Goal: Task Accomplishment & Management: Manage account settings

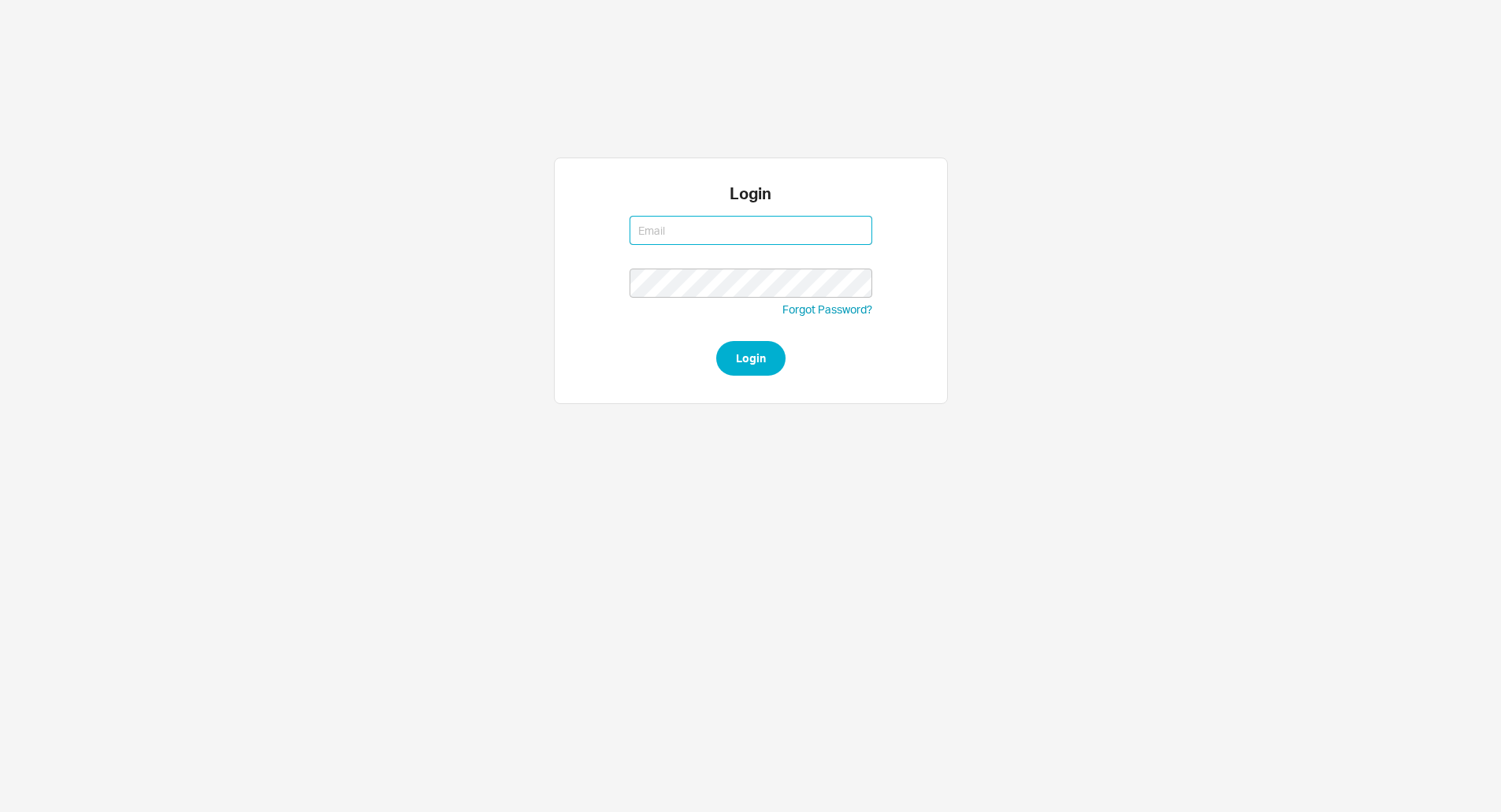
type input "[EMAIL_ADDRESS][DOMAIN_NAME]"
click at [717, 336] on form "[EMAIL_ADDRESS][DOMAIN_NAME] [EMAIL_ADDRESS][DOMAIN_NAME] Forgot Password? Login" at bounding box center [750, 292] width 243 height 168
click at [726, 338] on form "[EMAIL_ADDRESS][DOMAIN_NAME] [EMAIL_ADDRESS][DOMAIN_NAME] Forgot Password? Login" at bounding box center [750, 292] width 243 height 168
click at [731, 364] on button "Login" at bounding box center [750, 358] width 70 height 34
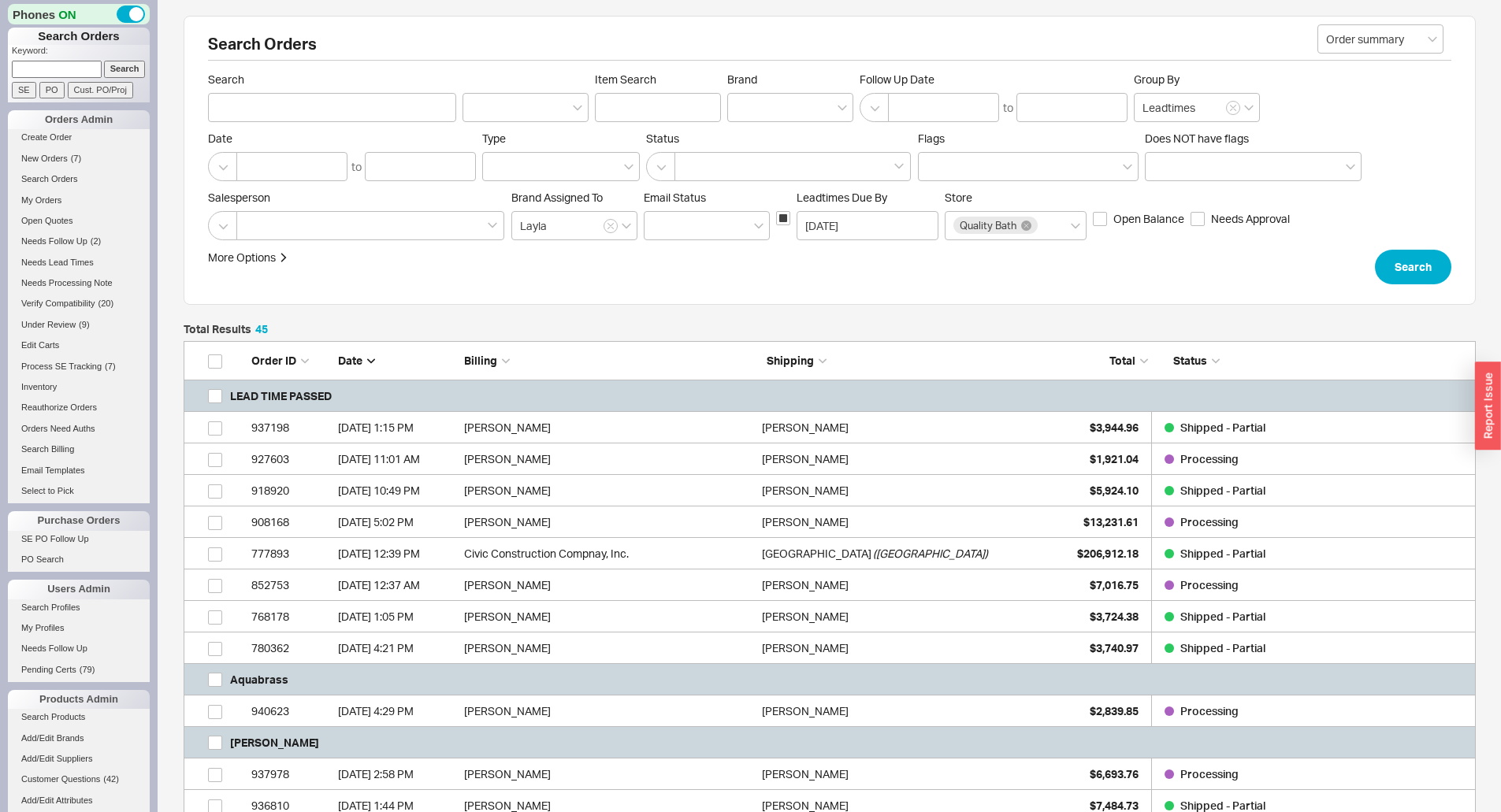
scroll to position [630, 0]
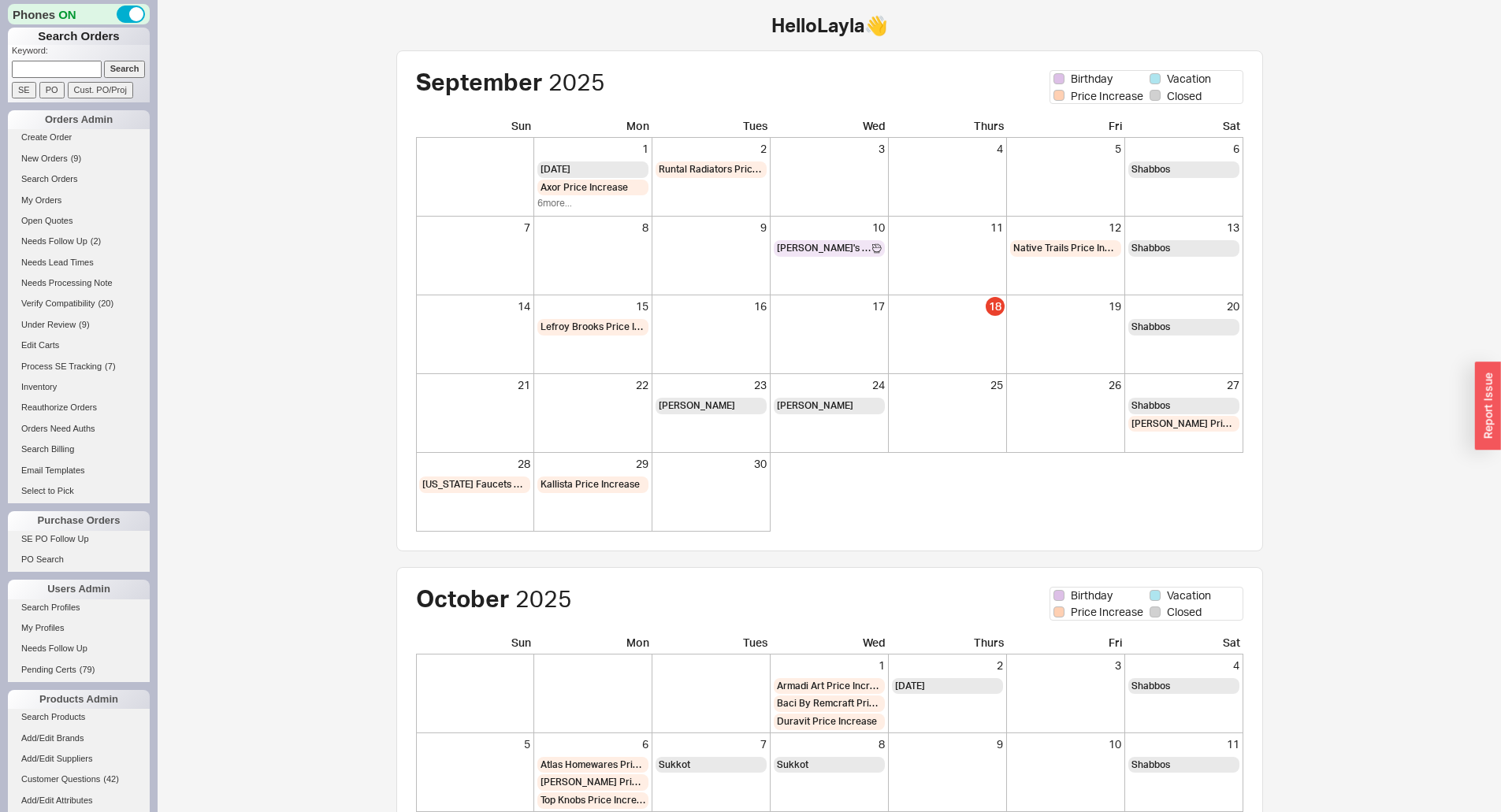
click at [45, 64] on input at bounding box center [57, 69] width 90 height 17
paste input "937580"
type input "937580"
click at [119, 76] on input "Search" at bounding box center [125, 69] width 42 height 17
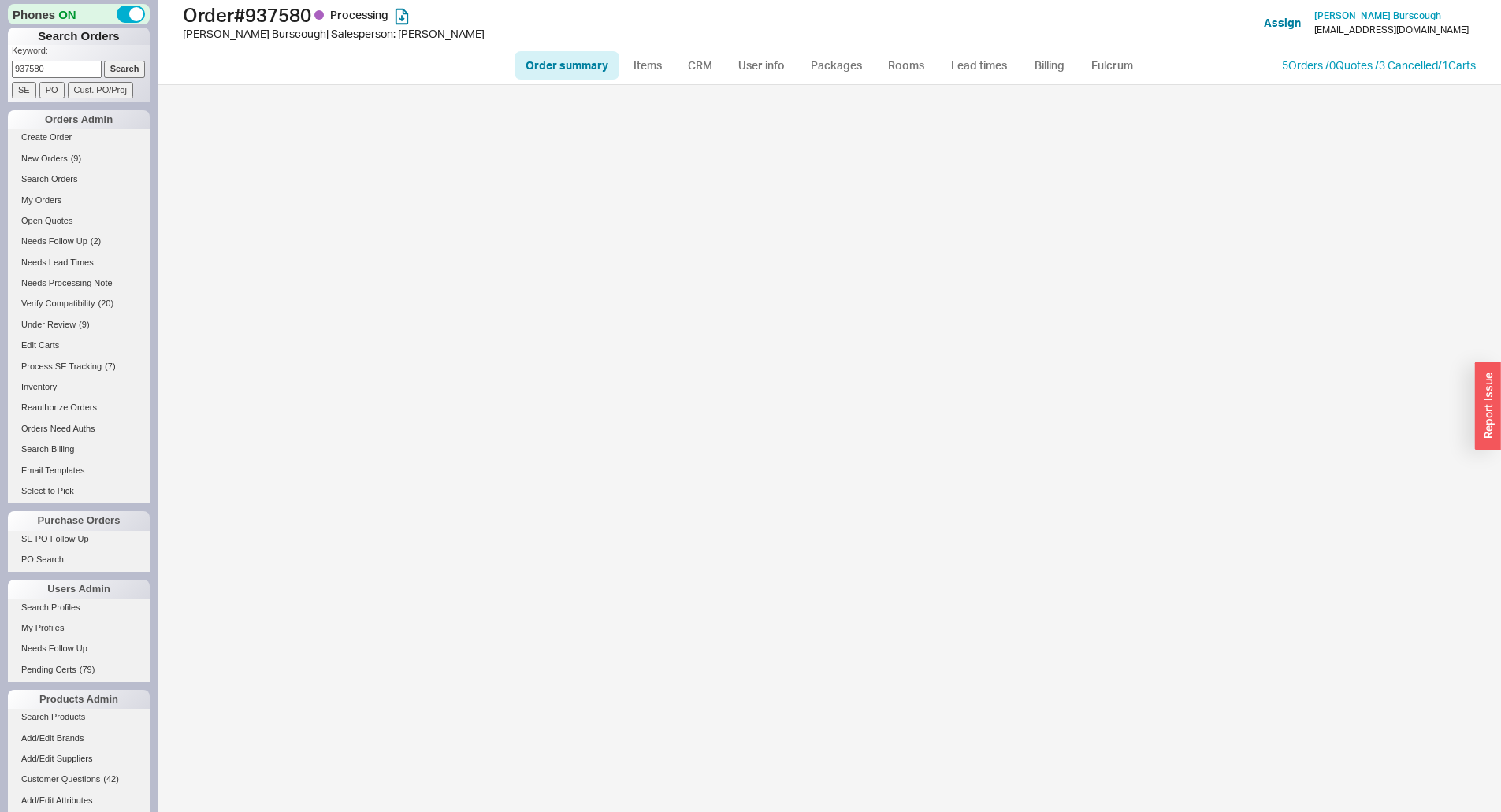
select select "*"
select select "LOW"
select select "3"
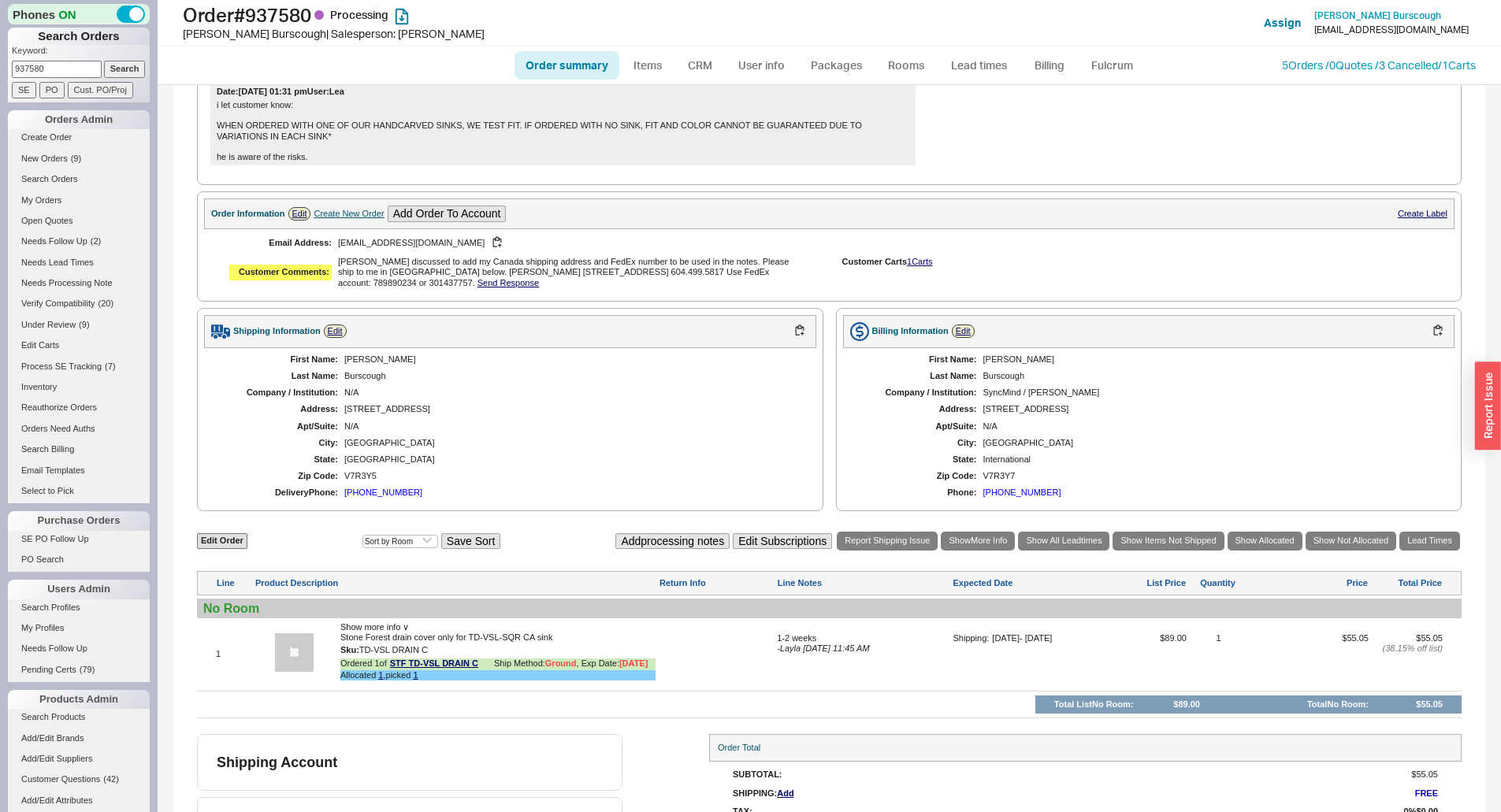
scroll to position [619, 0]
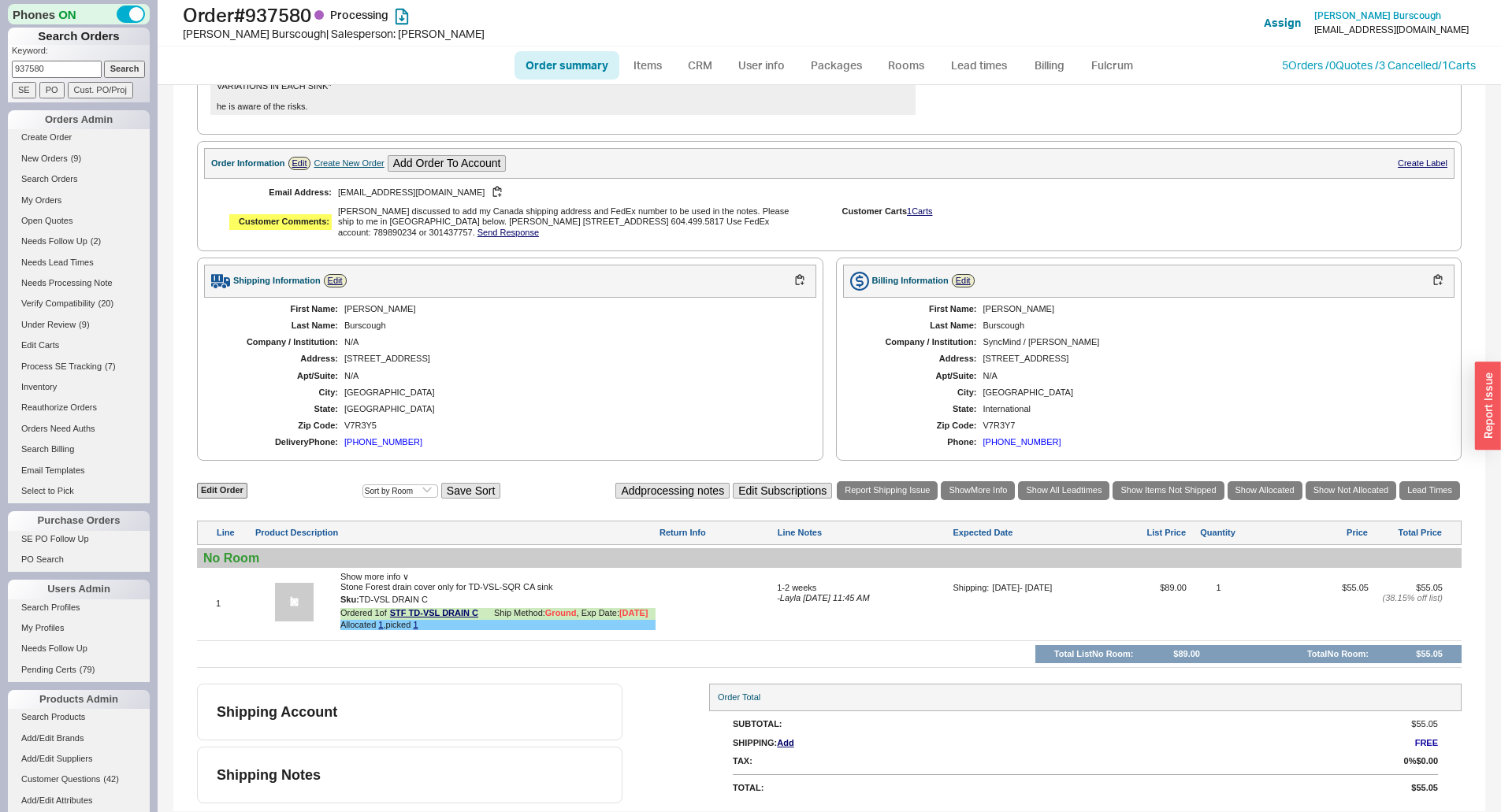
click at [85, 60] on input "937580" at bounding box center [57, 69] width 90 height 17
paste input "88563"
type input "988563"
click at [104, 69] on input "Search" at bounding box center [125, 69] width 42 height 17
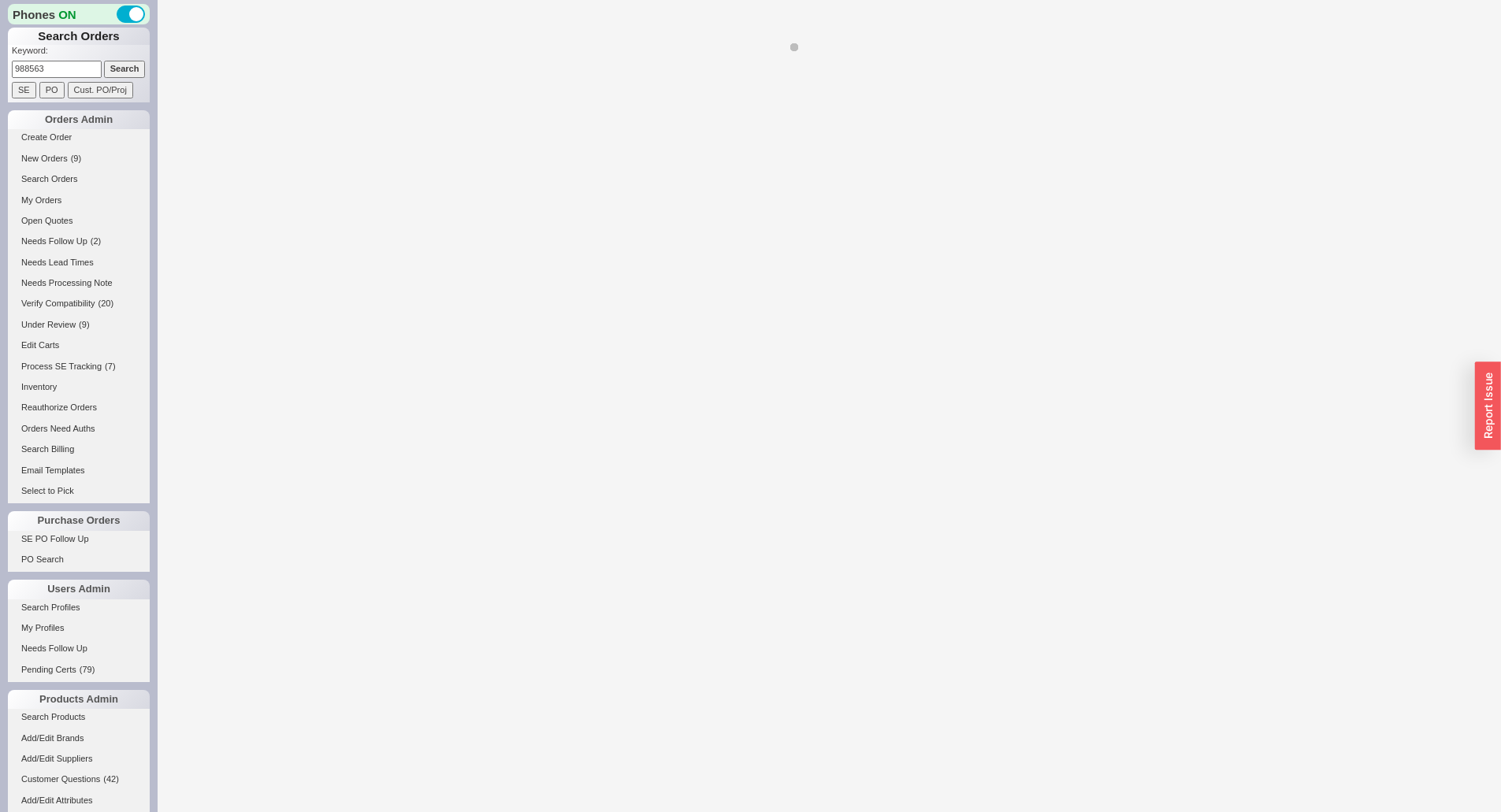
select select "*"
select select "LOW"
select select "3"
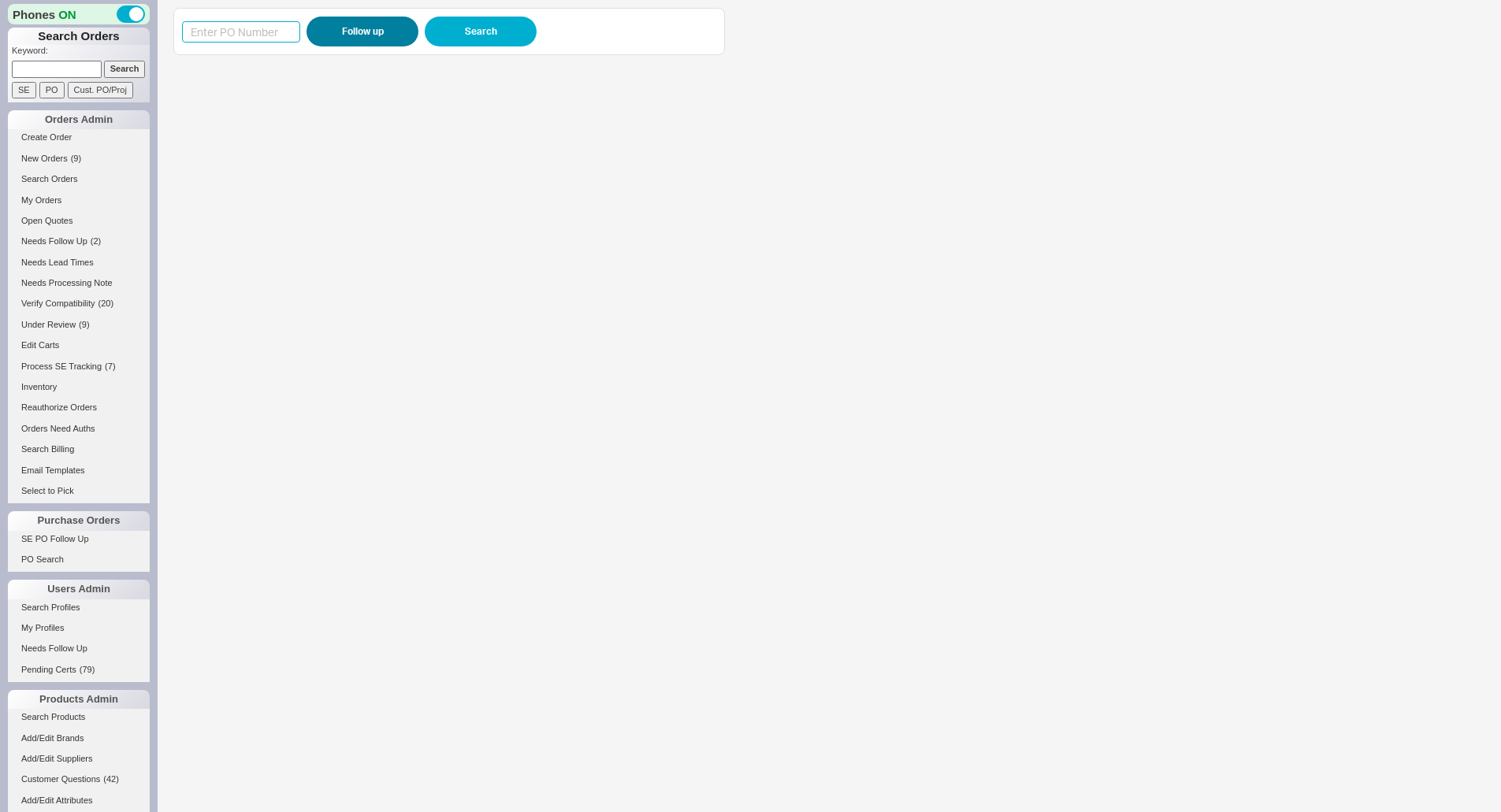
drag, startPoint x: 230, startPoint y: 36, endPoint x: 351, endPoint y: 33, distance: 121.0
click at [235, 35] on input at bounding box center [241, 32] width 118 height 21
paste input "988563"
type input "988563"
click at [362, 32] on button "Follow up" at bounding box center [362, 32] width 112 height 30
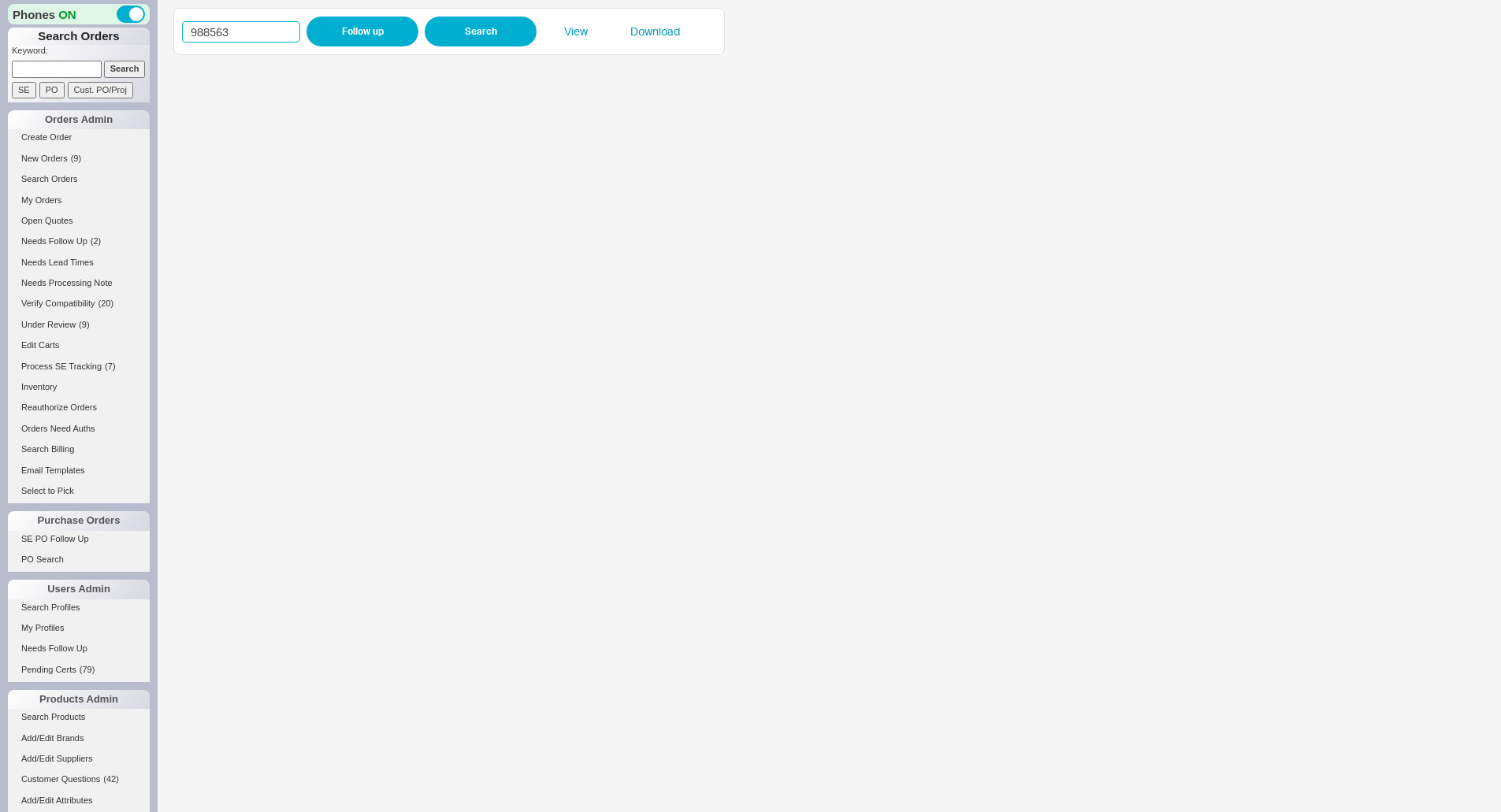
click at [212, 33] on input "988563" at bounding box center [241, 32] width 118 height 21
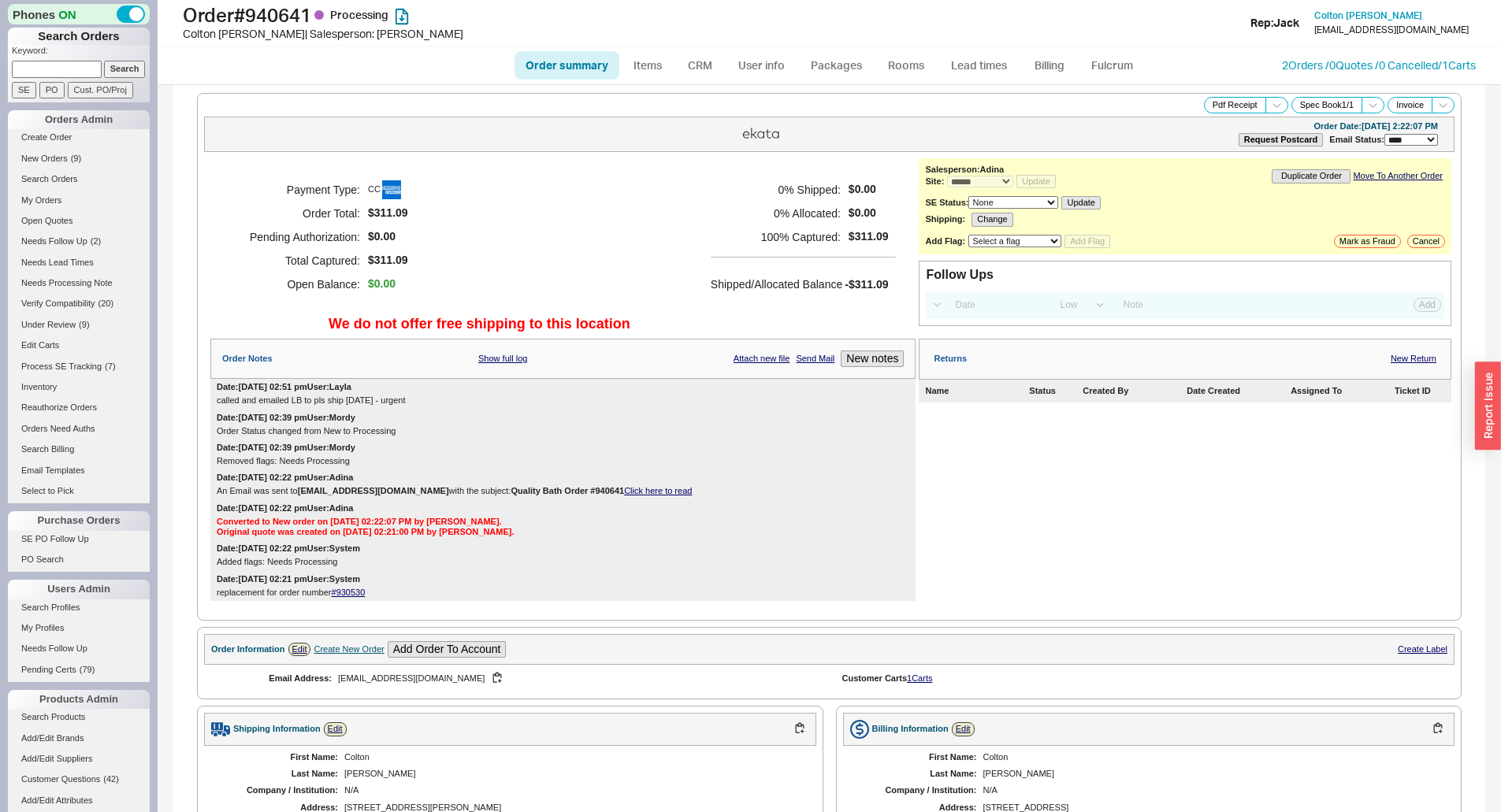
select select "*"
select select "LOW"
select select "3"
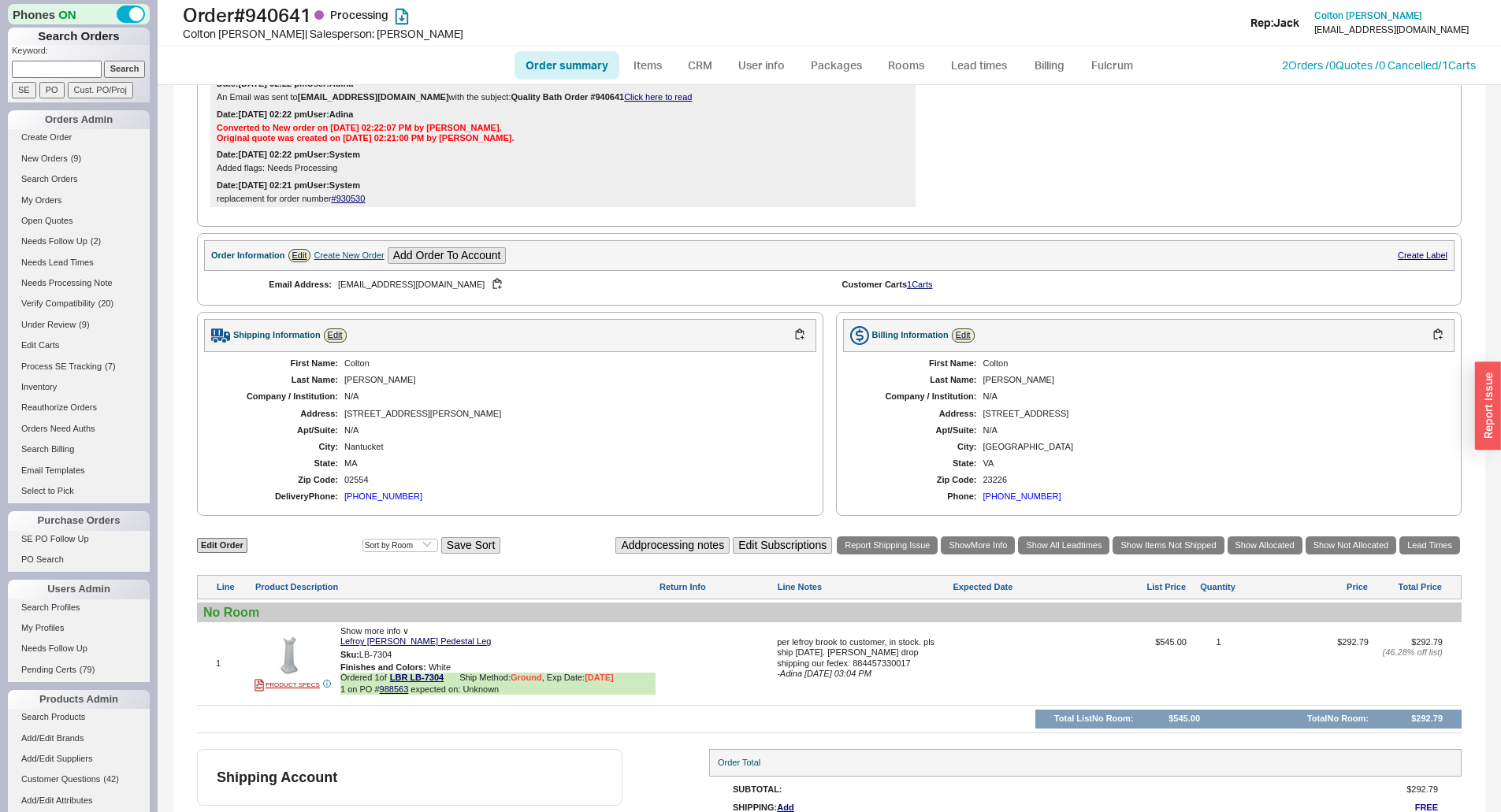
scroll to position [458, 0]
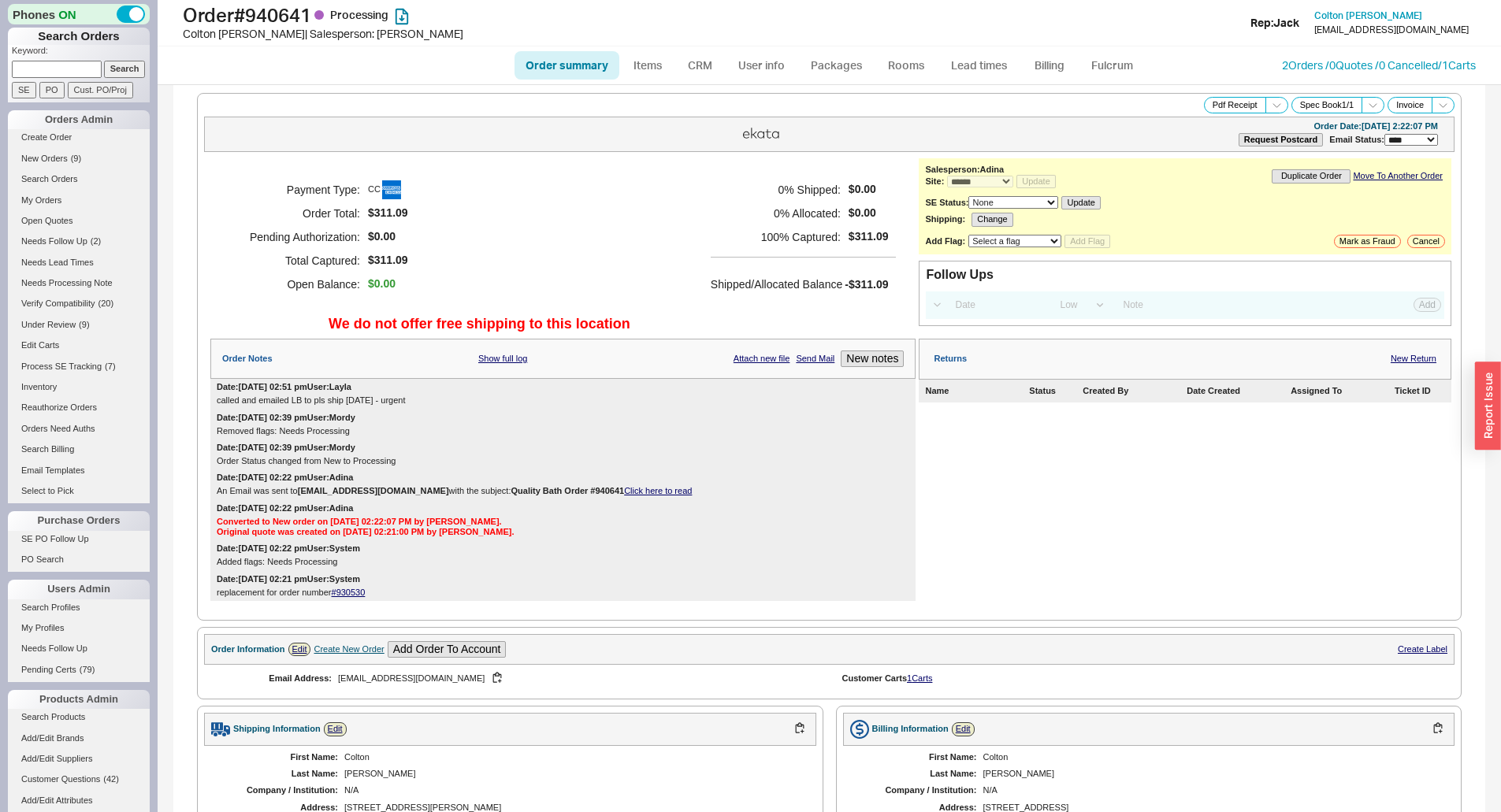
select select "*"
select select "LOW"
select select "3"
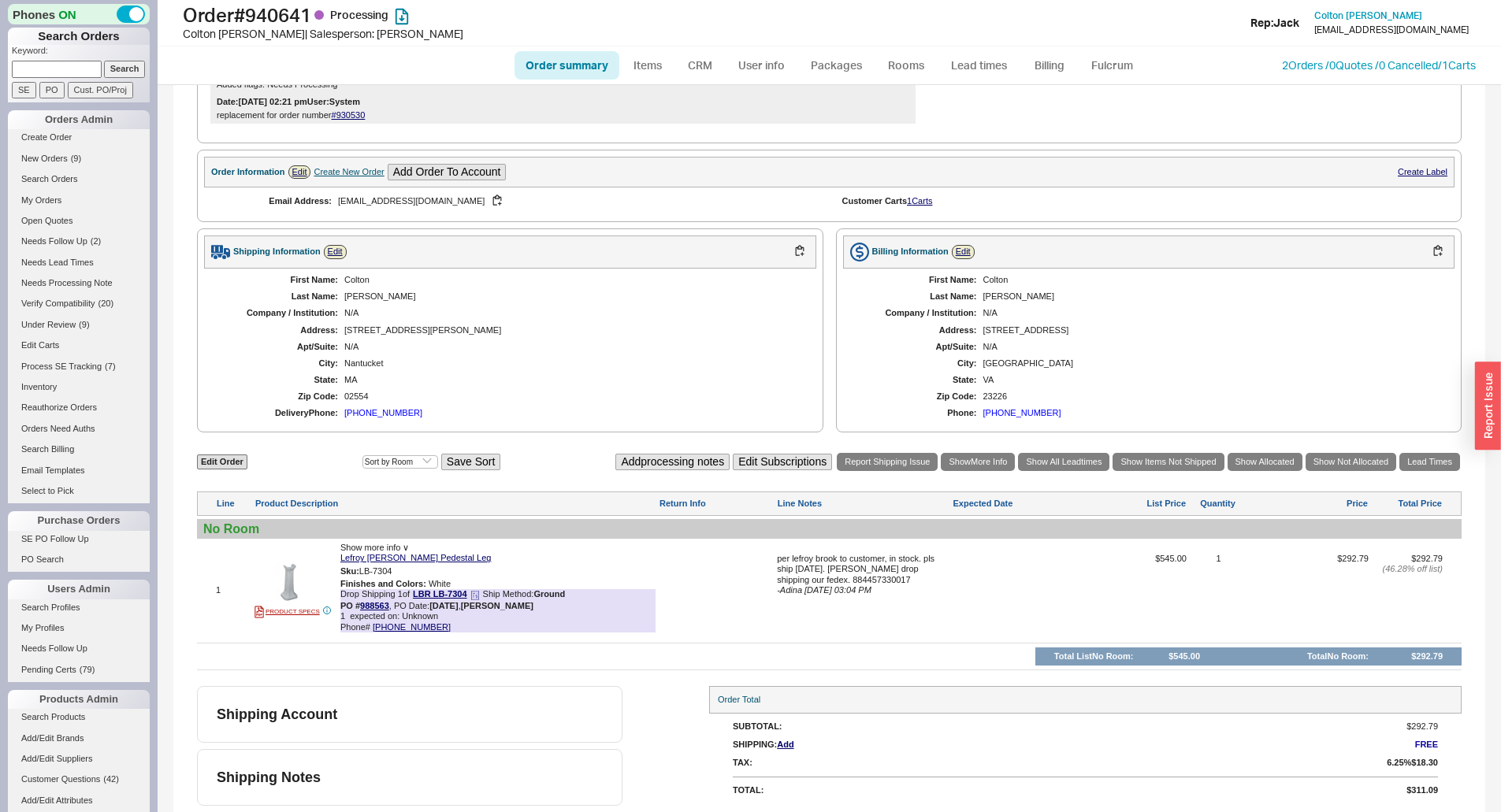
scroll to position [478, 0]
click at [353, 606] on b "PO # 988563" at bounding box center [364, 604] width 49 height 9
click at [364, 602] on link "988563" at bounding box center [374, 604] width 29 height 9
click at [63, 70] on input at bounding box center [57, 69] width 90 height 17
paste input "930377"
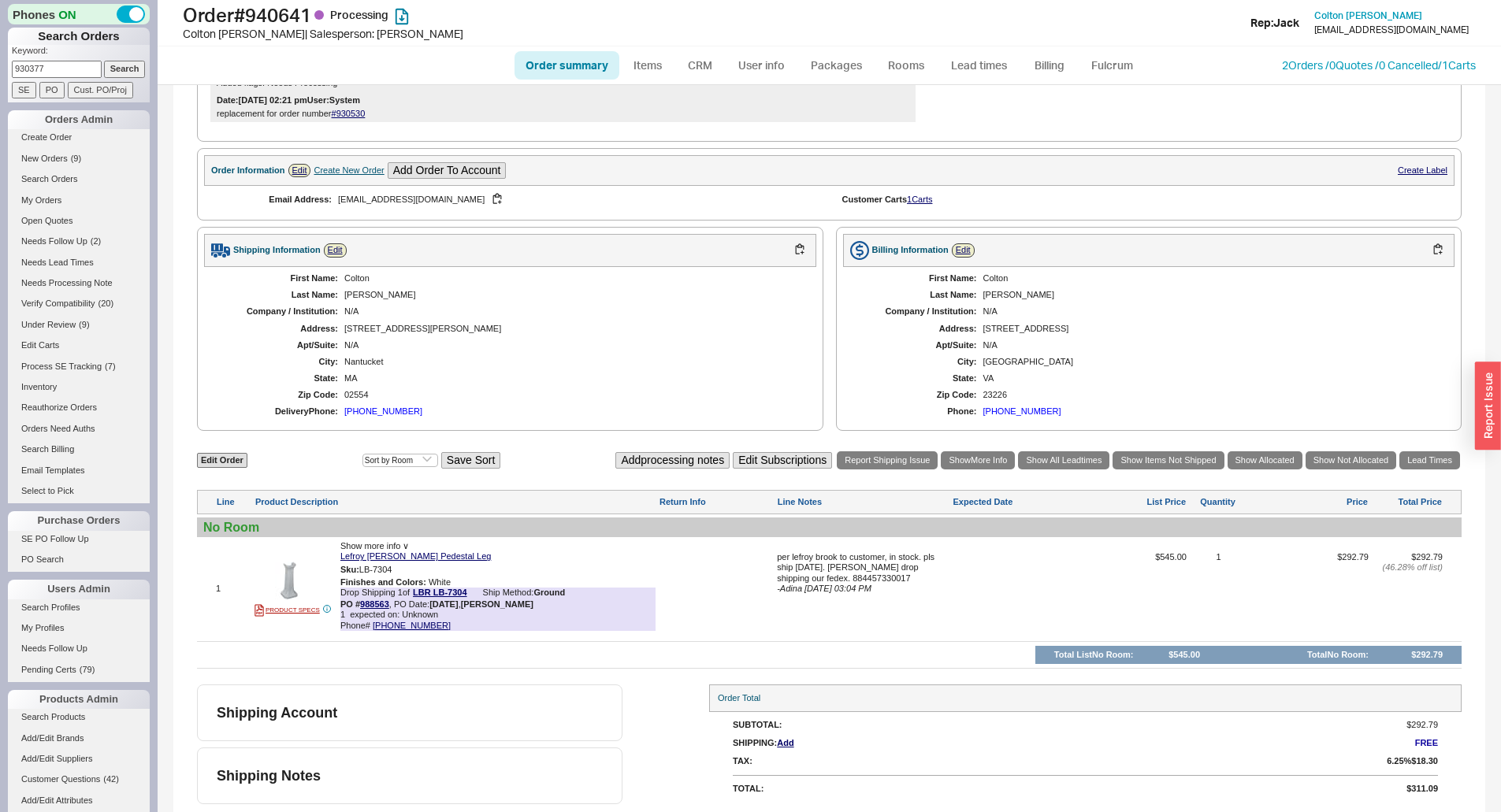
type input "930377"
click at [116, 68] on input "Search" at bounding box center [125, 69] width 42 height 17
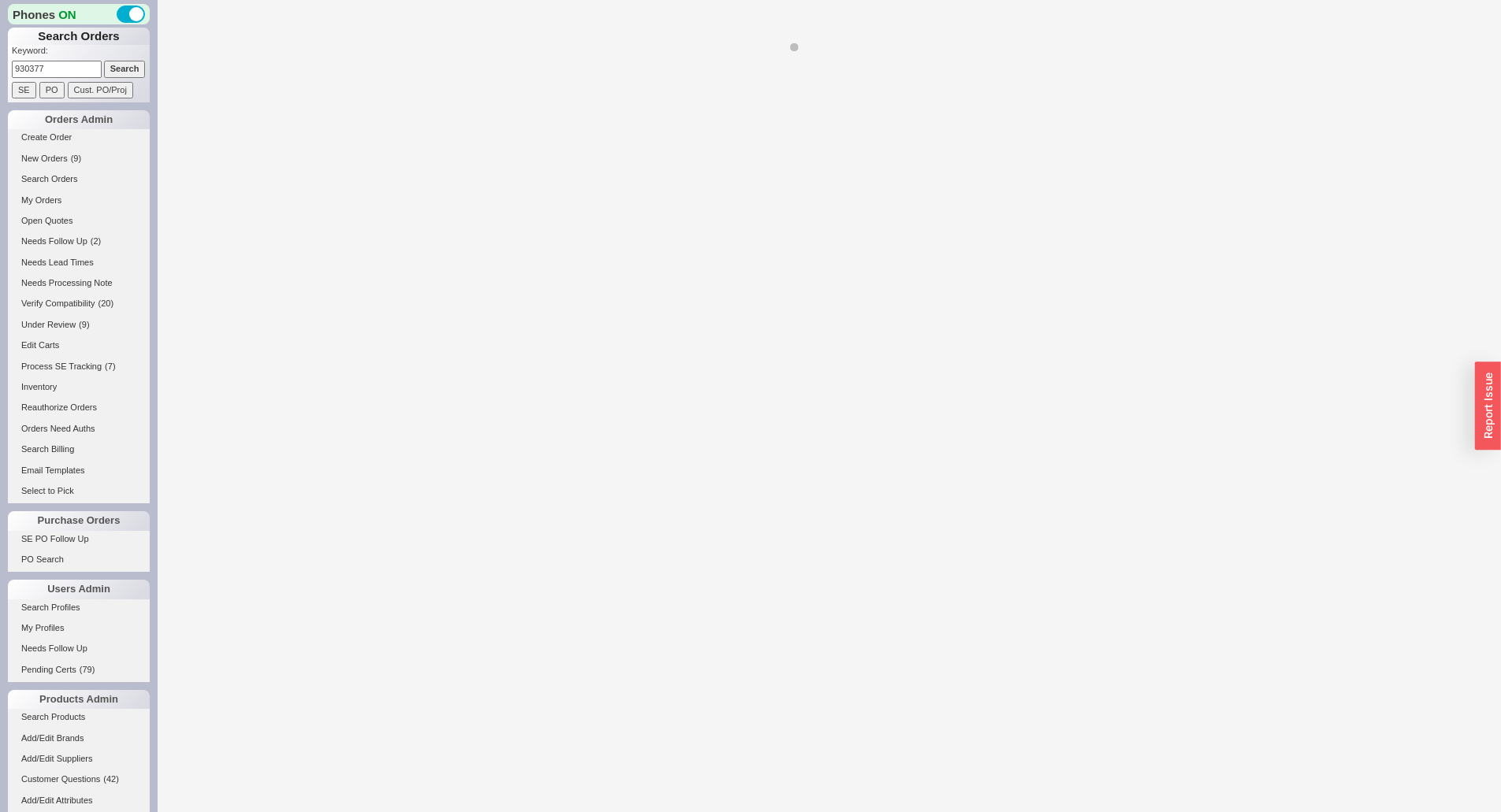
select select "*"
select select "LOW"
select select "3"
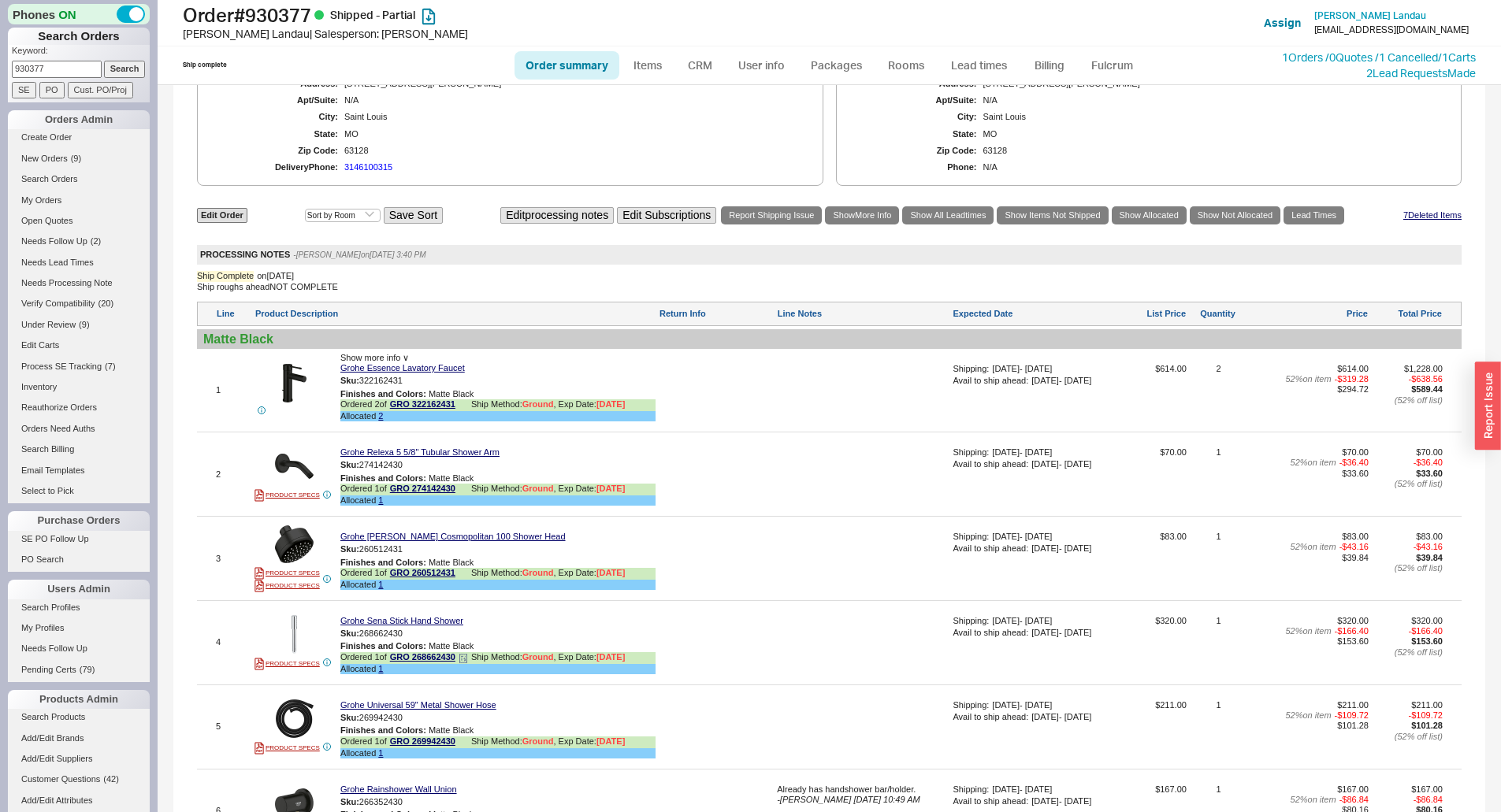
scroll to position [1260, 0]
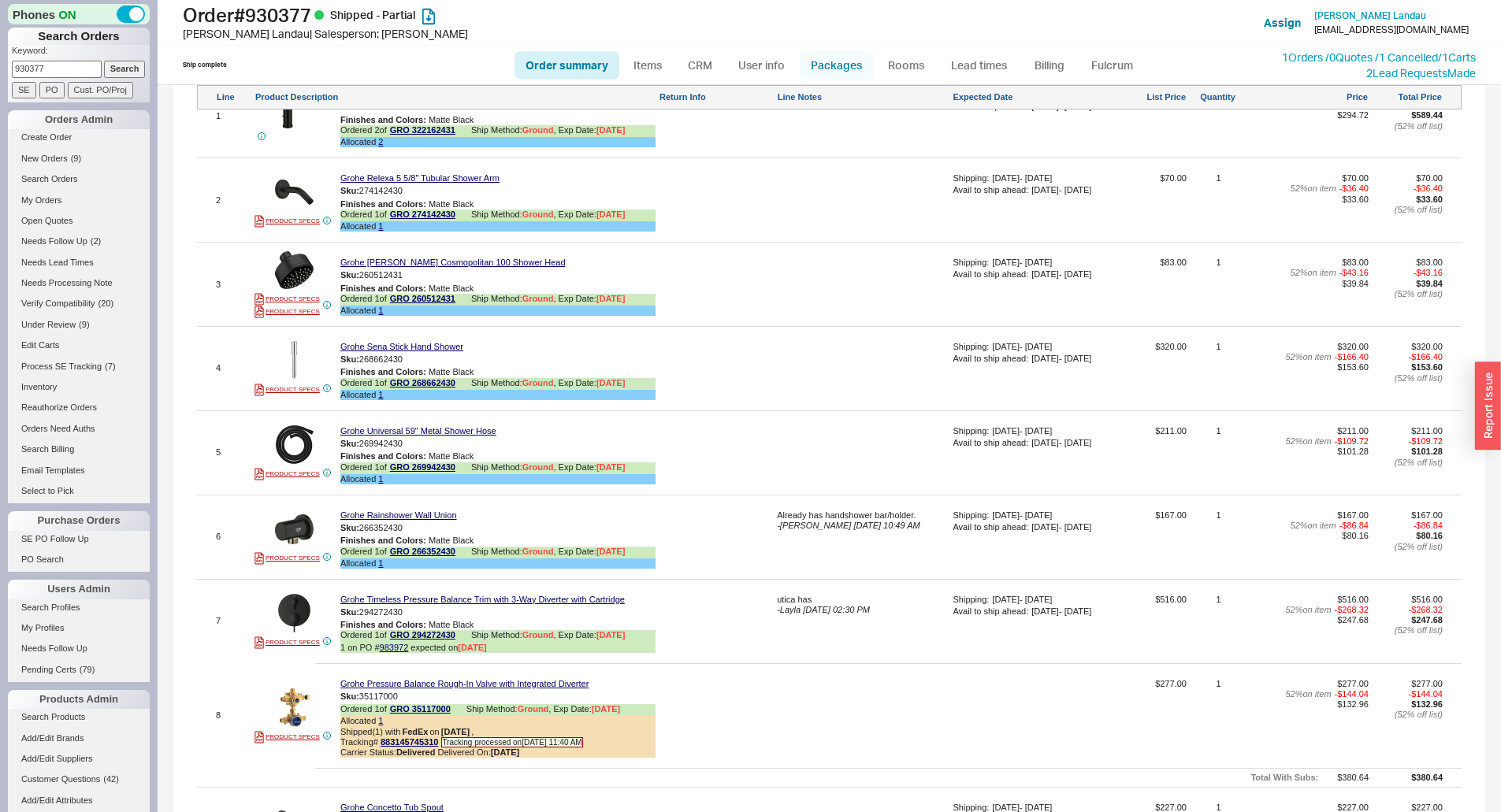
click at [853, 60] on link "Packages" at bounding box center [836, 65] width 74 height 29
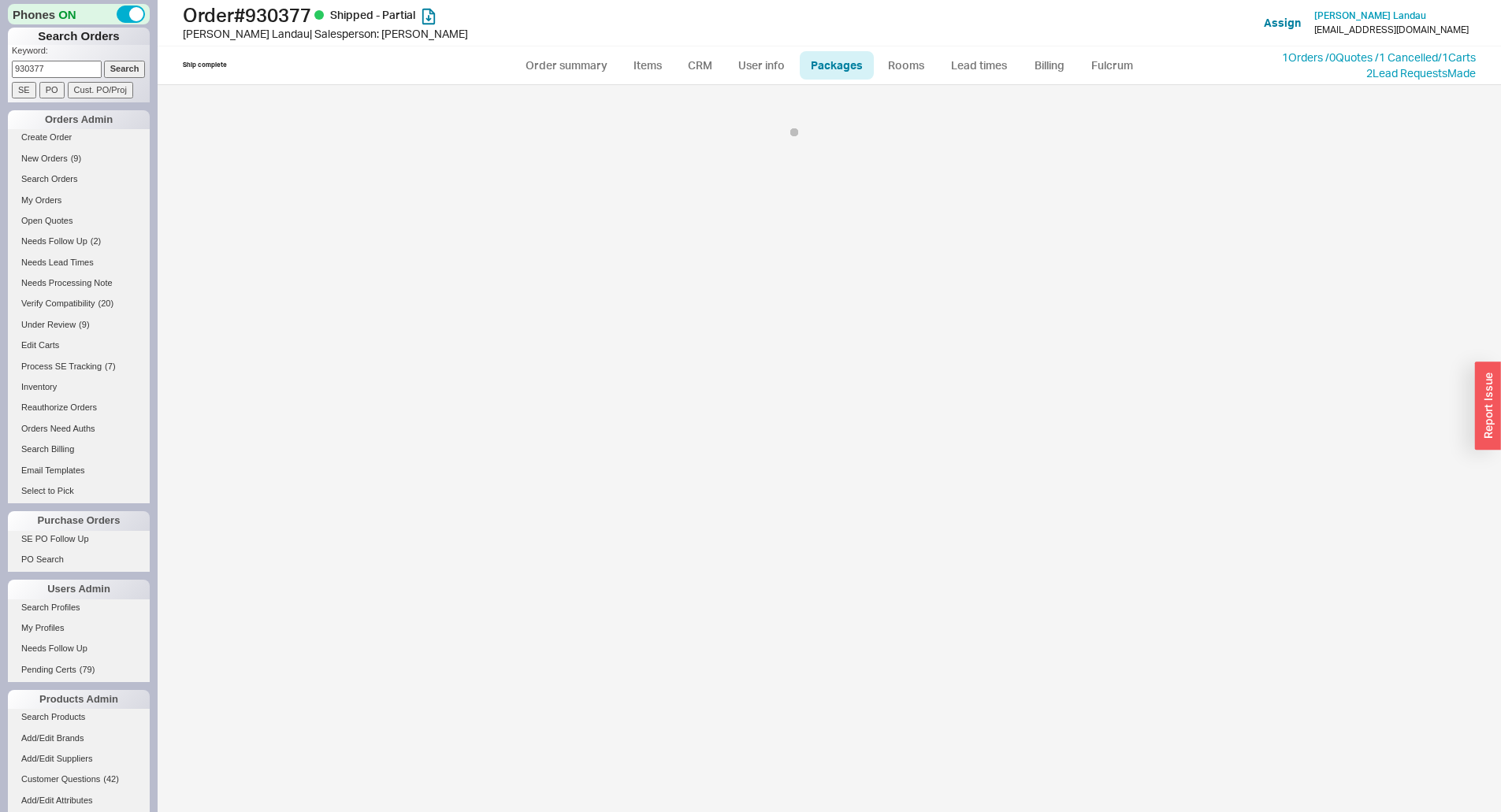
select select "1"
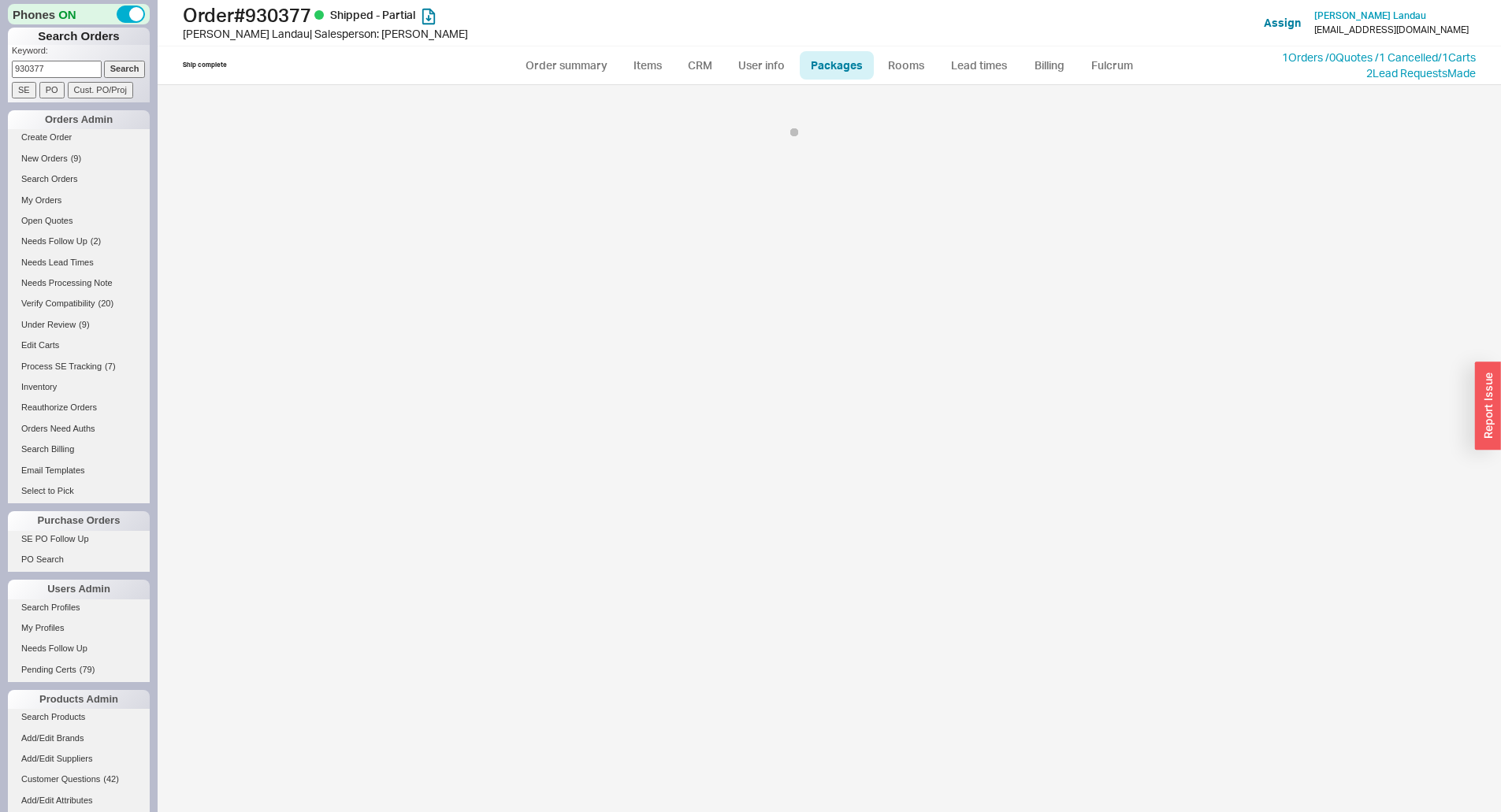
select select "1"
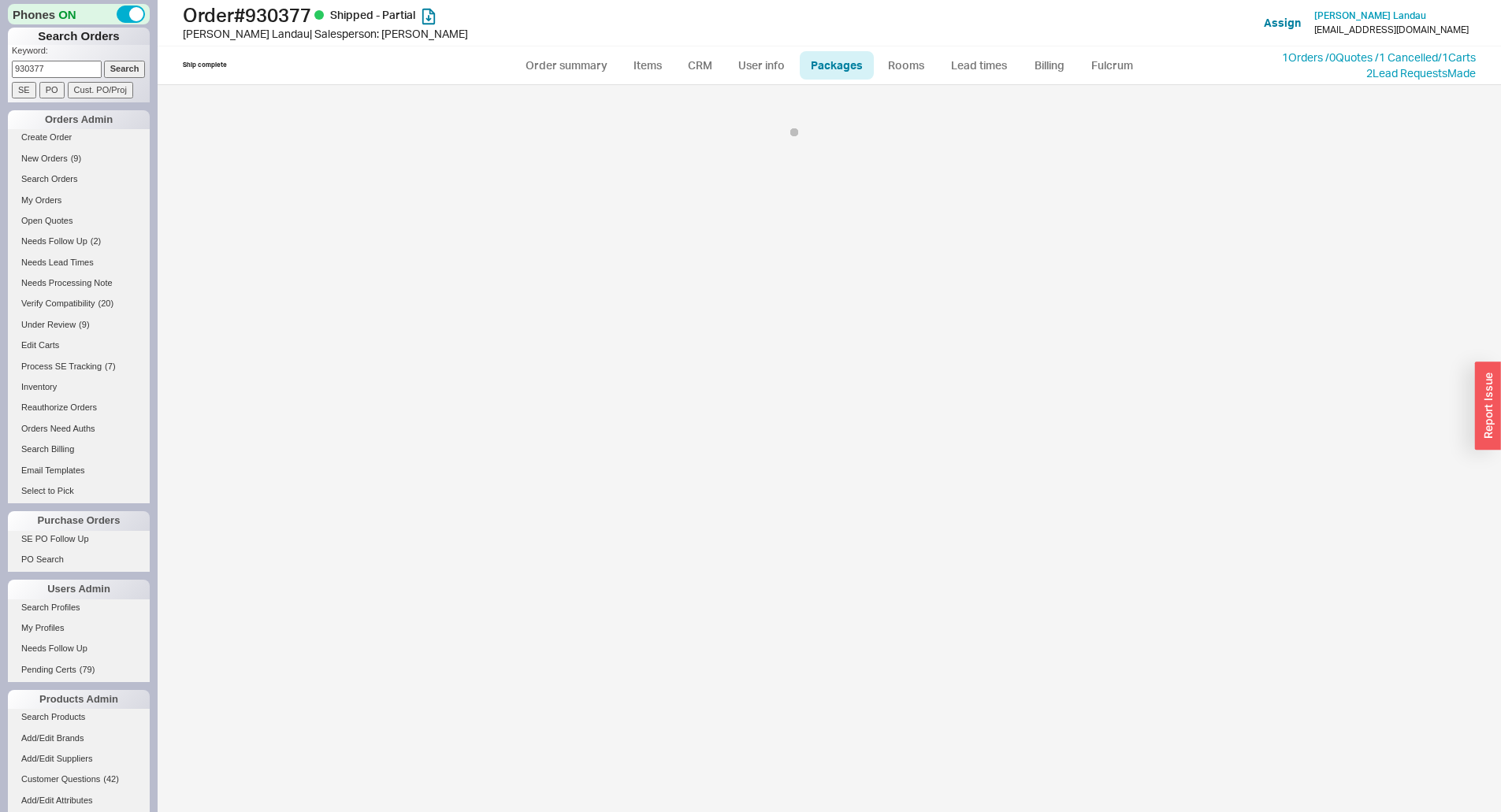
select select "1"
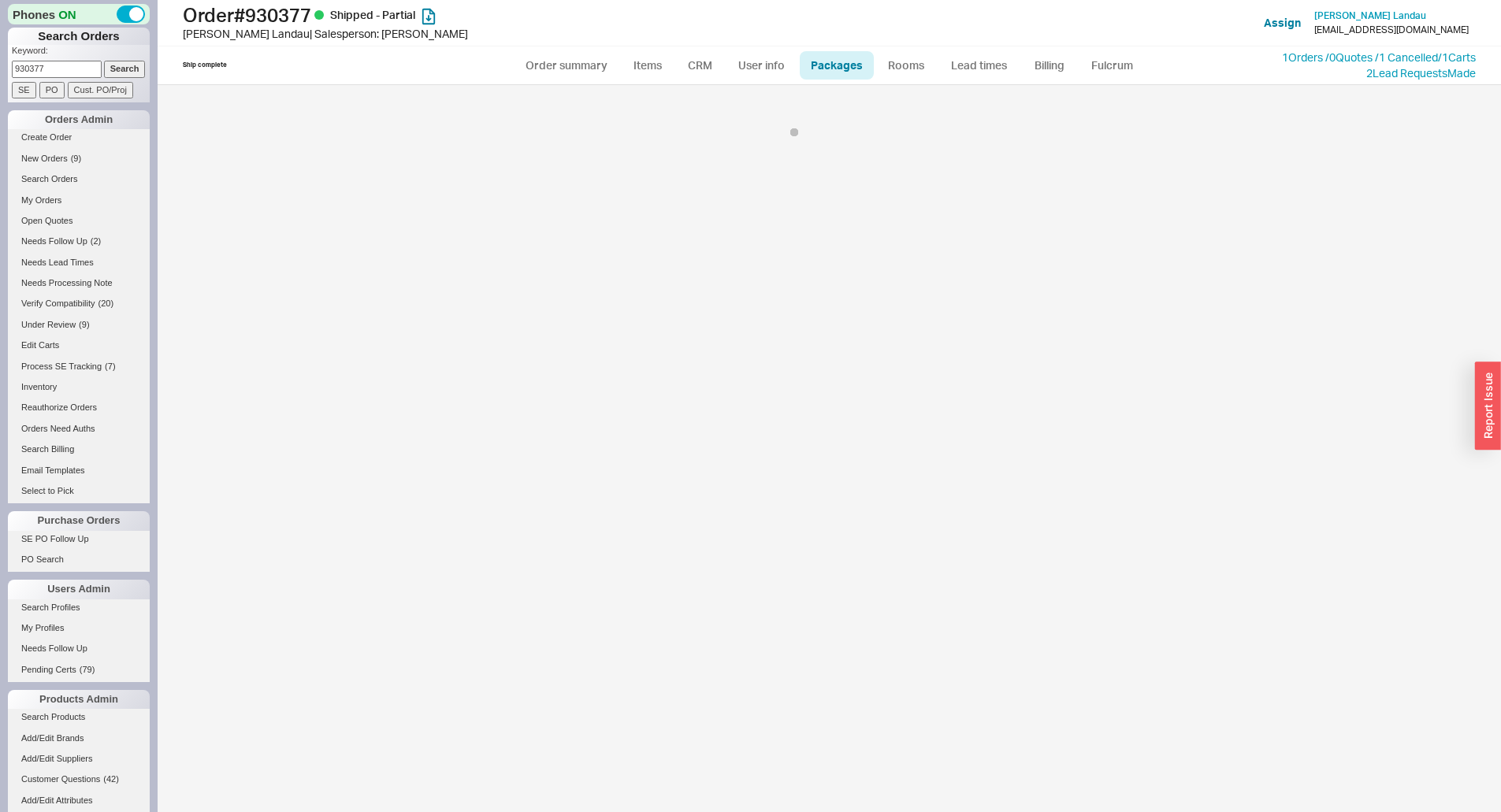
select select "1"
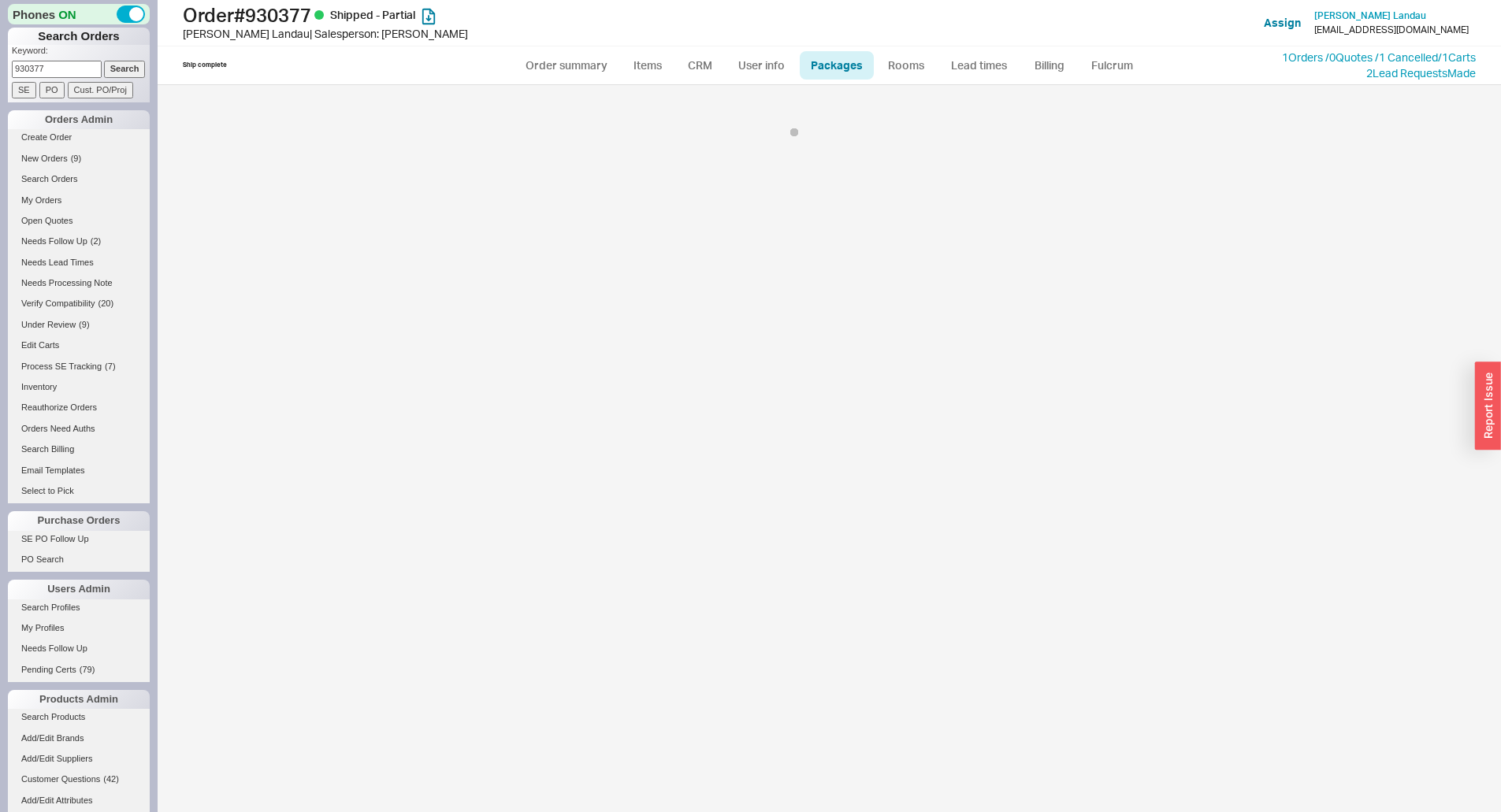
select select "1"
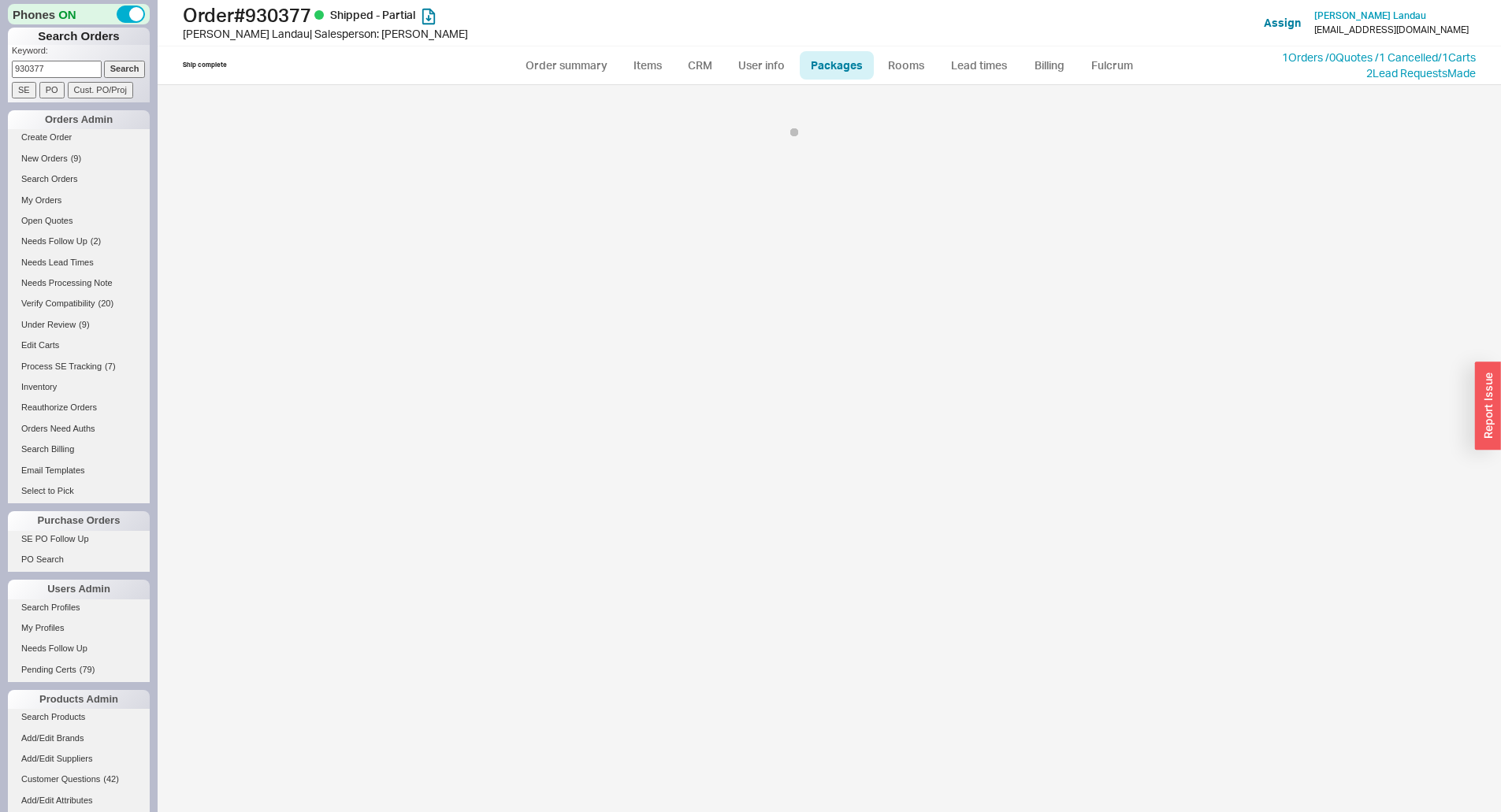
select select "1"
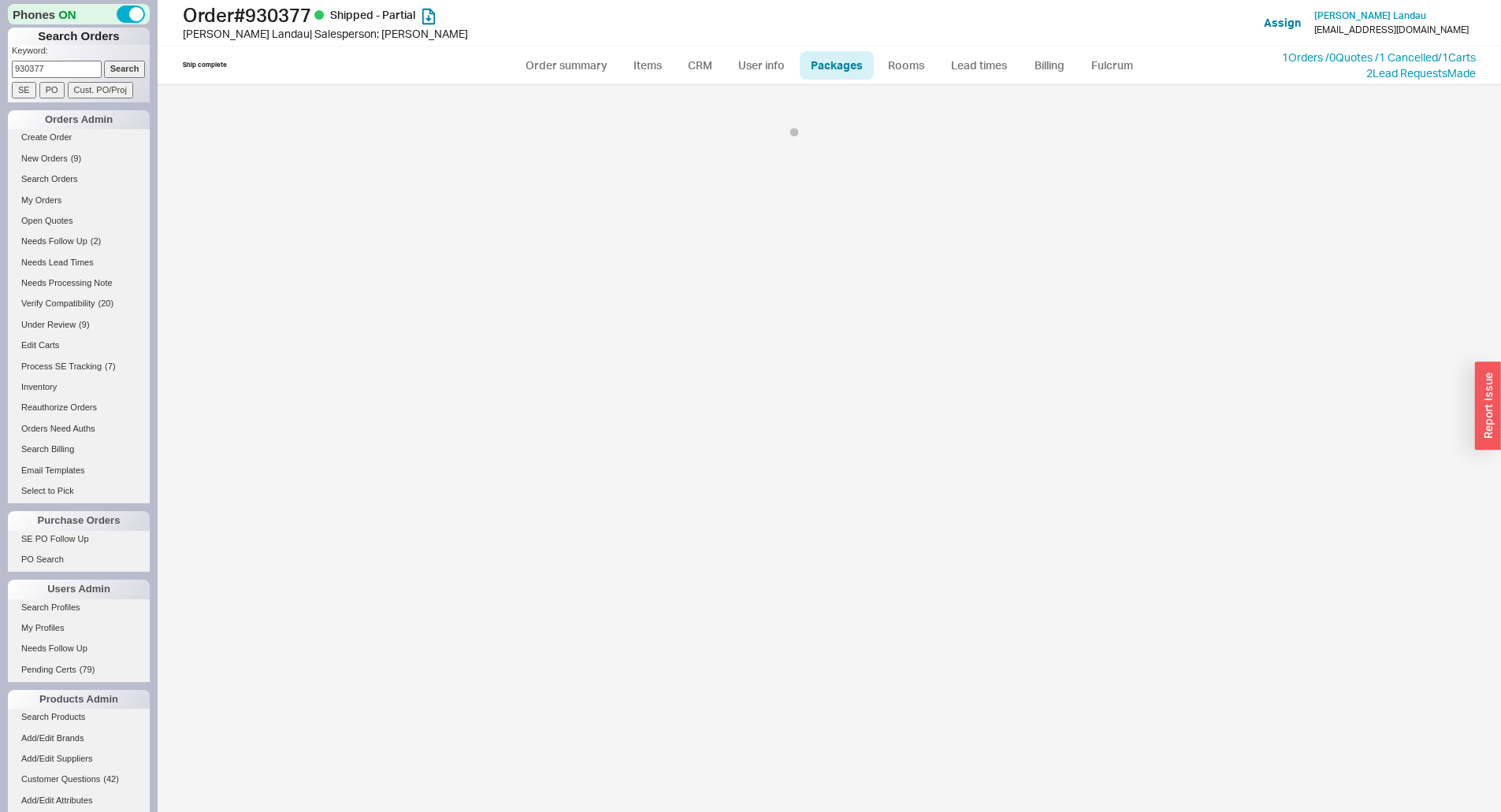
select select "1"
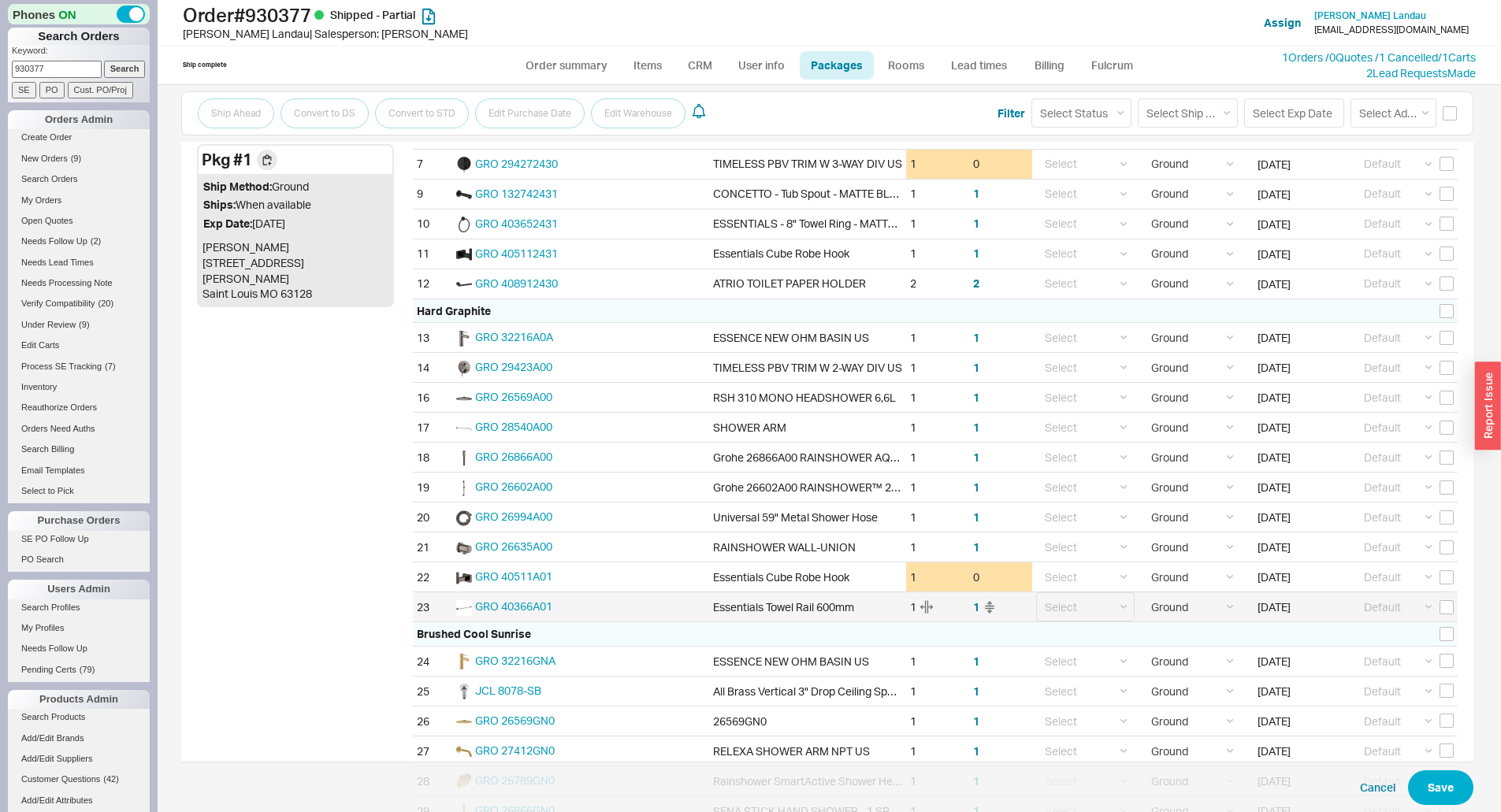
scroll to position [630, 0]
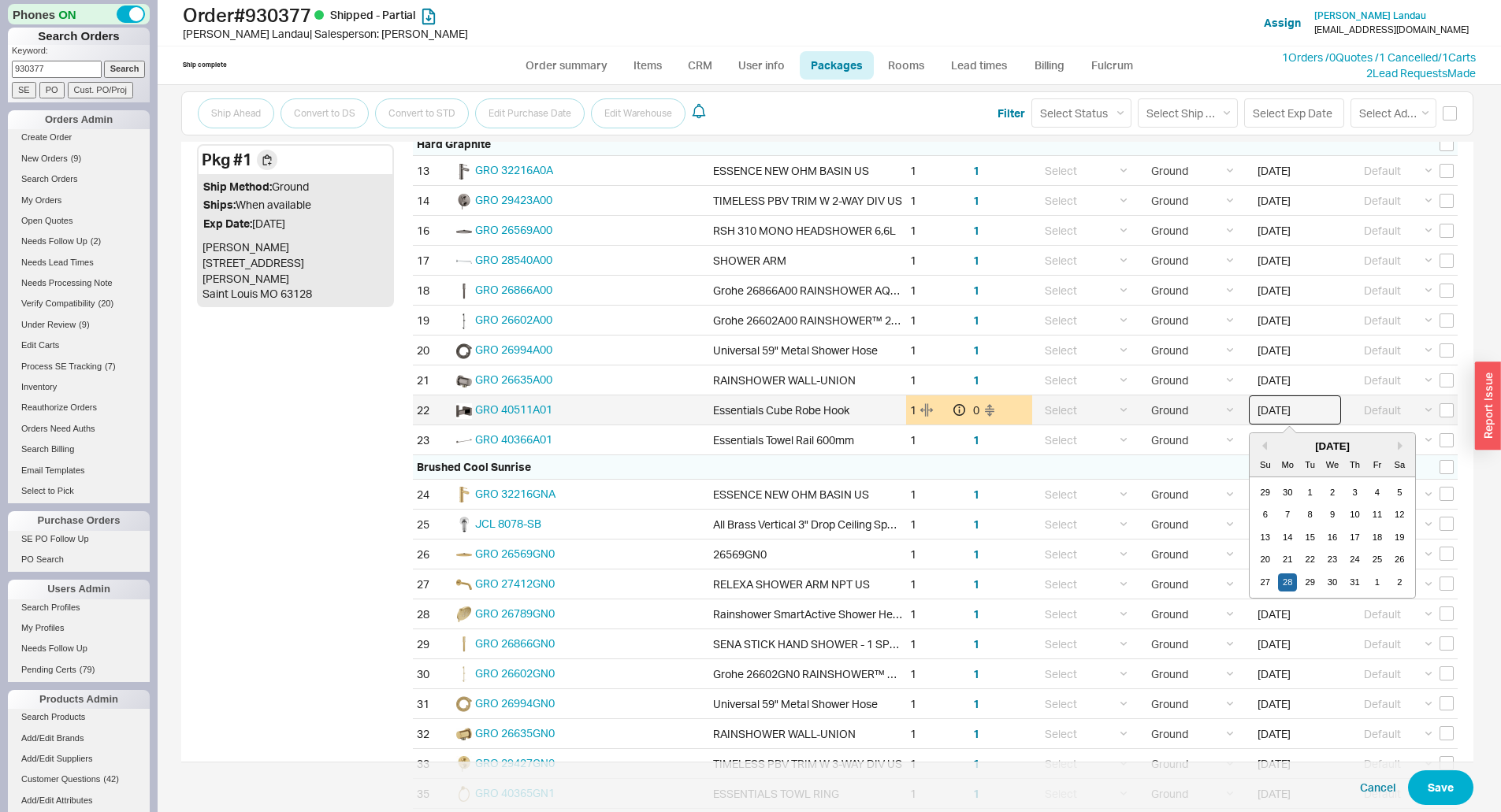
click at [1295, 409] on input "07/28/2025" at bounding box center [1294, 409] width 92 height 29
click at [1300, 584] on div "29" at bounding box center [1310, 583] width 19 height 19
type input "07/29/2025"
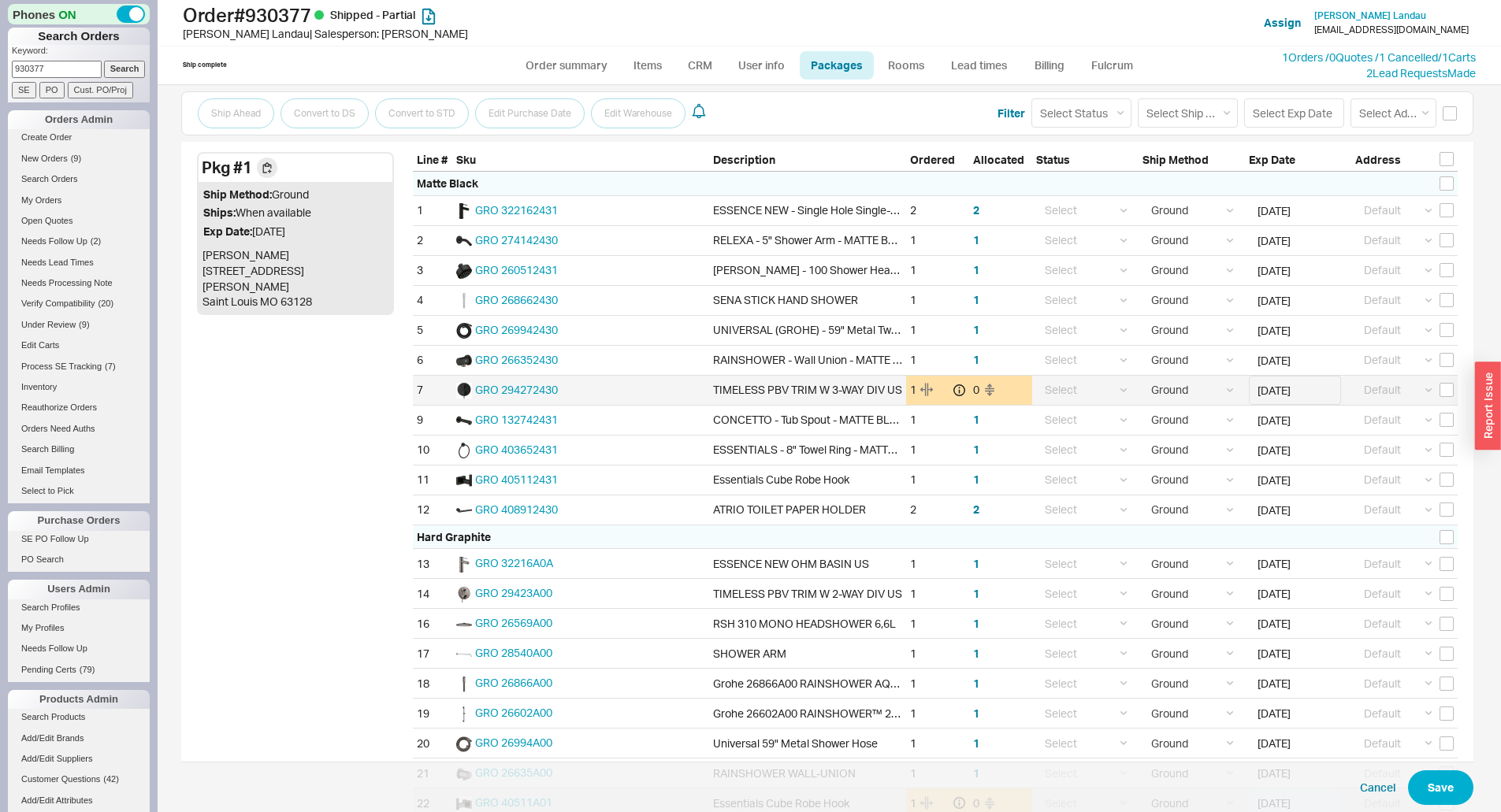
scroll to position [236, 0]
click at [1289, 390] on input "07/28/2025" at bounding box center [1294, 390] width 92 height 29
click at [1328, 569] on div "30" at bounding box center [1332, 563] width 19 height 19
type input "07/30/2025"
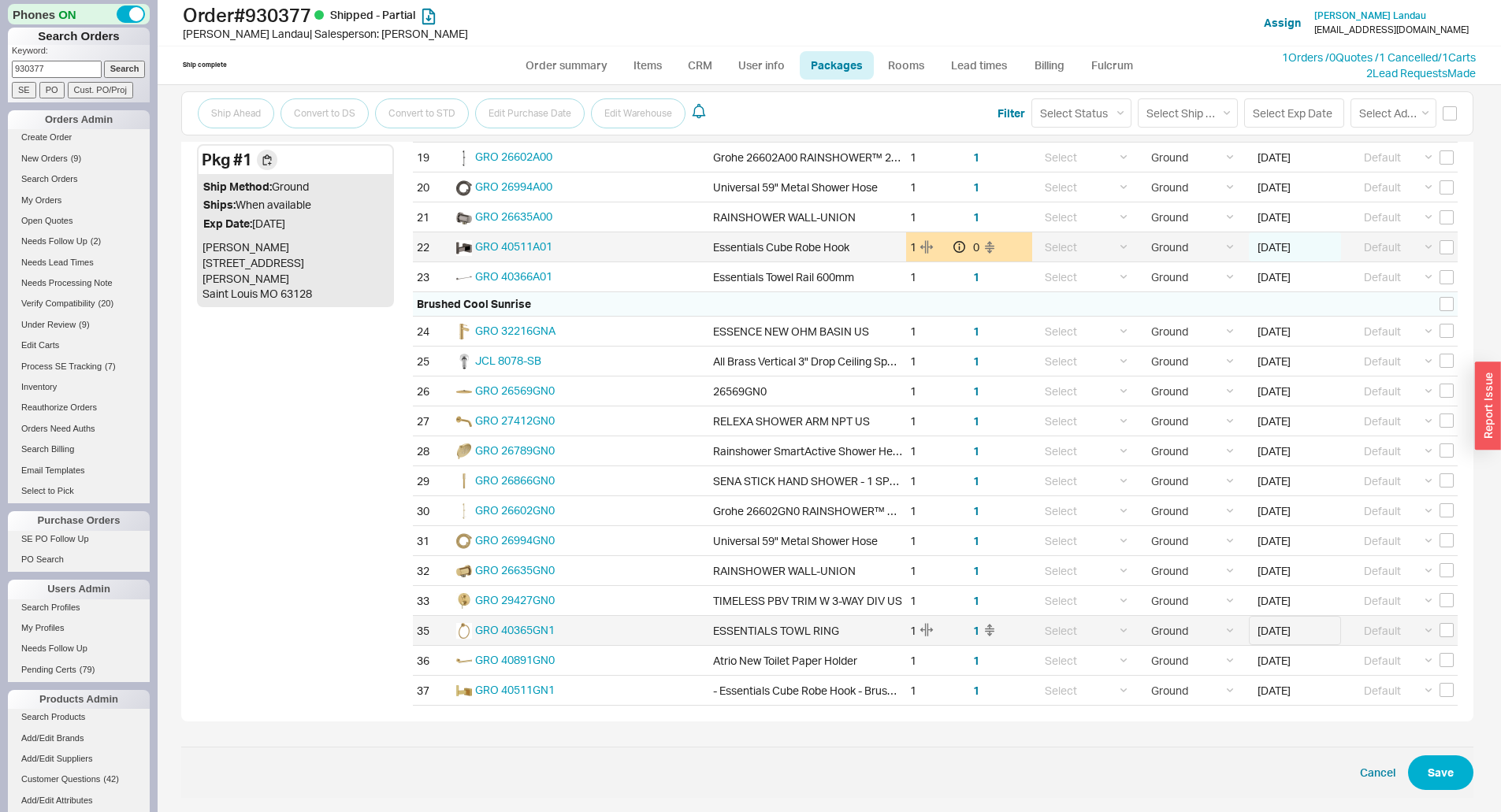
scroll to position [794, 0]
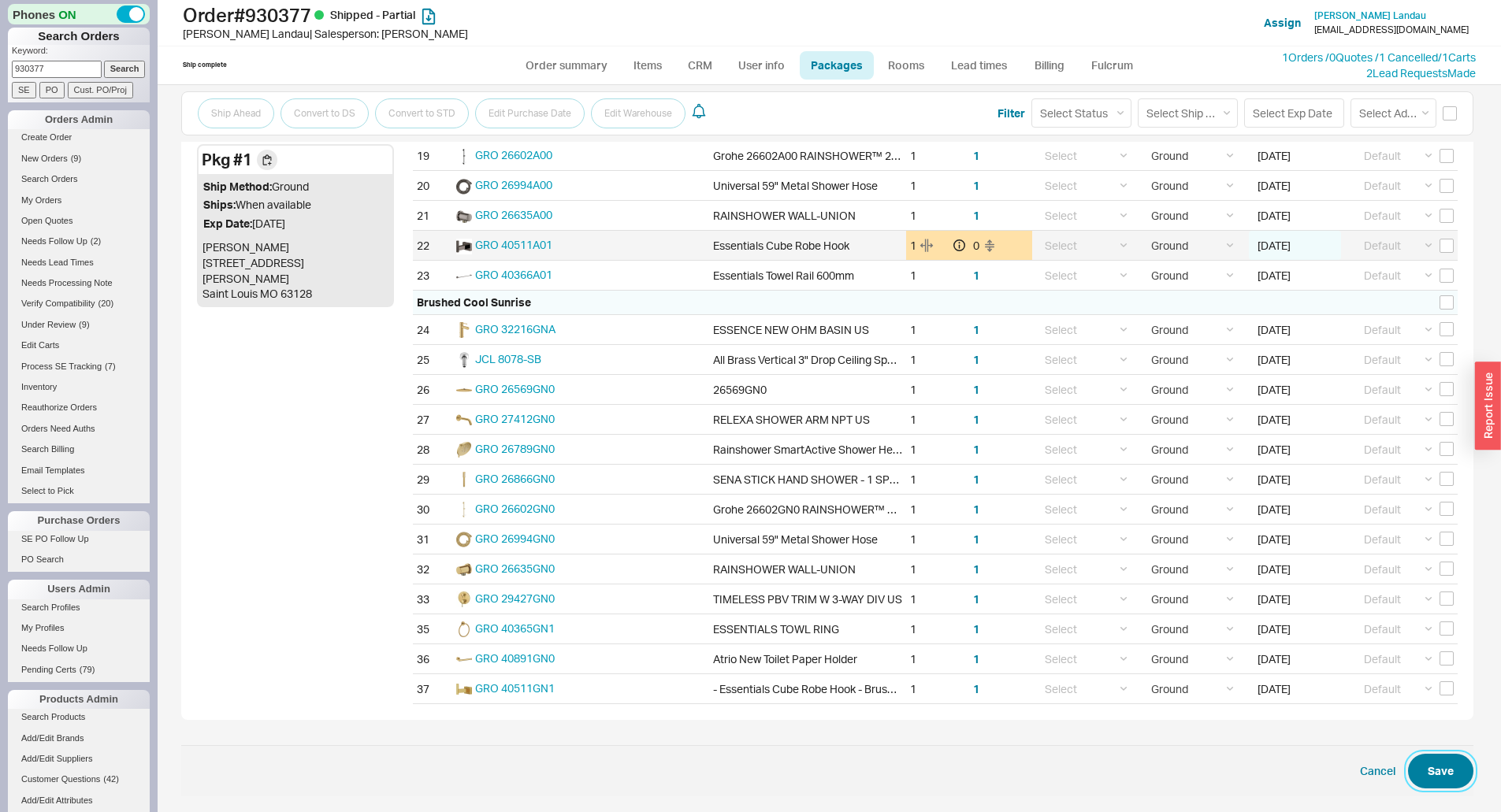
click at [1437, 767] on button "Save" at bounding box center [1441, 770] width 65 height 34
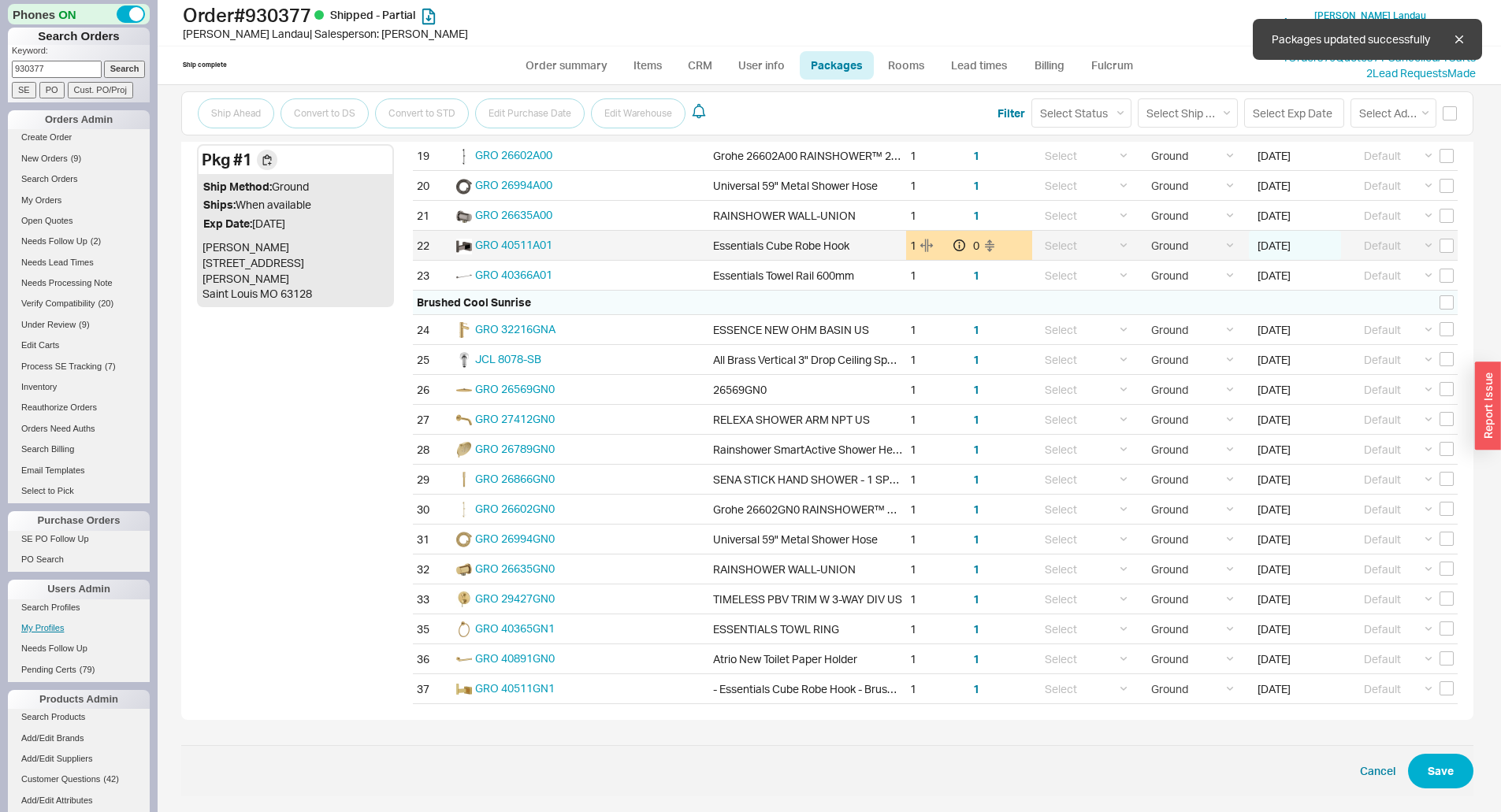
scroll to position [765, 0]
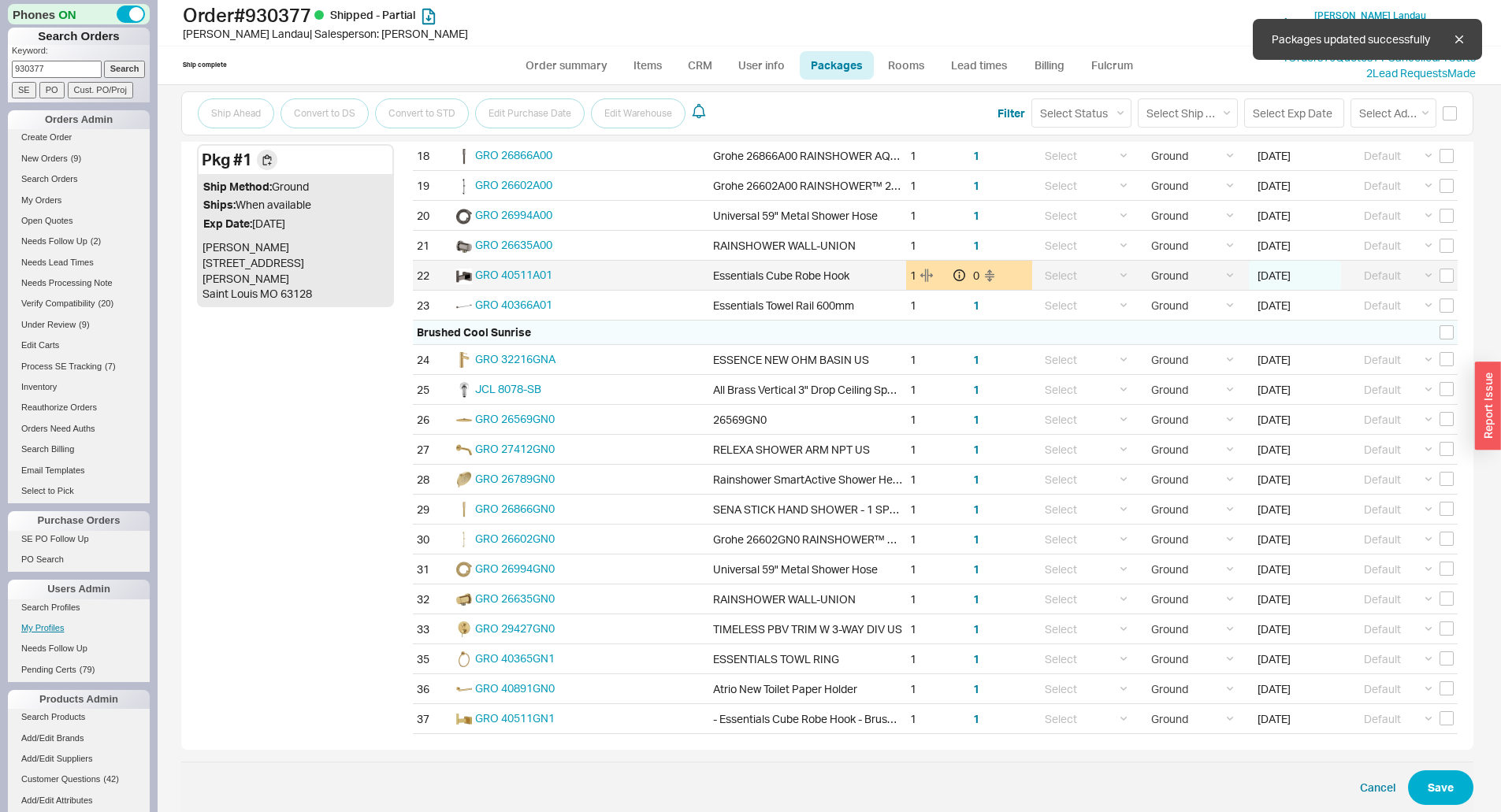
select select "1"
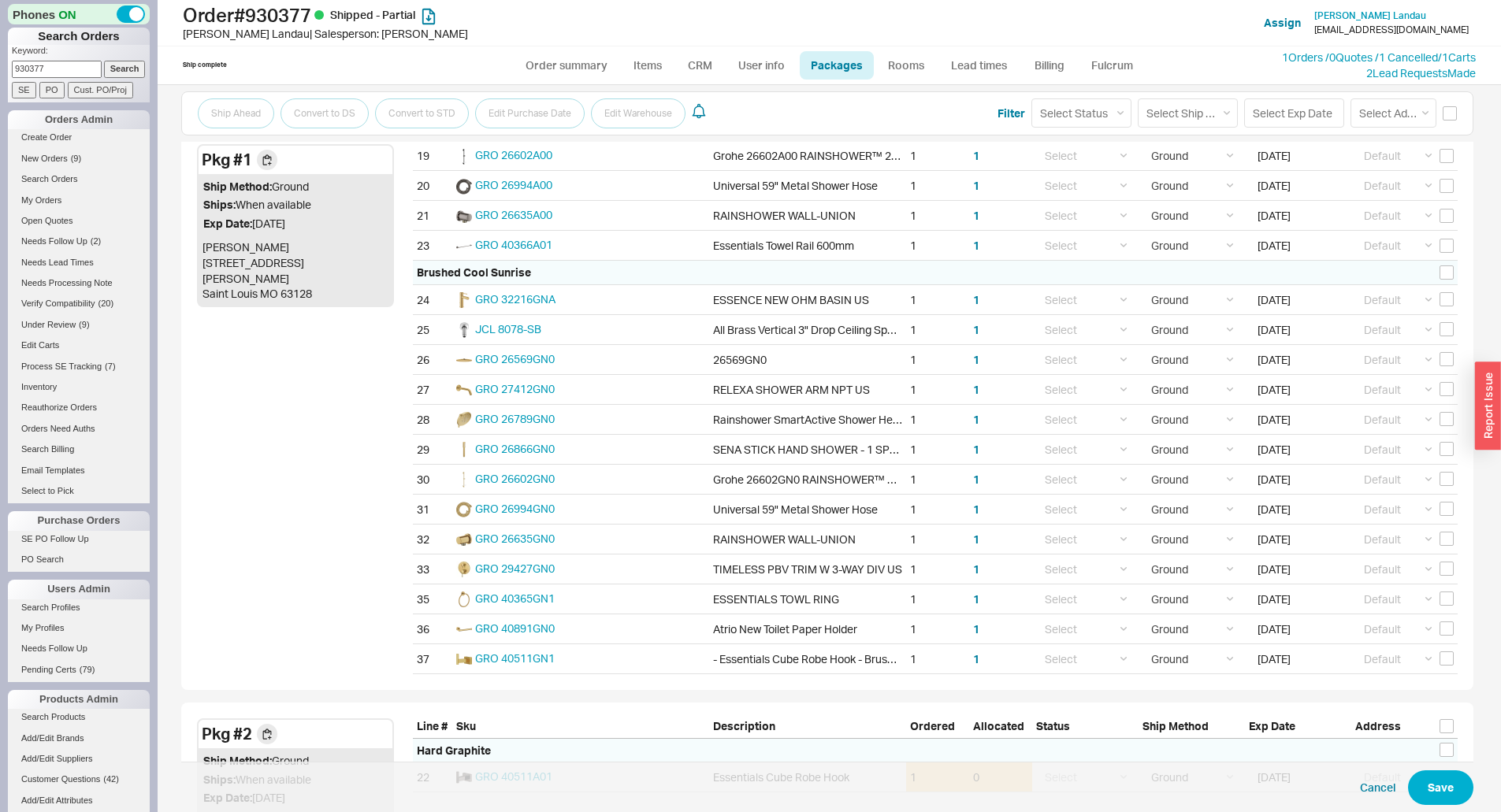
scroll to position [1119, 0]
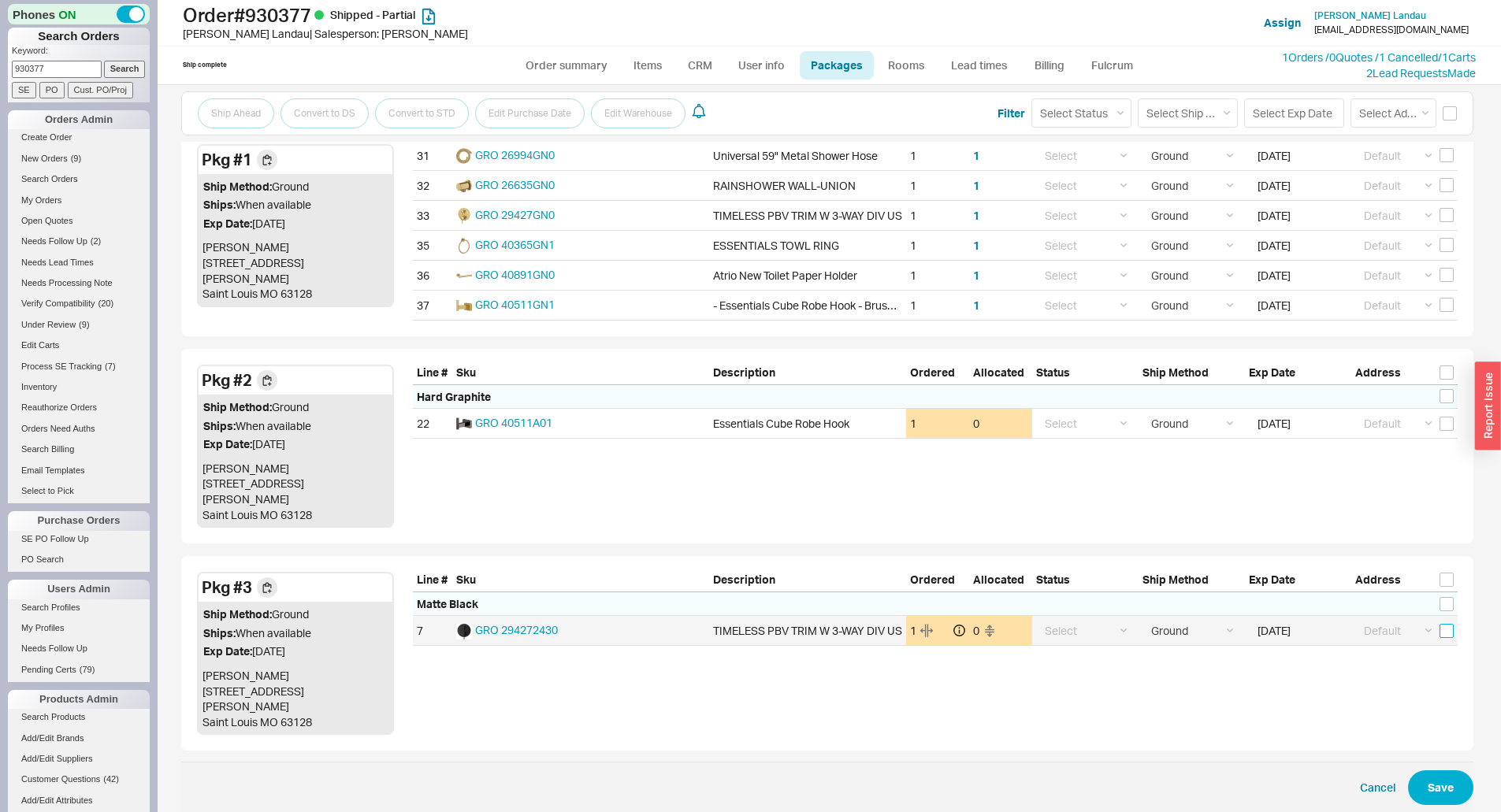
click at [1440, 623] on input "checkbox" at bounding box center [1446, 630] width 14 height 14
checkbox input "true"
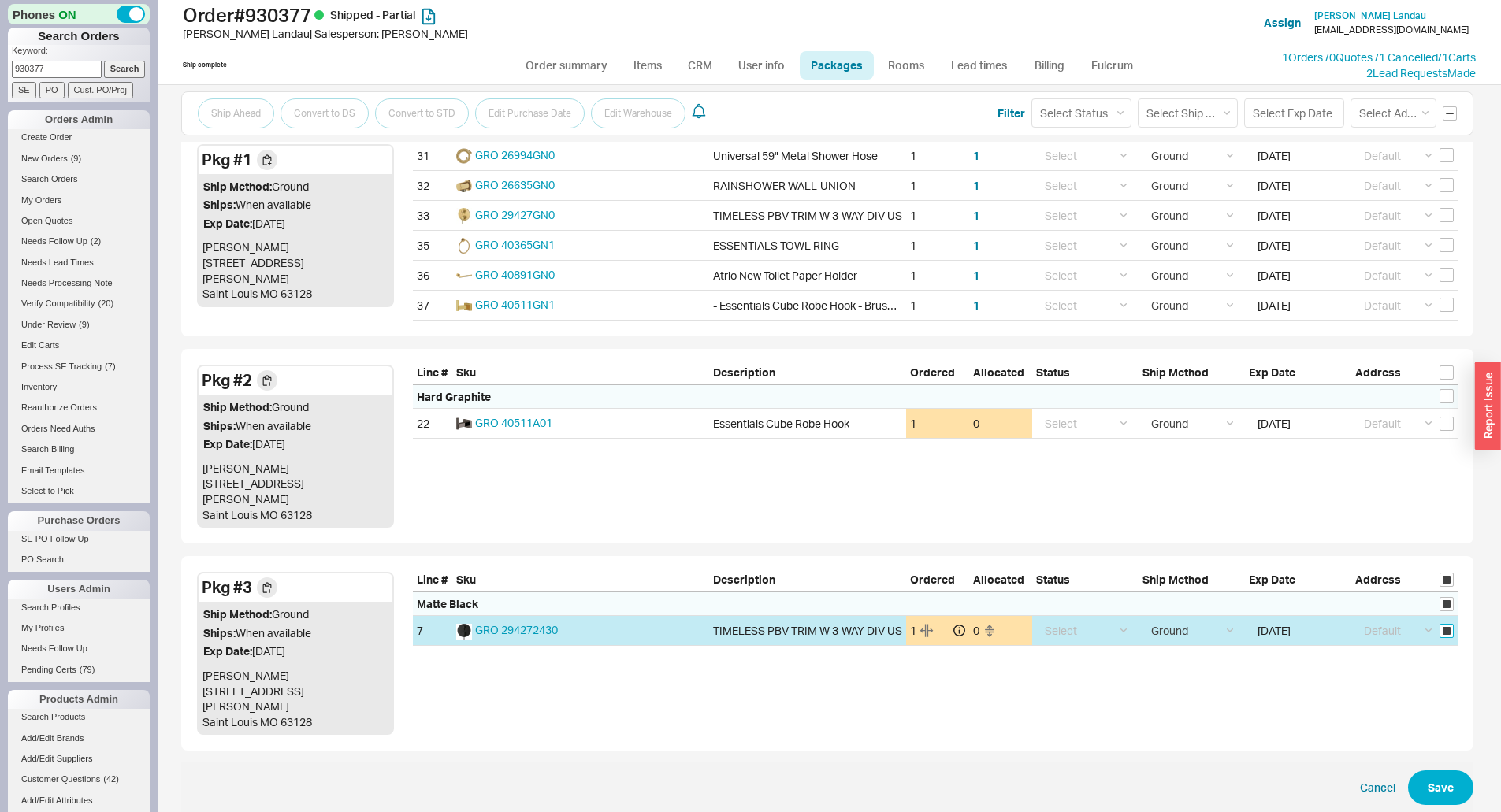
checkbox input "true"
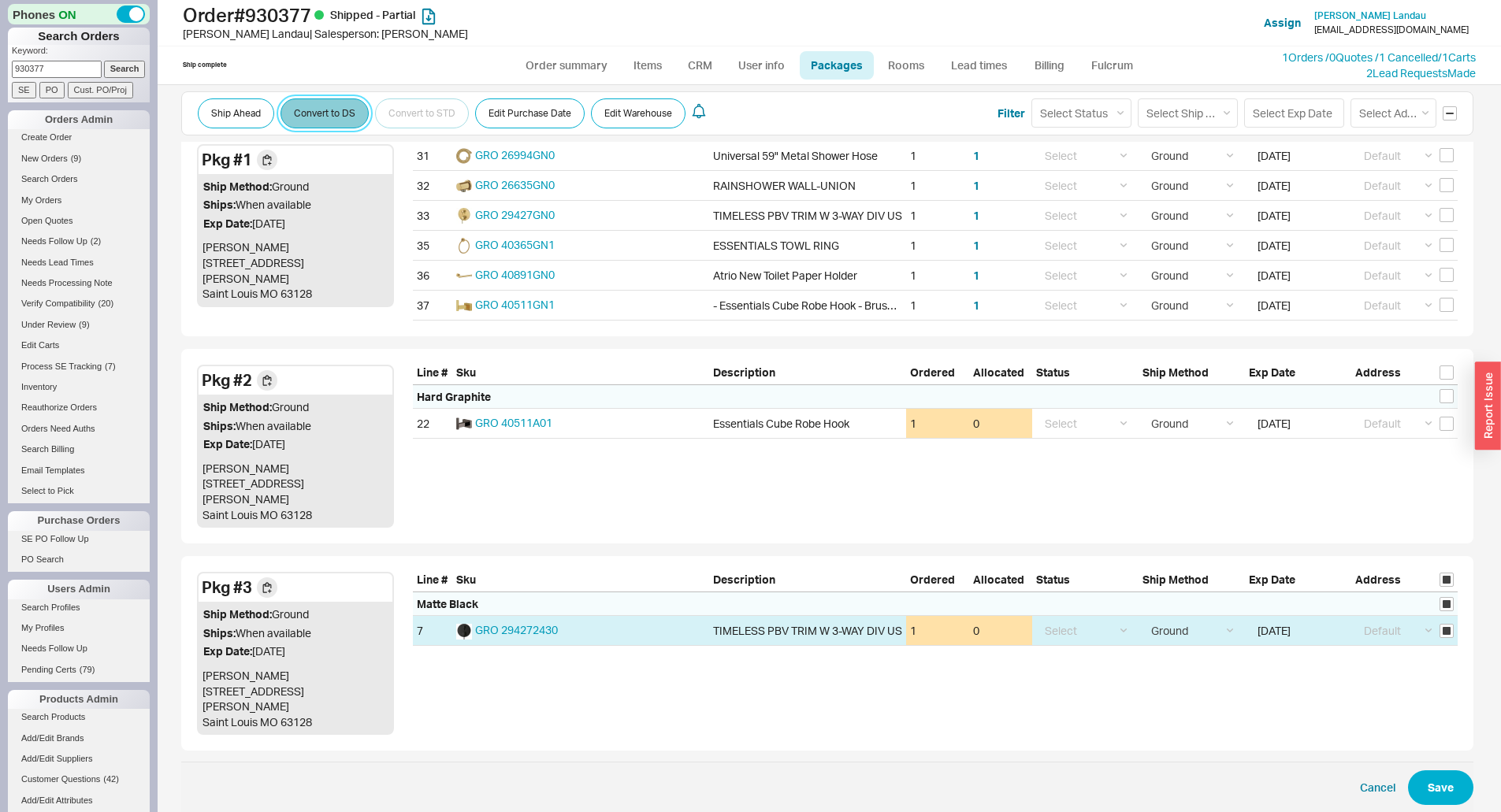
click at [306, 109] on button "Convert to DS" at bounding box center [324, 113] width 88 height 30
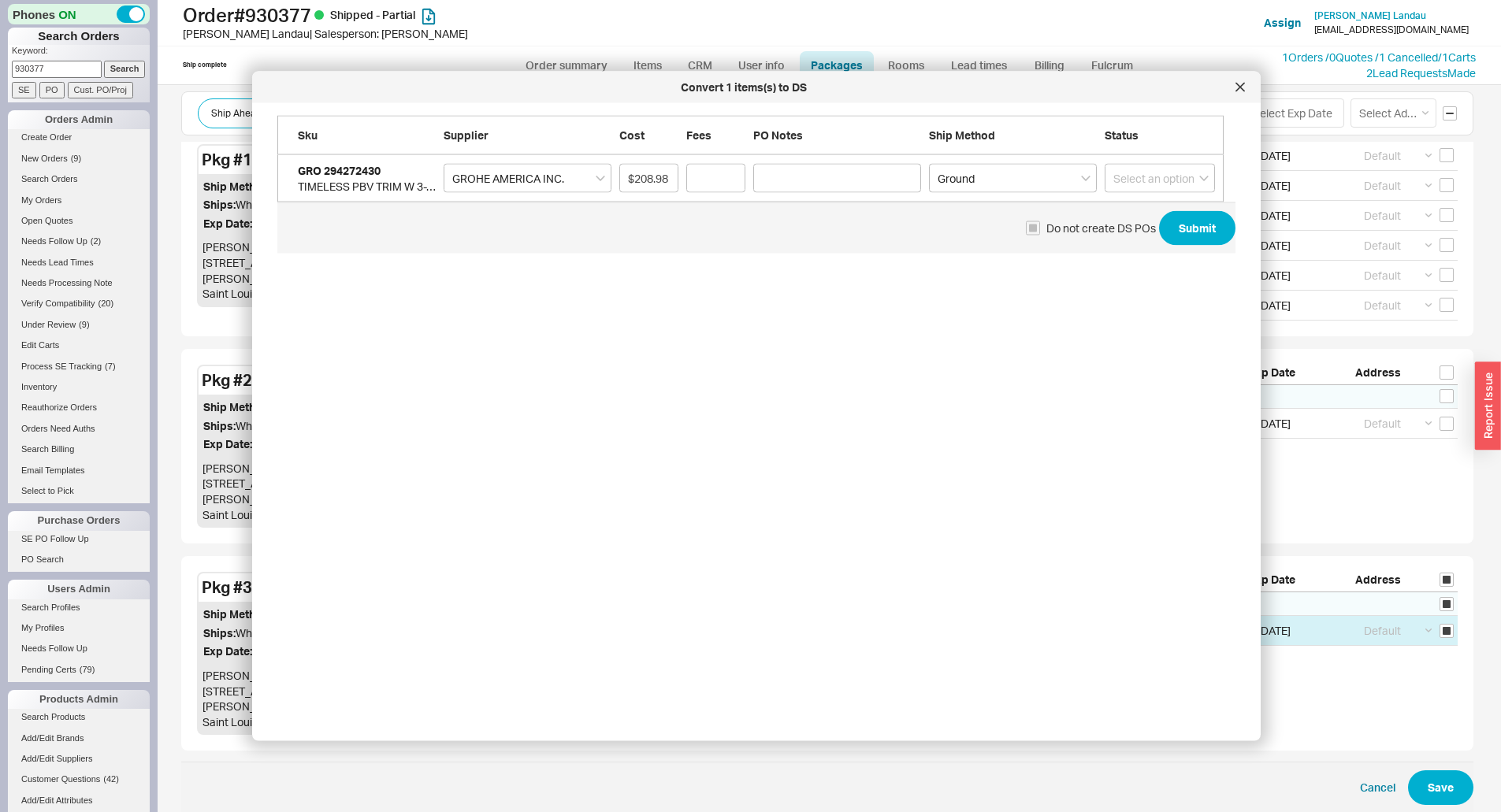
scroll to position [588, 959]
click at [464, 183] on select "GROHE AMERICA INC. A.F. SUPPLY BLACKMAN PLBG SPLY UTICA AVE. PLBG SUPPY CORP. T…" at bounding box center [527, 177] width 168 height 29
select select "547"
click at [443, 164] on select "GROHE AMERICA INC. A.F. SUPPLY BLACKMAN PLBG SPLY UTICA AVE. PLBG SUPPY CORP. T…" at bounding box center [527, 177] width 168 height 29
type input "$232.20"
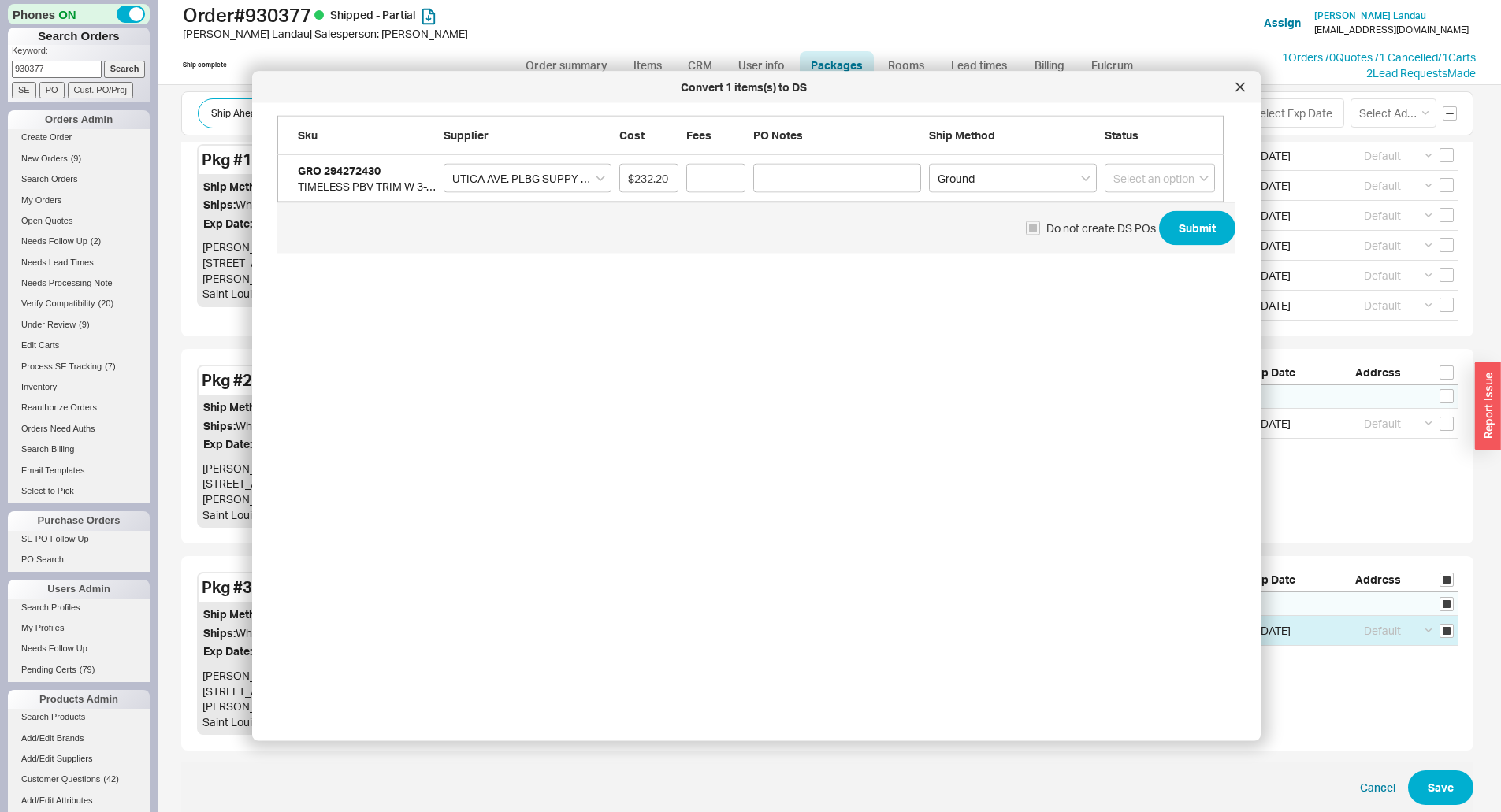
click at [1196, 246] on span "Do not create DS POs Submit" at bounding box center [756, 228] width 958 height 51
click at [1201, 228] on button "Submit" at bounding box center [1197, 228] width 76 height 34
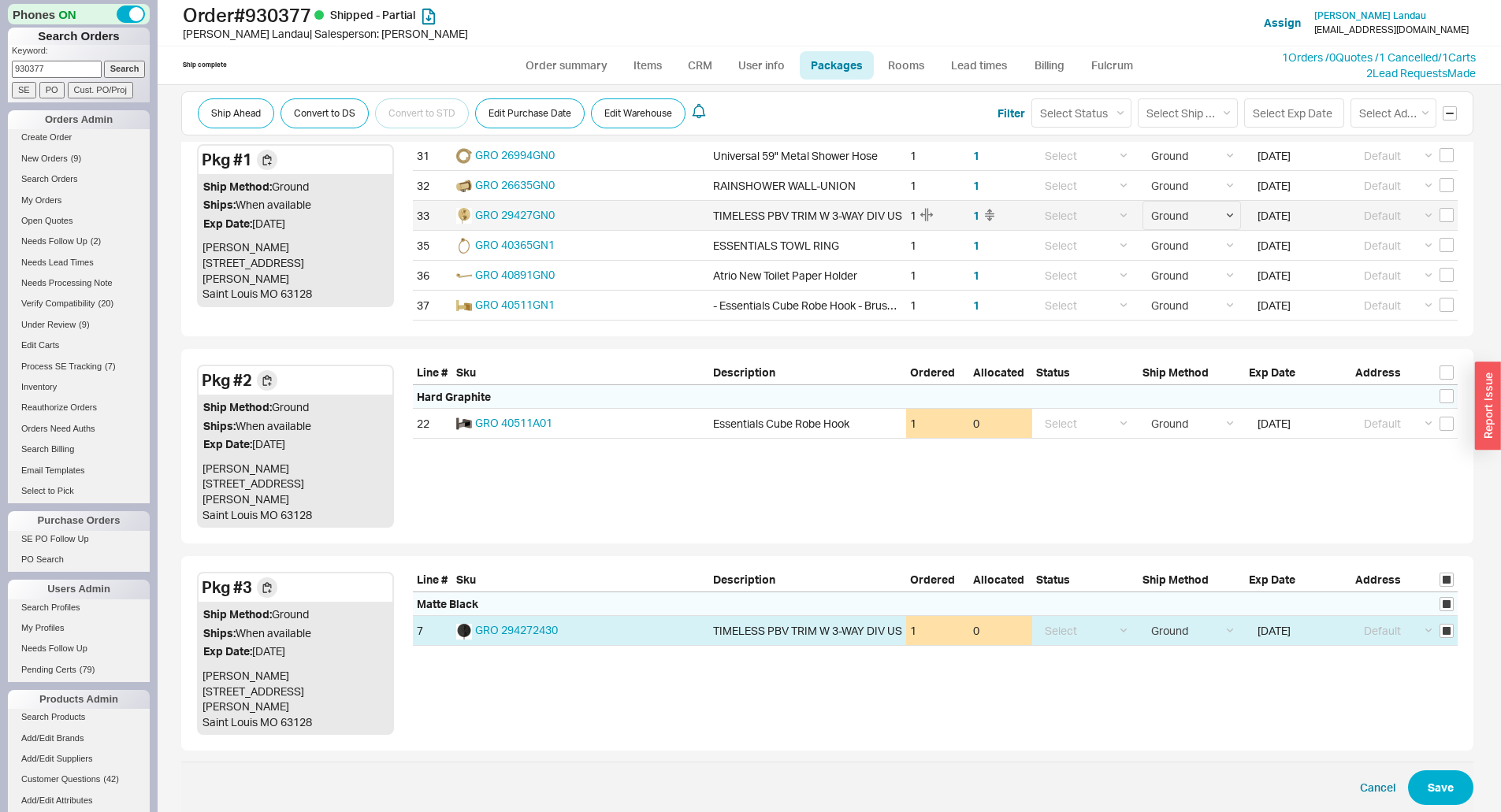
select select "1"
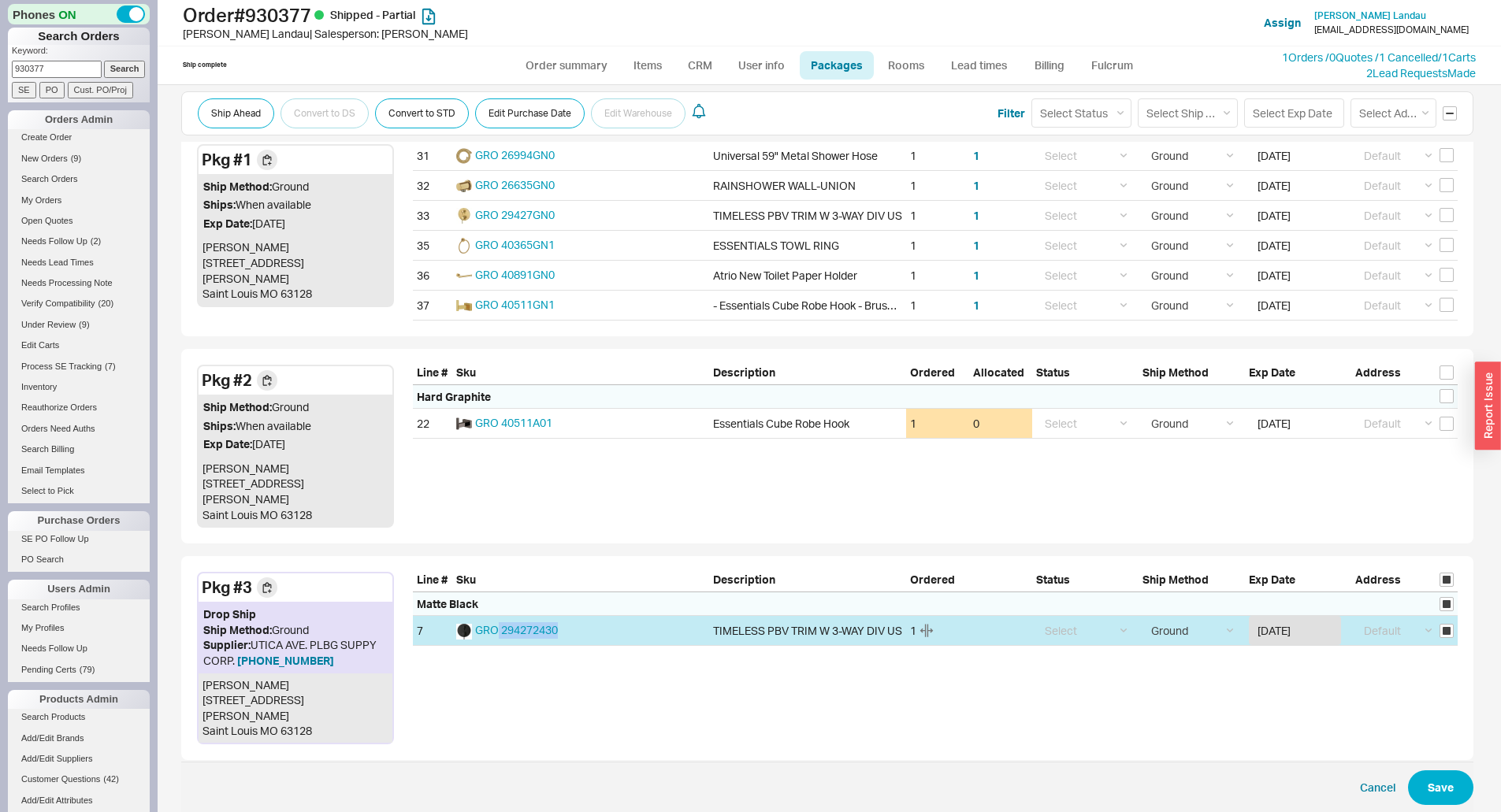
drag, startPoint x: 575, startPoint y: 618, endPoint x: 496, endPoint y: 624, distance: 79.2
click at [496, 624] on div "GRO 294272430" at bounding box center [581, 630] width 257 height 29
copy span "294272430"
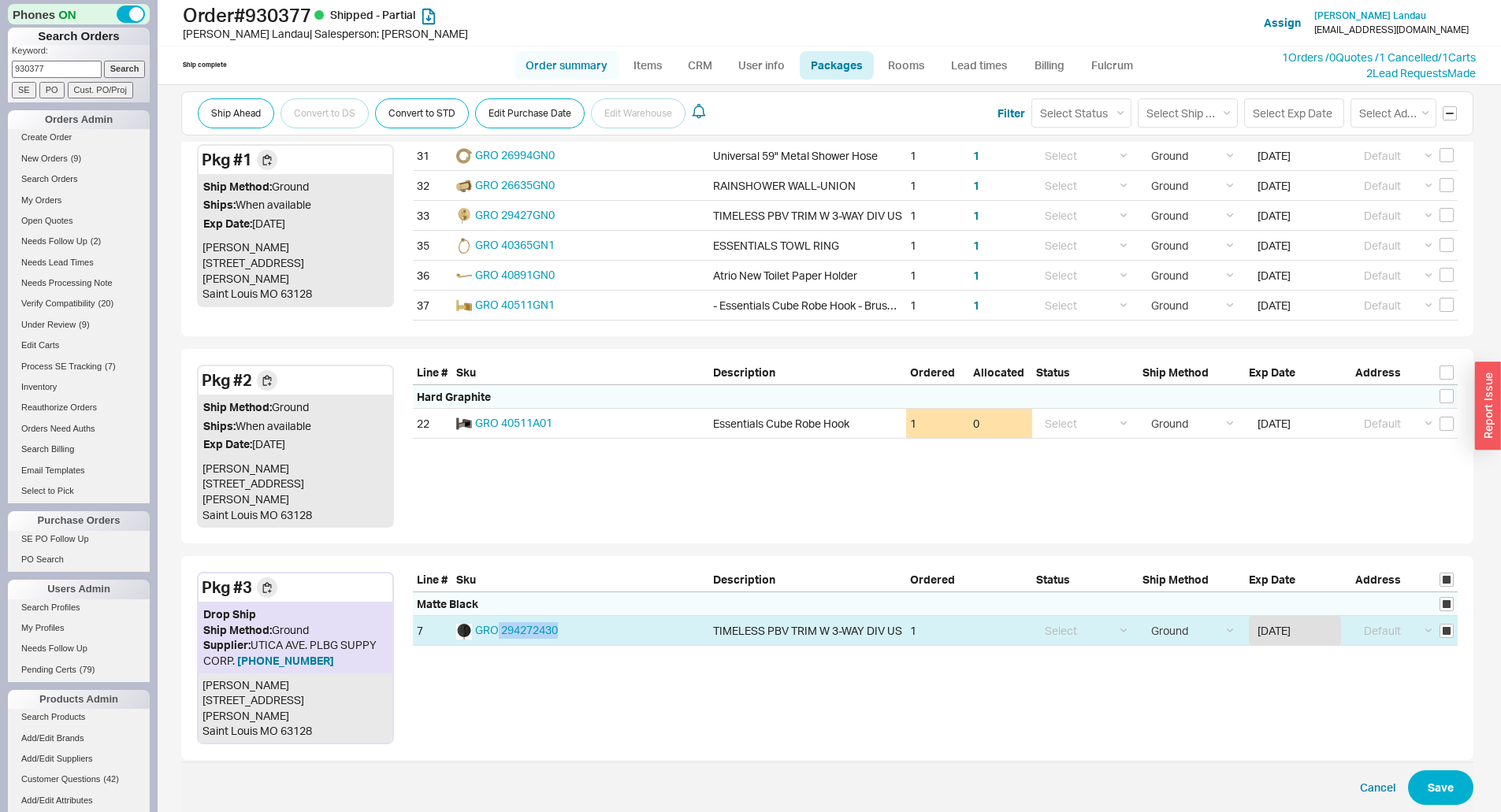
click at [549, 61] on link "Order summary" at bounding box center [566, 65] width 105 height 29
select select "*"
select select "LOW"
select select "3"
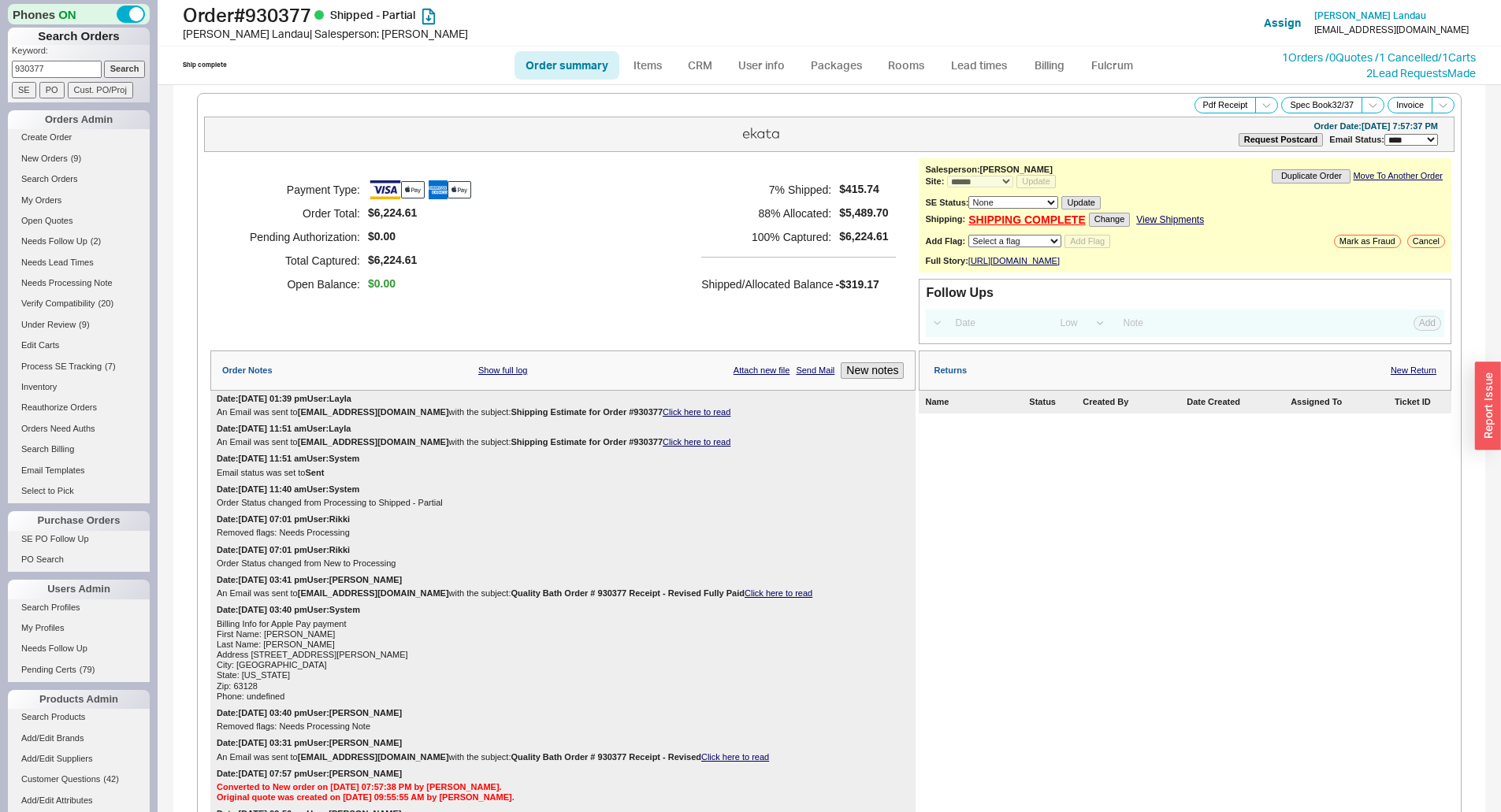
click at [871, 676] on div "First Name: Phillip Last Name: Landau Address 1: 5330 Ambs Ct City: Saint Louis…" at bounding box center [562, 665] width 692 height 72
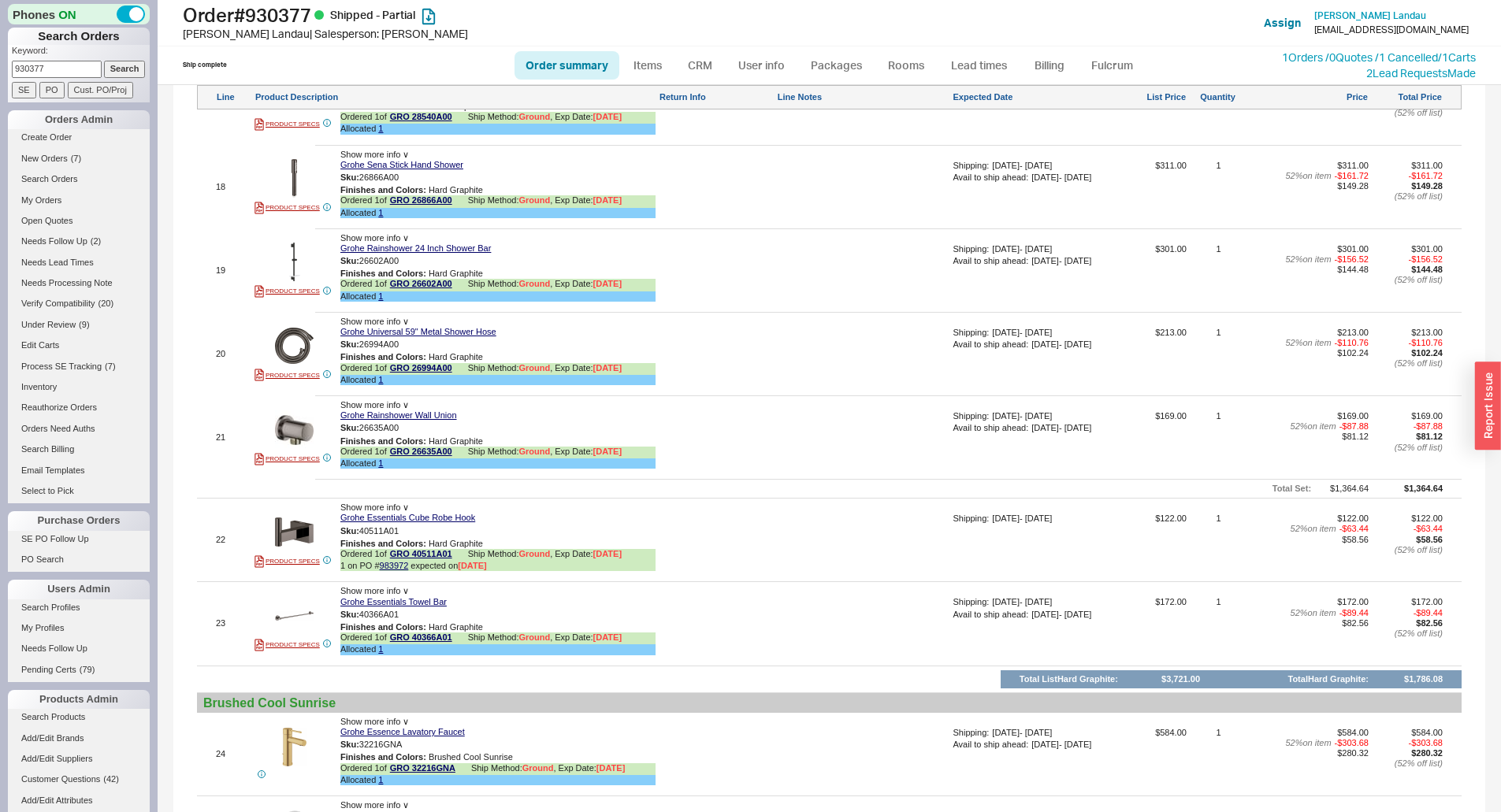
scroll to position [2929, 0]
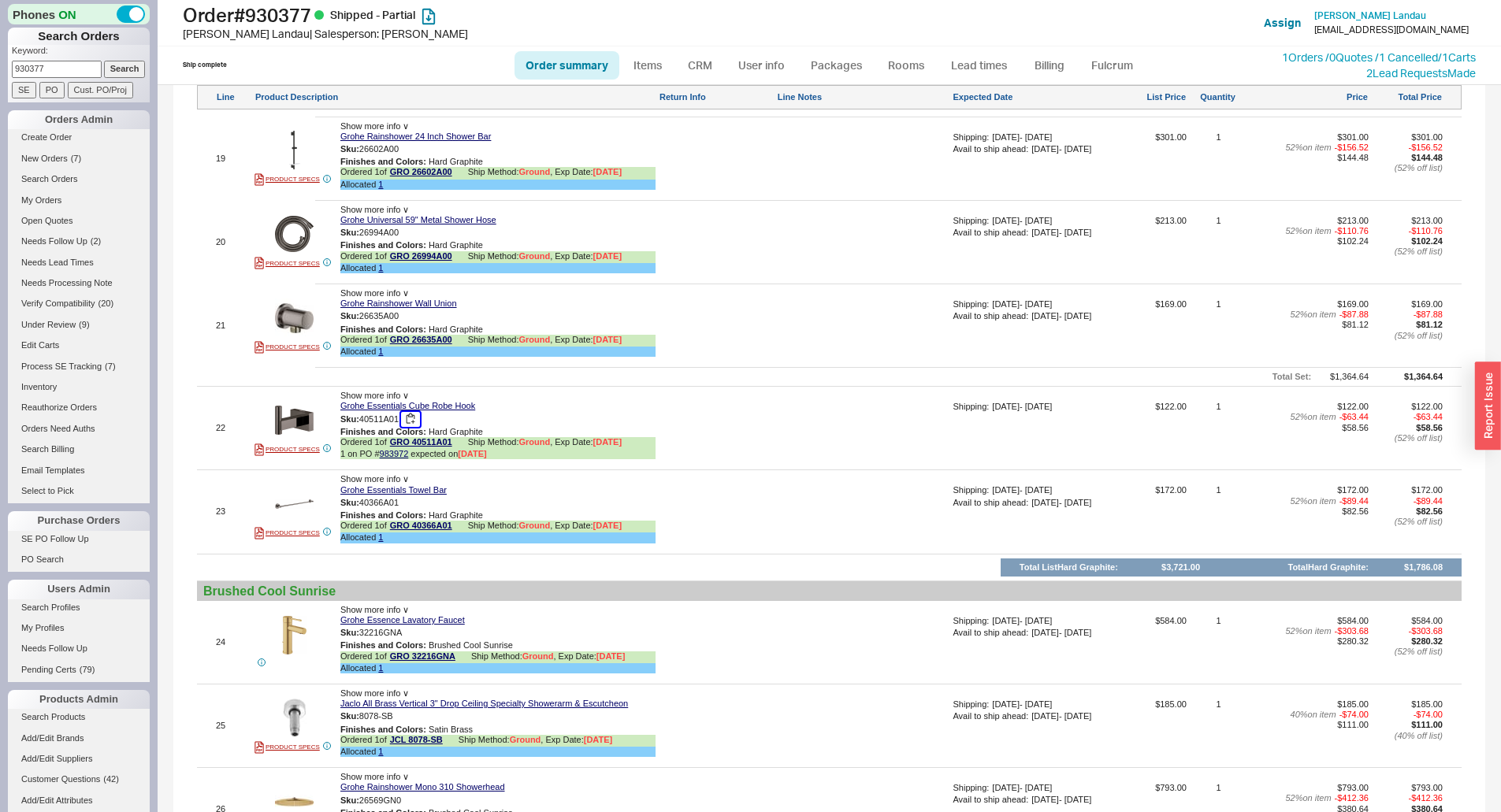
click at [412, 426] on button "button" at bounding box center [410, 419] width 19 height 15
click at [397, 458] on link "983972" at bounding box center [394, 453] width 29 height 9
click at [705, 644] on div at bounding box center [717, 648] width 115 height 64
click at [705, 648] on div at bounding box center [717, 648] width 115 height 64
click at [464, 448] on icon at bounding box center [460, 443] width 9 height 9
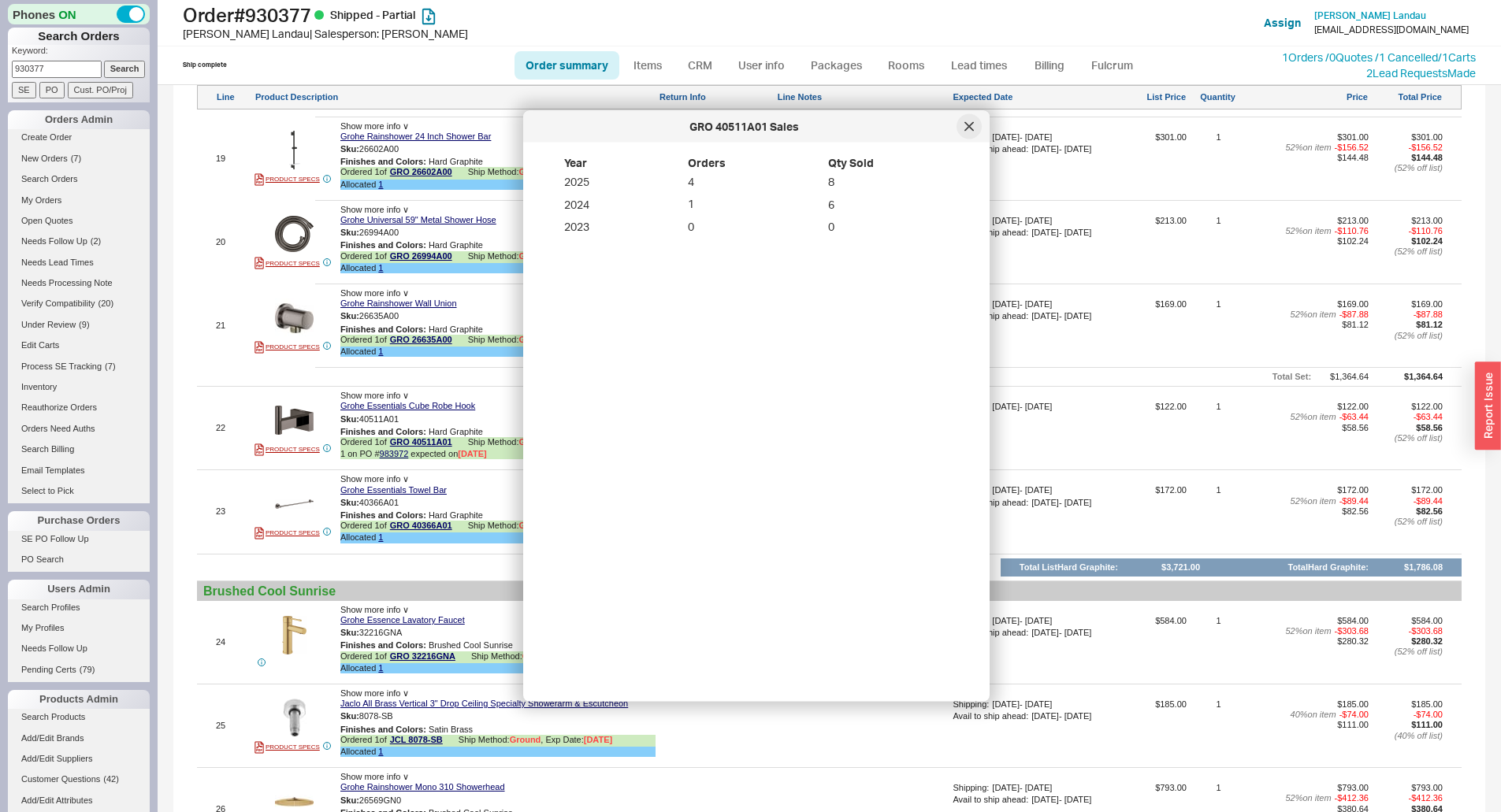
click at [969, 132] on div at bounding box center [968, 126] width 25 height 25
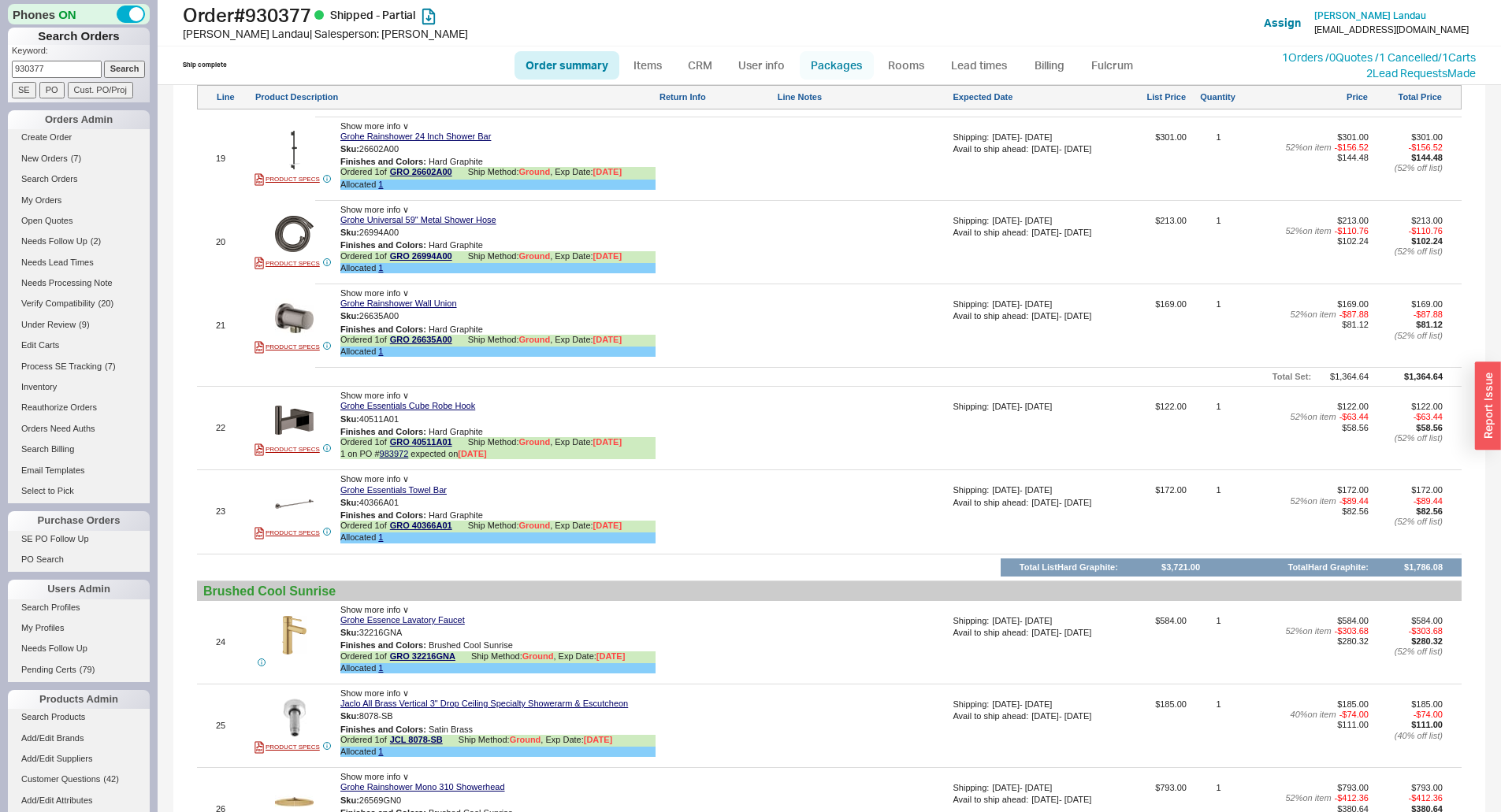
click at [835, 75] on link "Packages" at bounding box center [836, 65] width 74 height 29
select select "1"
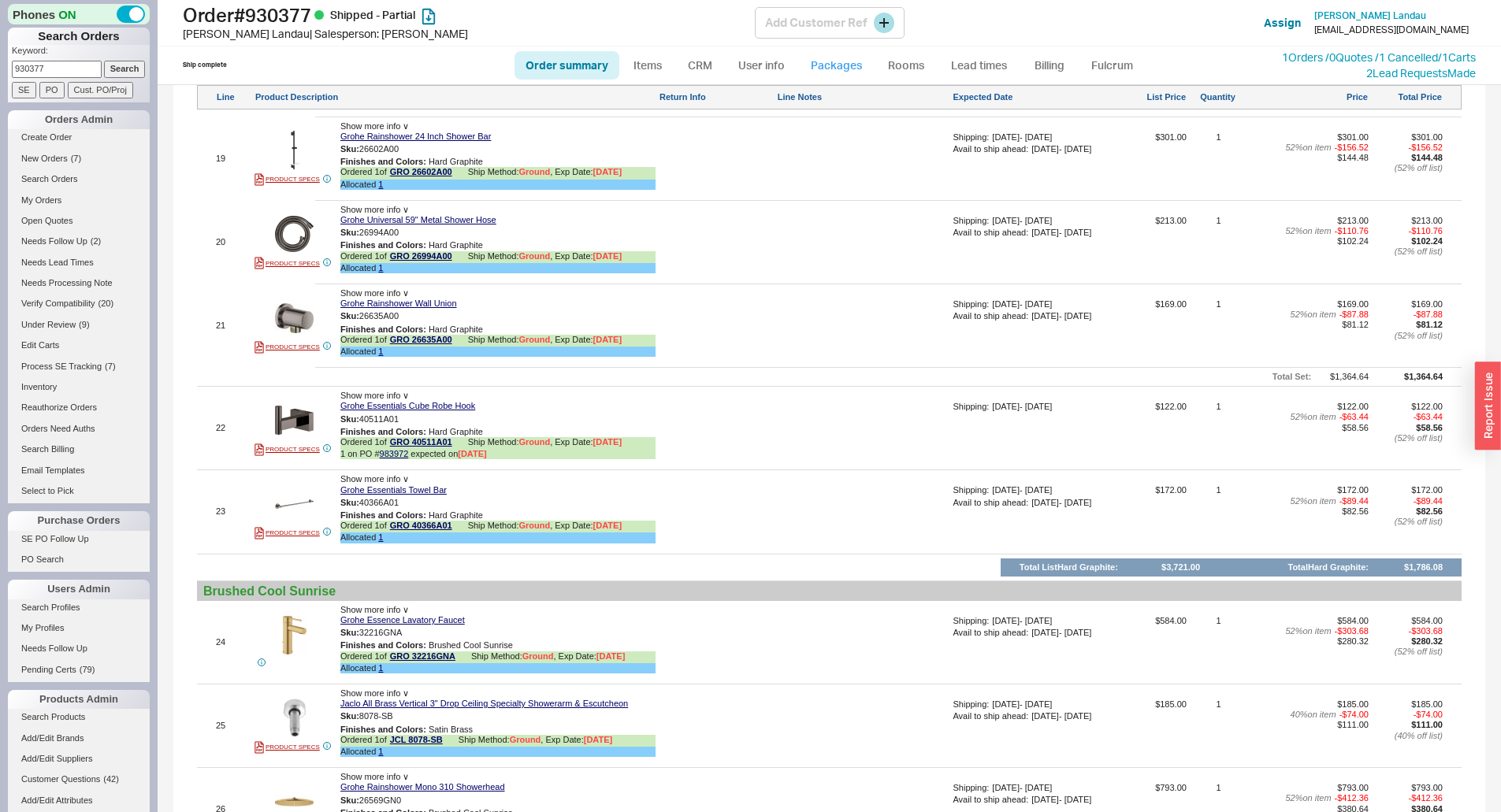
select select "1"
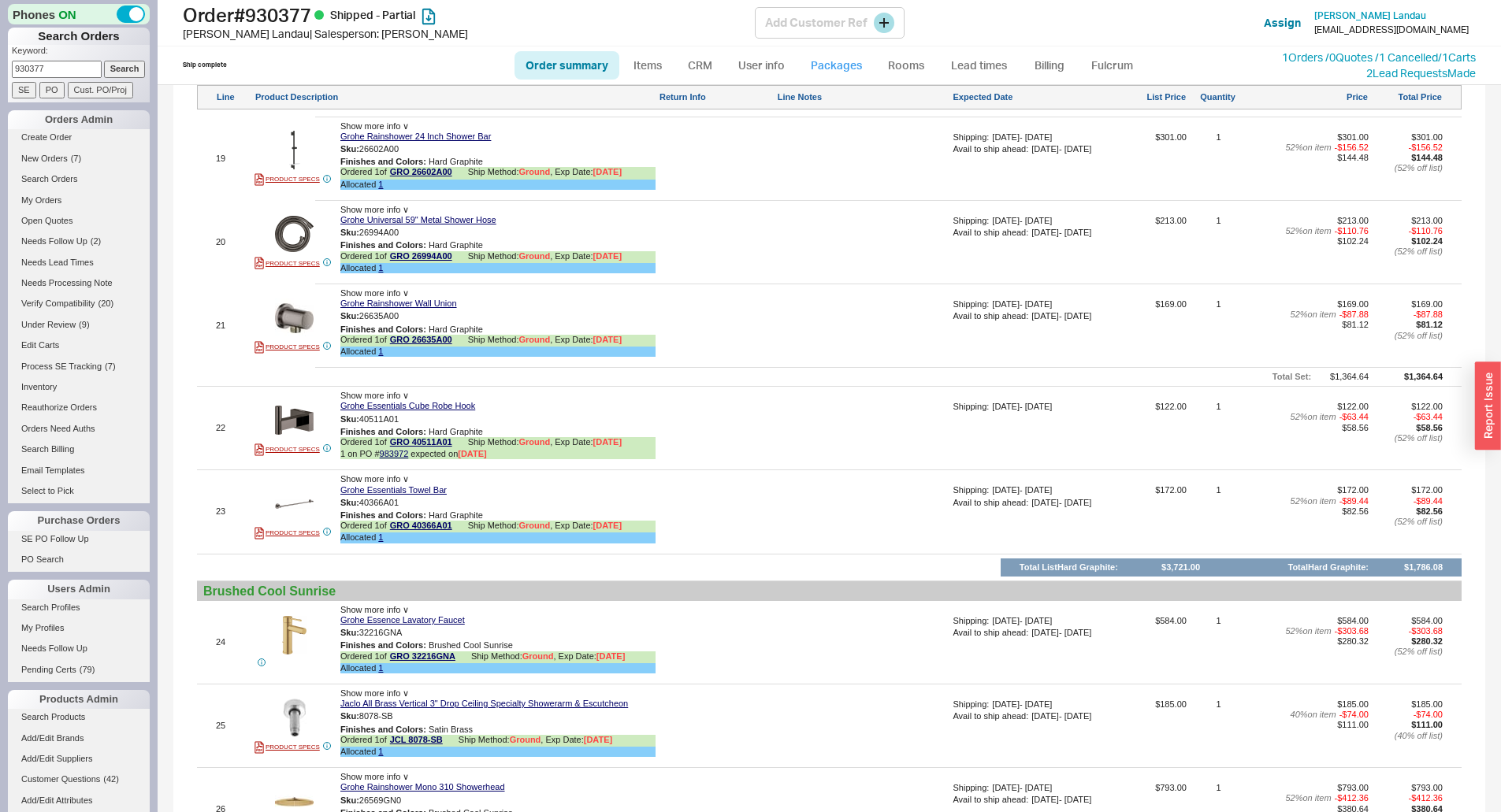
select select "1"
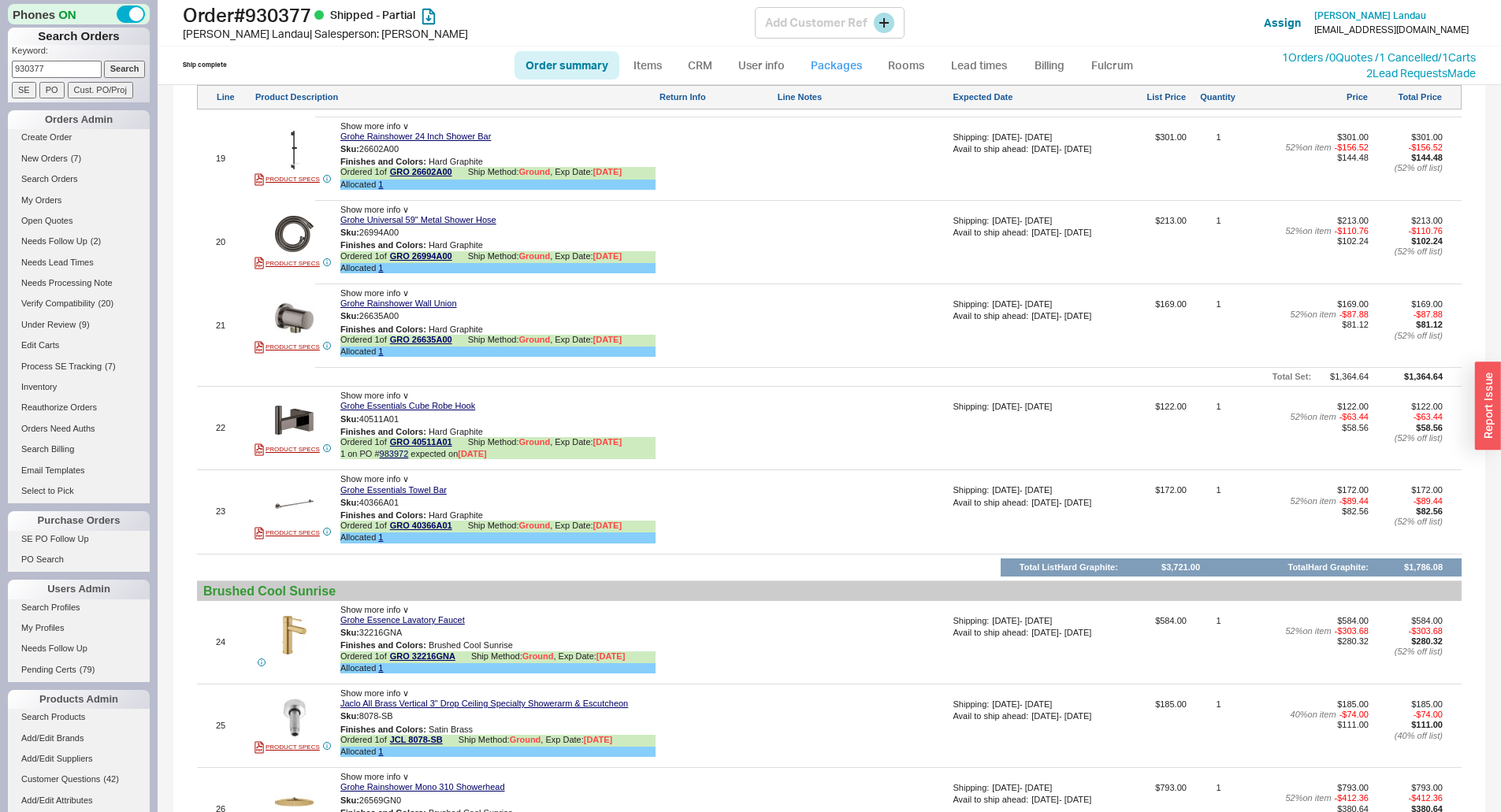
select select "1"
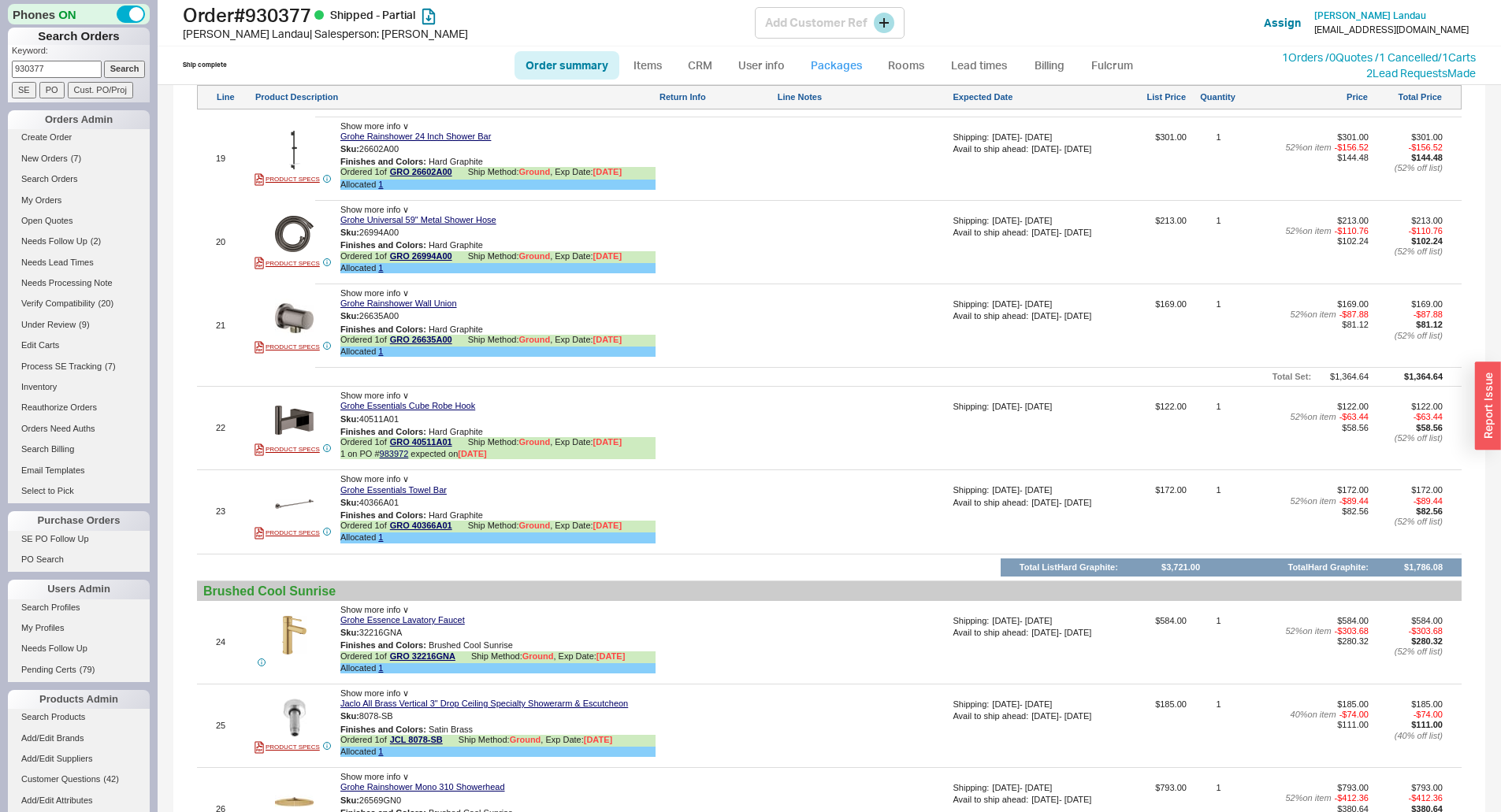
select select "1"
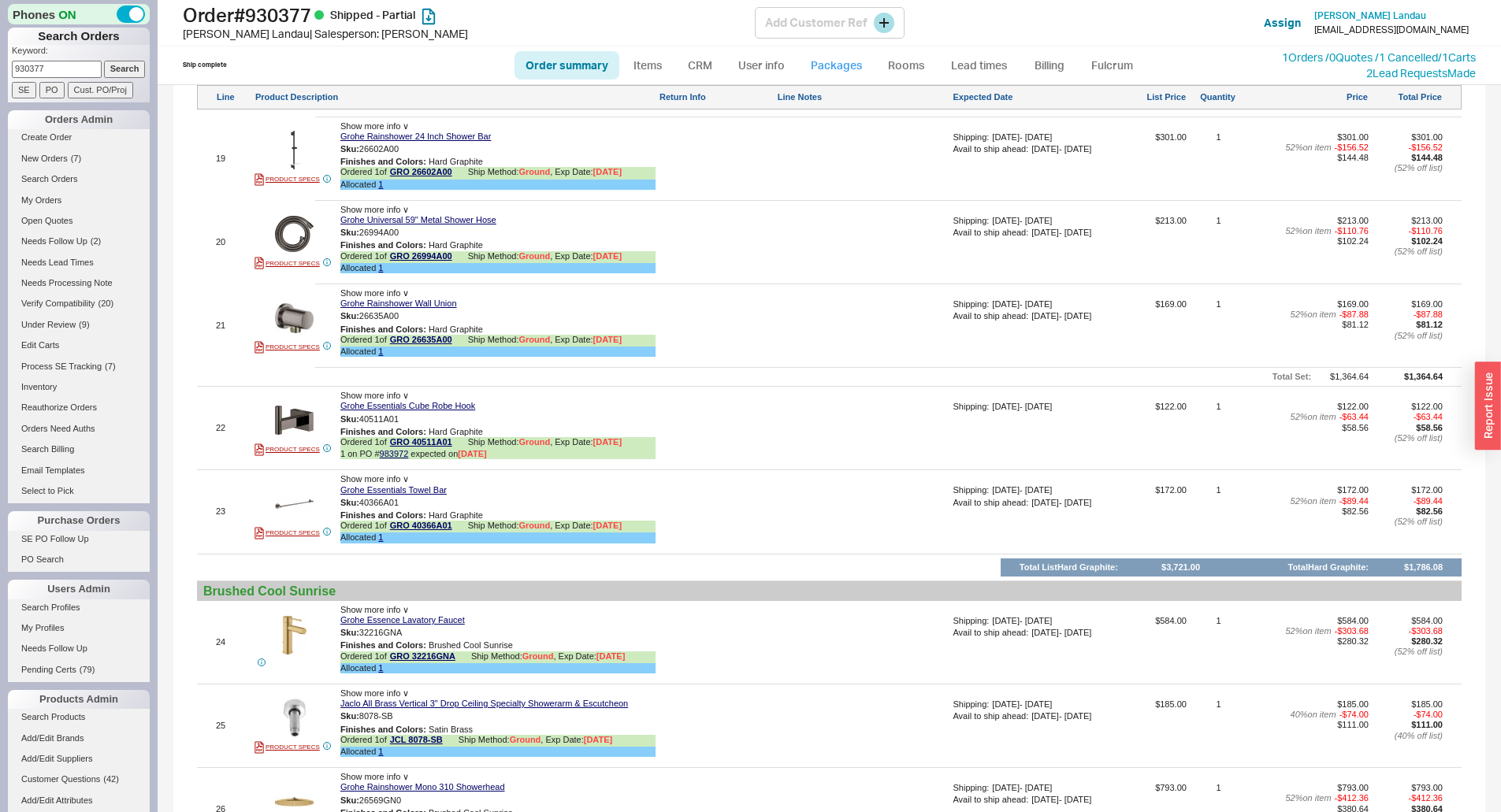
select select "1"
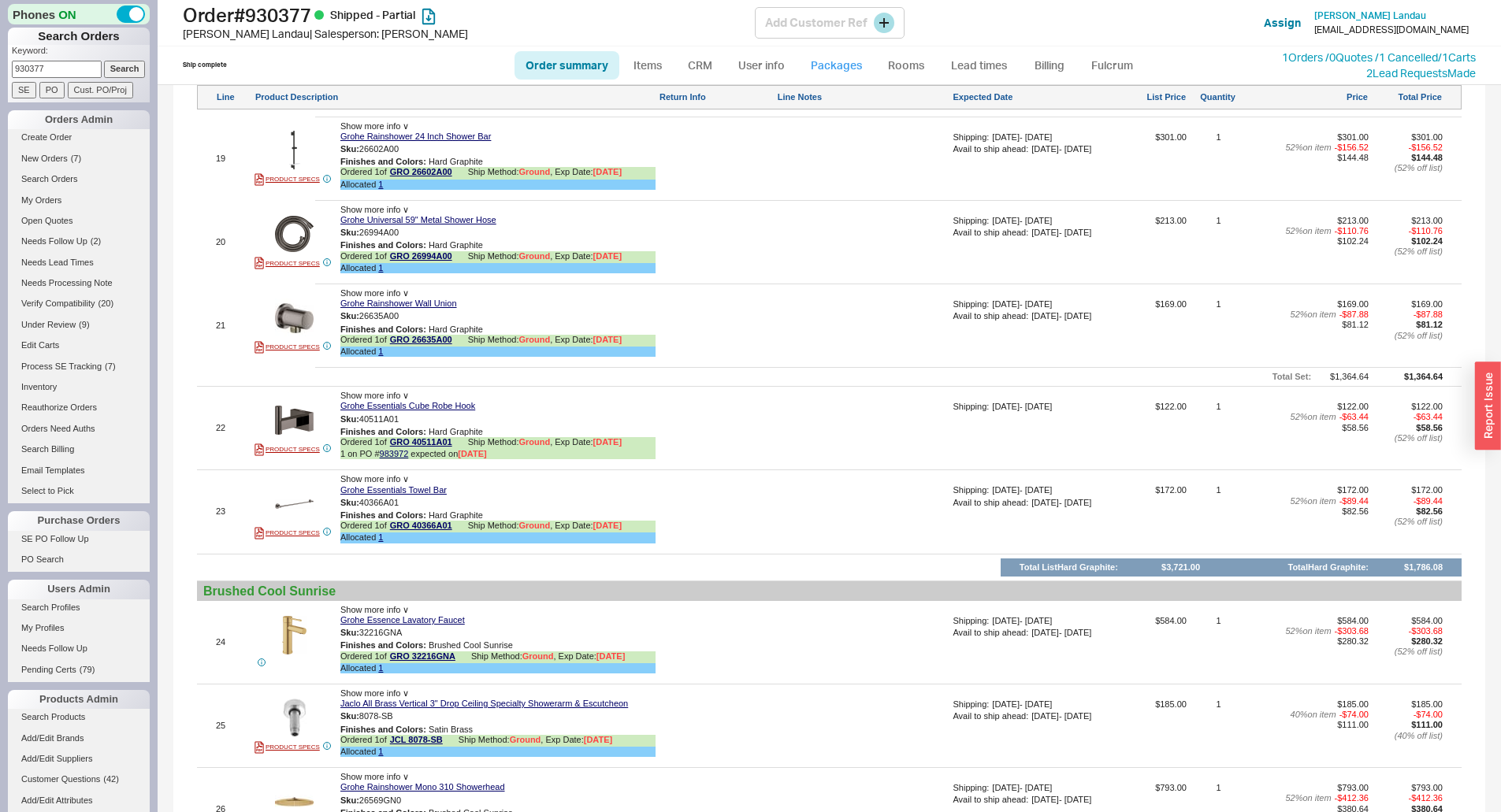
select select "1"
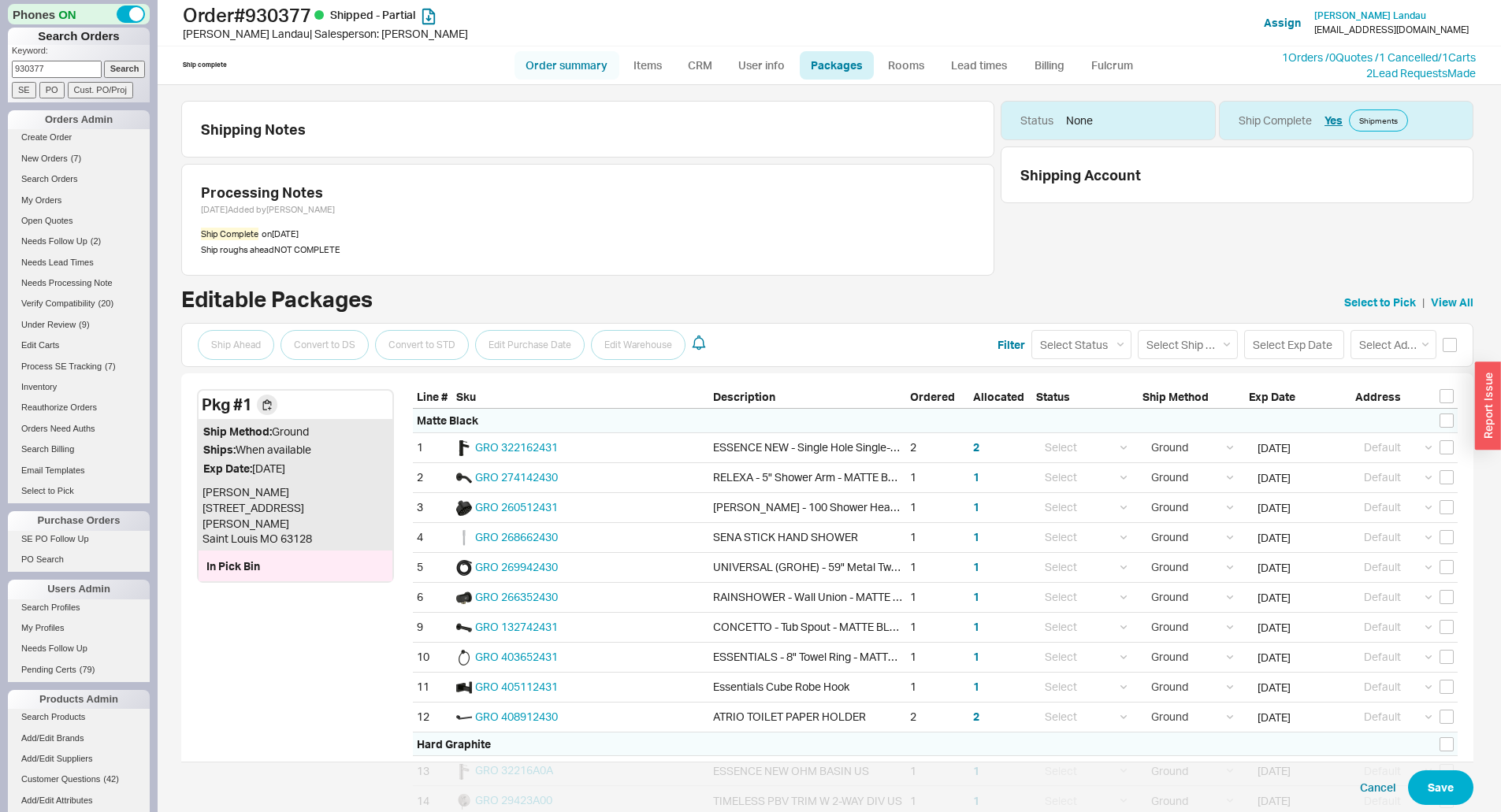
click at [573, 65] on link "Order summary" at bounding box center [566, 65] width 105 height 29
select select "*"
select select "LOW"
select select "3"
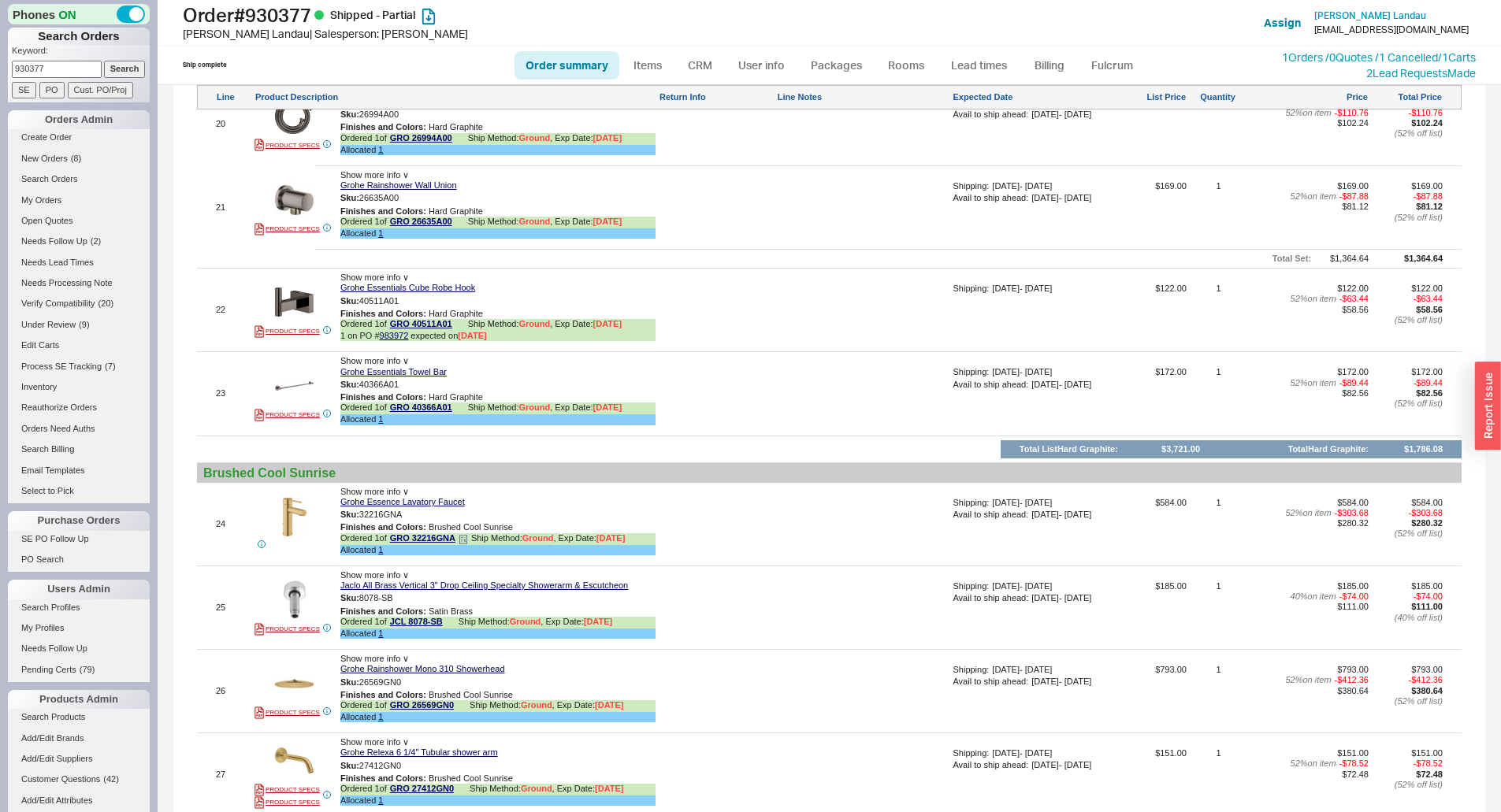
scroll to position [3228, 0]
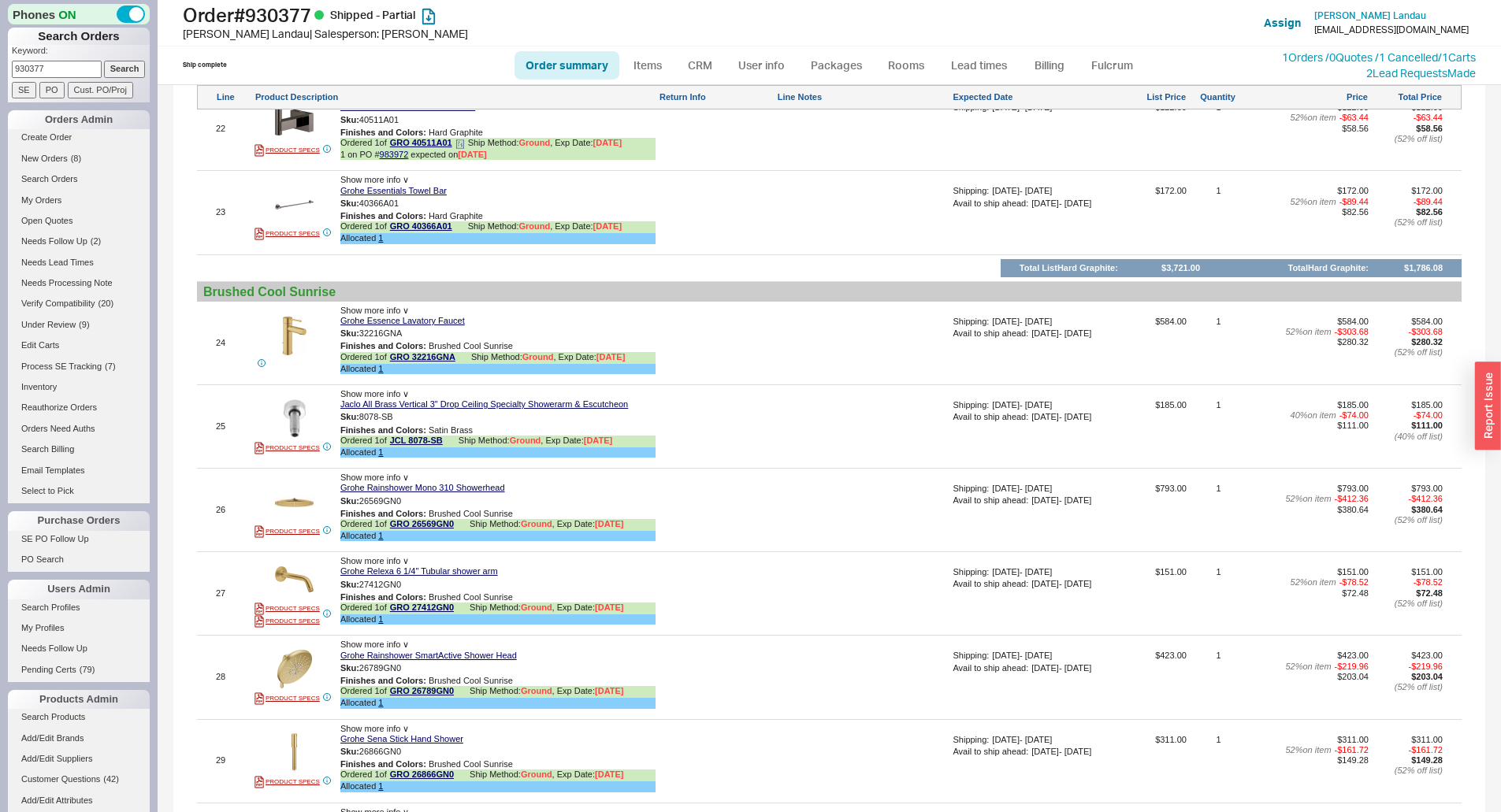
click at [461, 149] on icon at bounding box center [460, 144] width 9 height 9
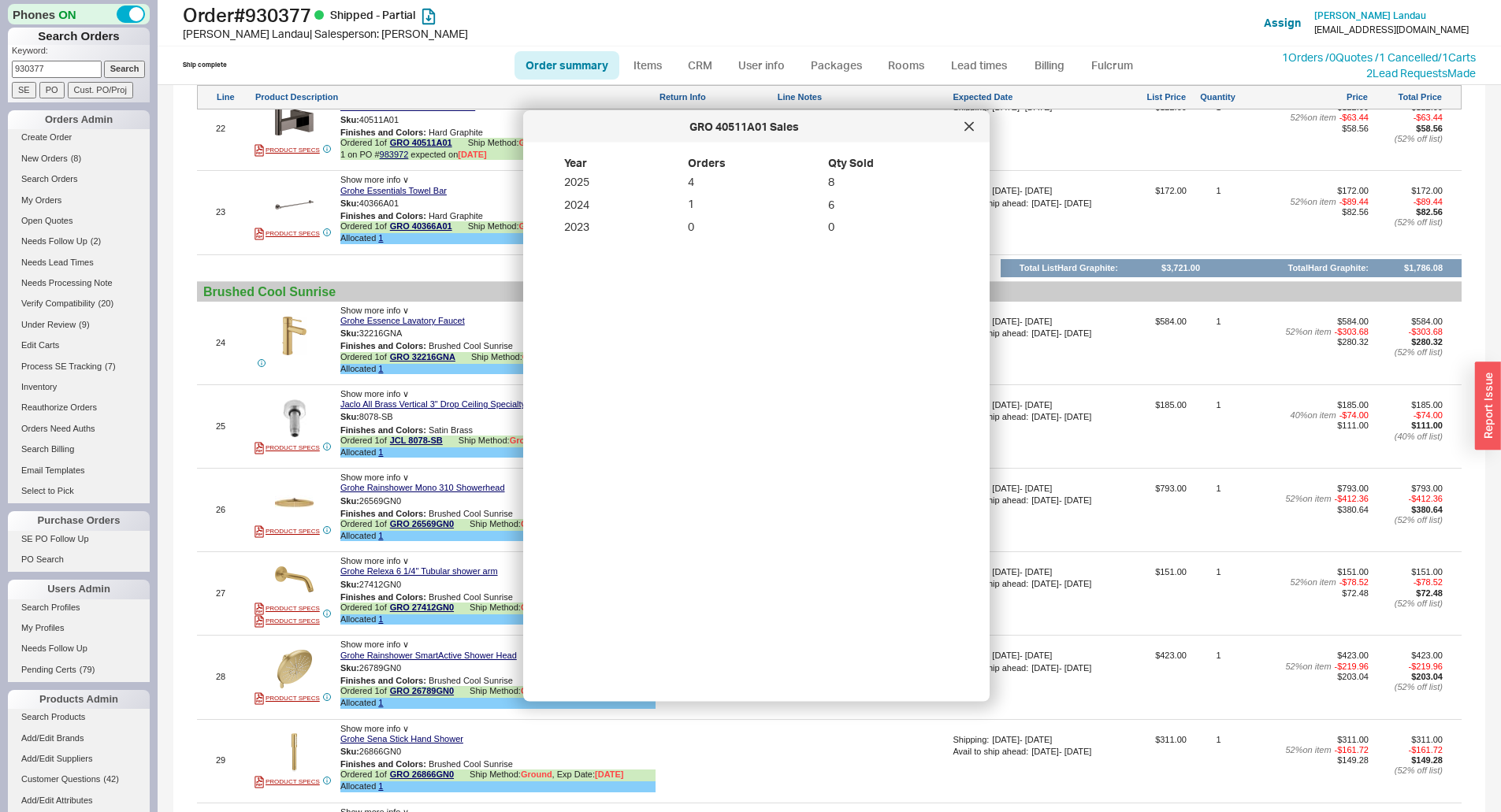
click at [957, 119] on div "GRO 40511A01 Sales" at bounding box center [757, 127] width 467 height 32
click at [960, 124] on div at bounding box center [968, 126] width 25 height 25
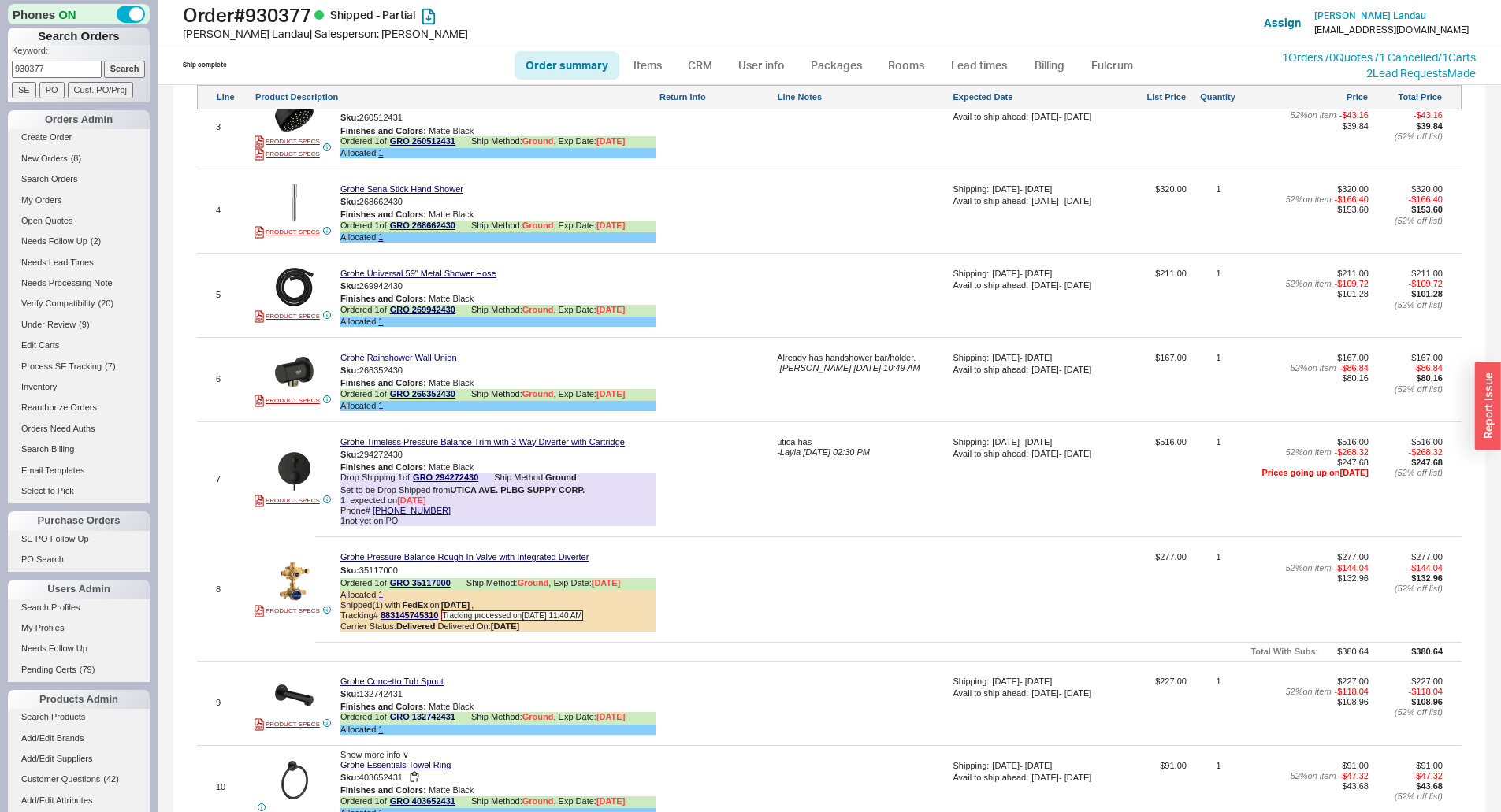
scroll to position [1339, 0]
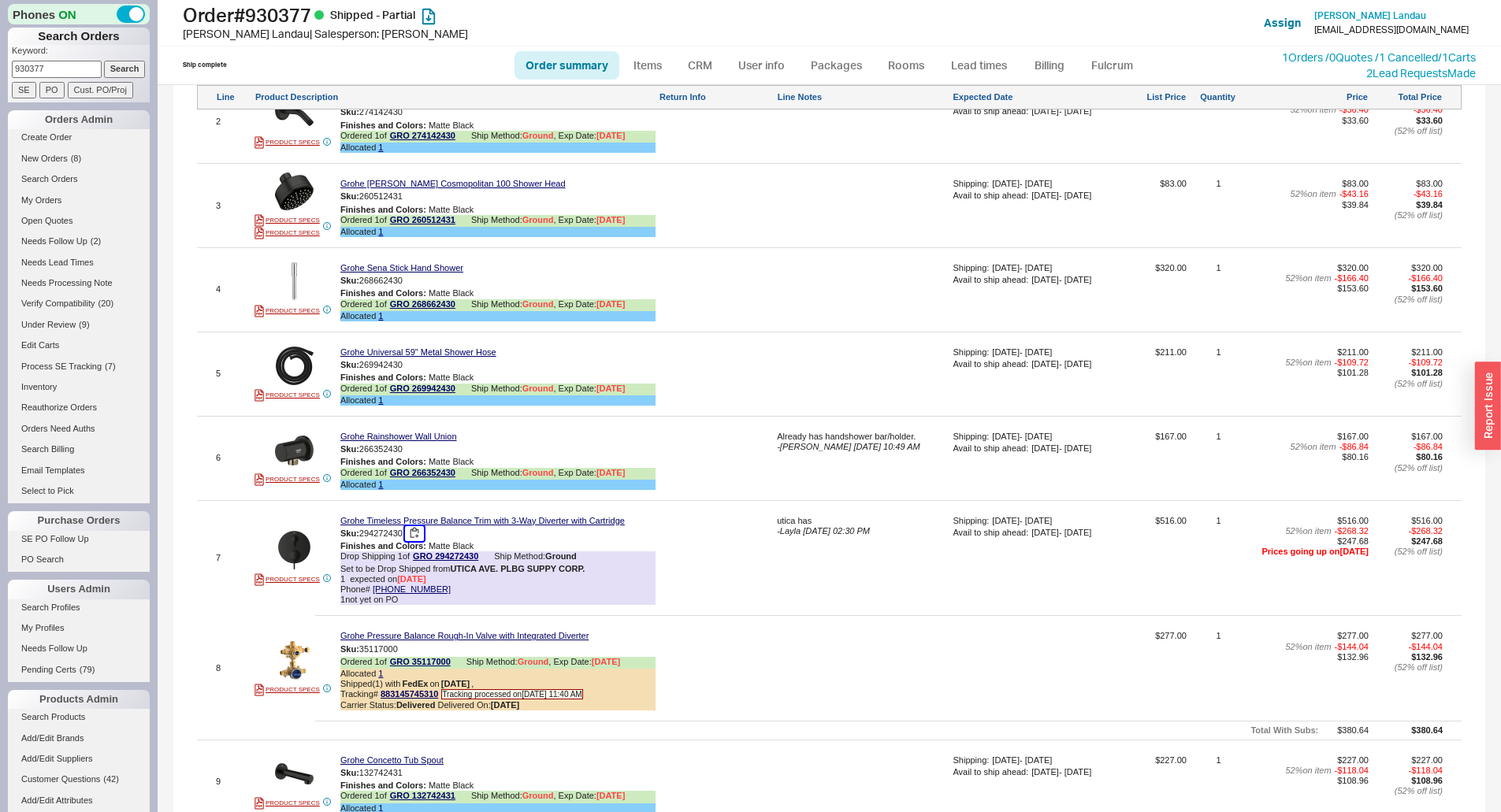
click at [419, 541] on button "button" at bounding box center [415, 533] width 19 height 15
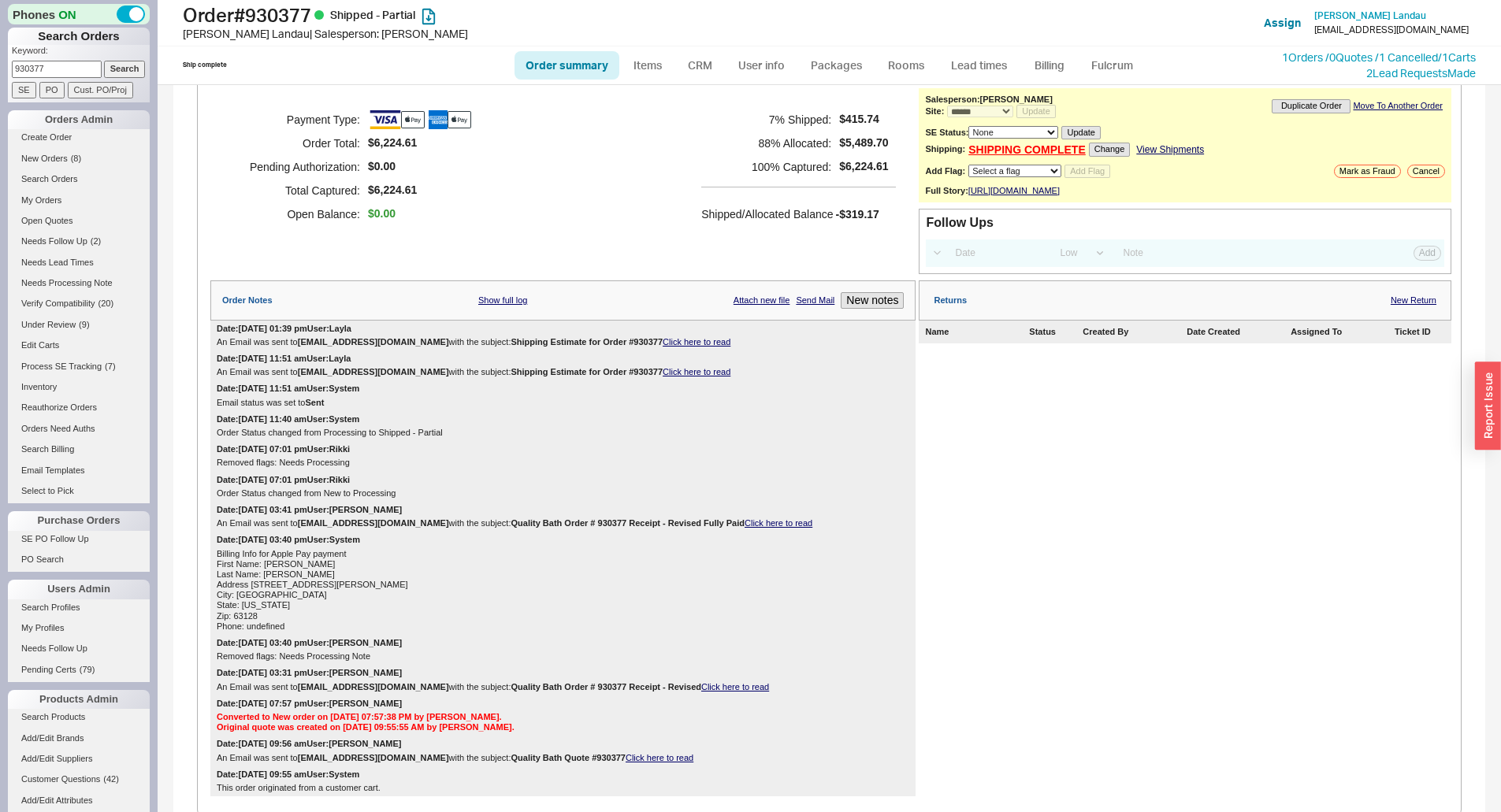
scroll to position [0, 0]
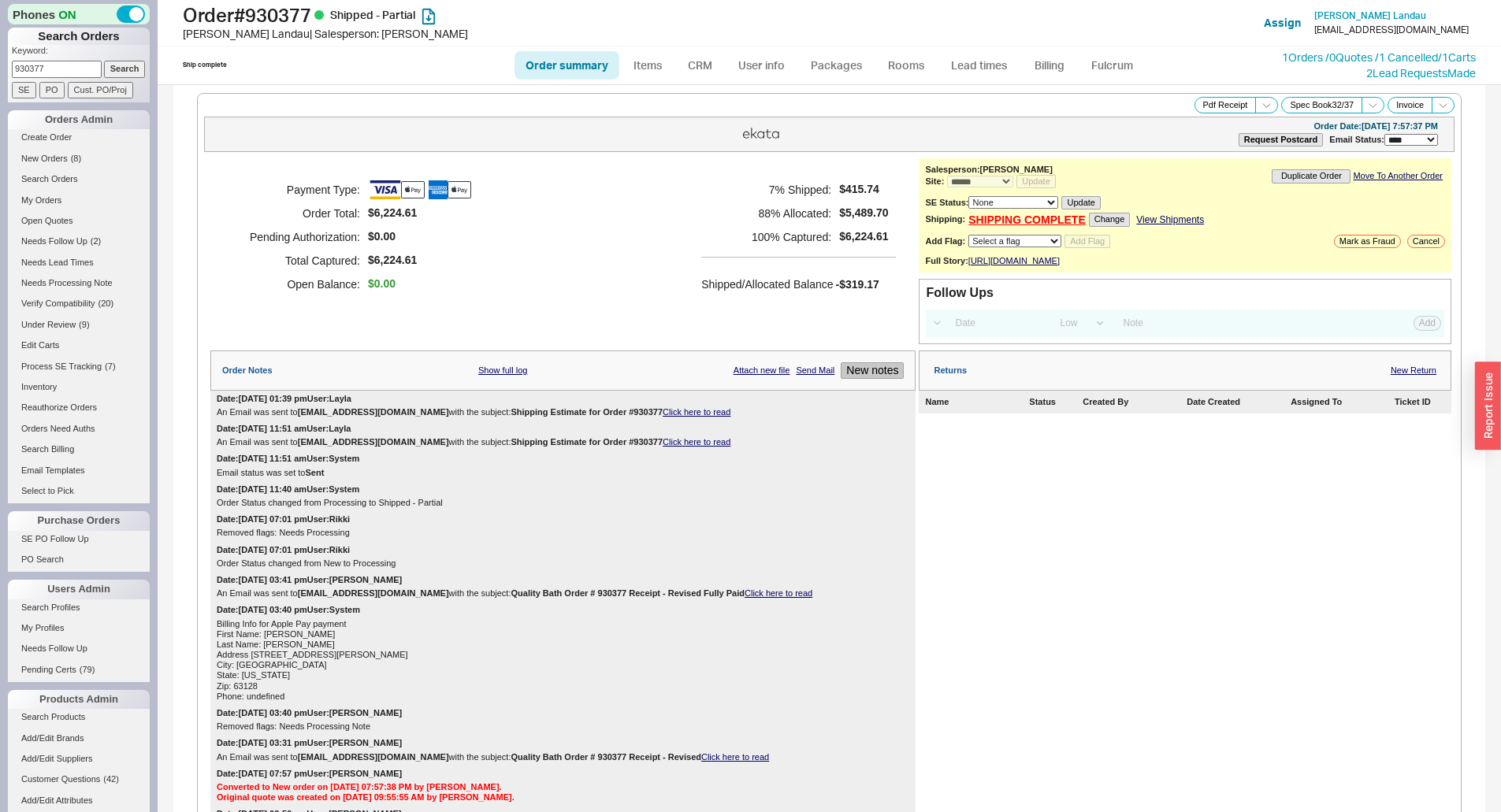
click at [847, 379] on button "New notes" at bounding box center [872, 371] width 63 height 17
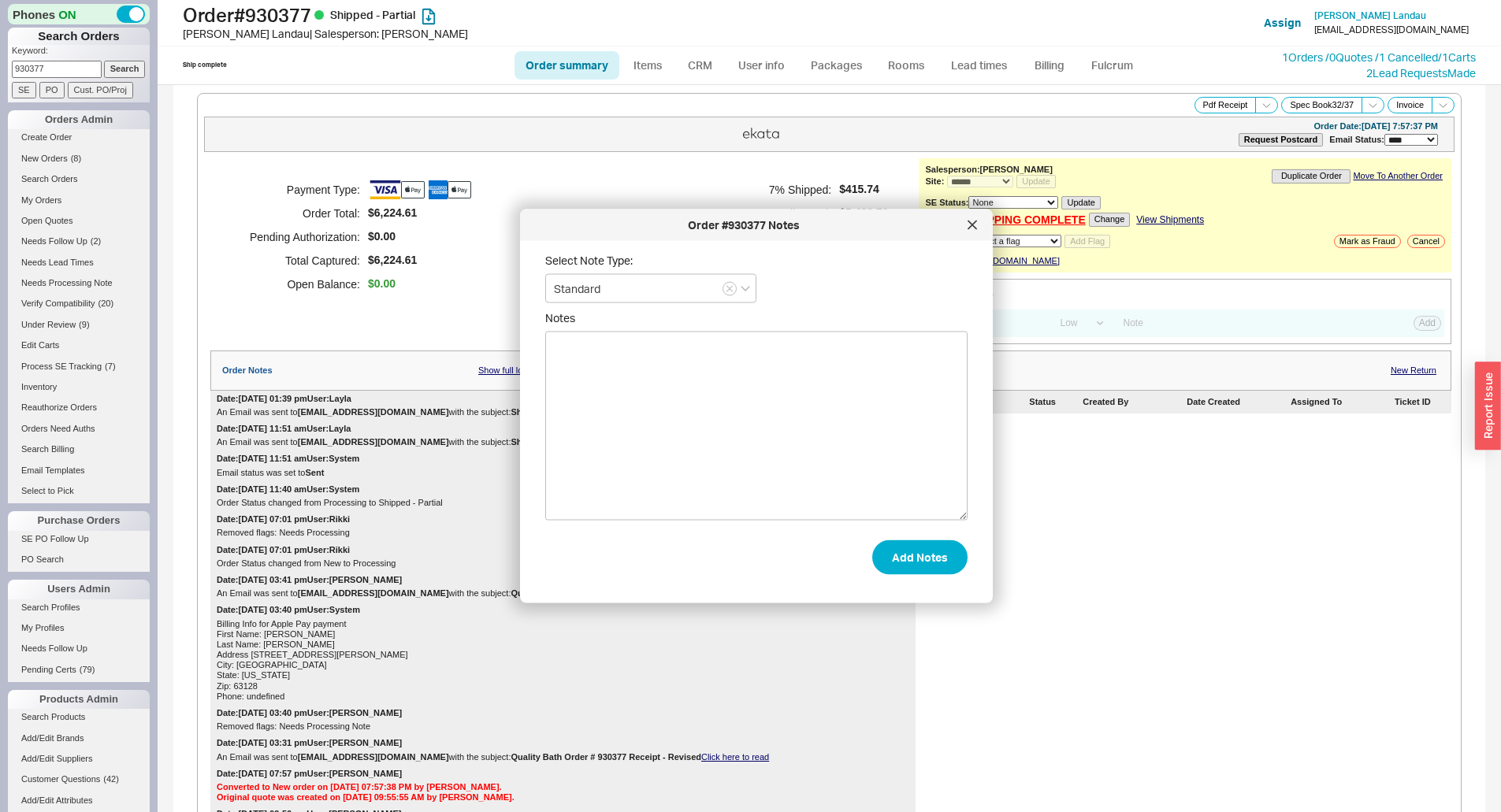
click at [847, 386] on textarea "Notes" at bounding box center [757, 426] width 422 height 189
type textarea "release what's here, order the bo trim from utica"
click at [897, 552] on button "Add Notes" at bounding box center [919, 557] width 96 height 34
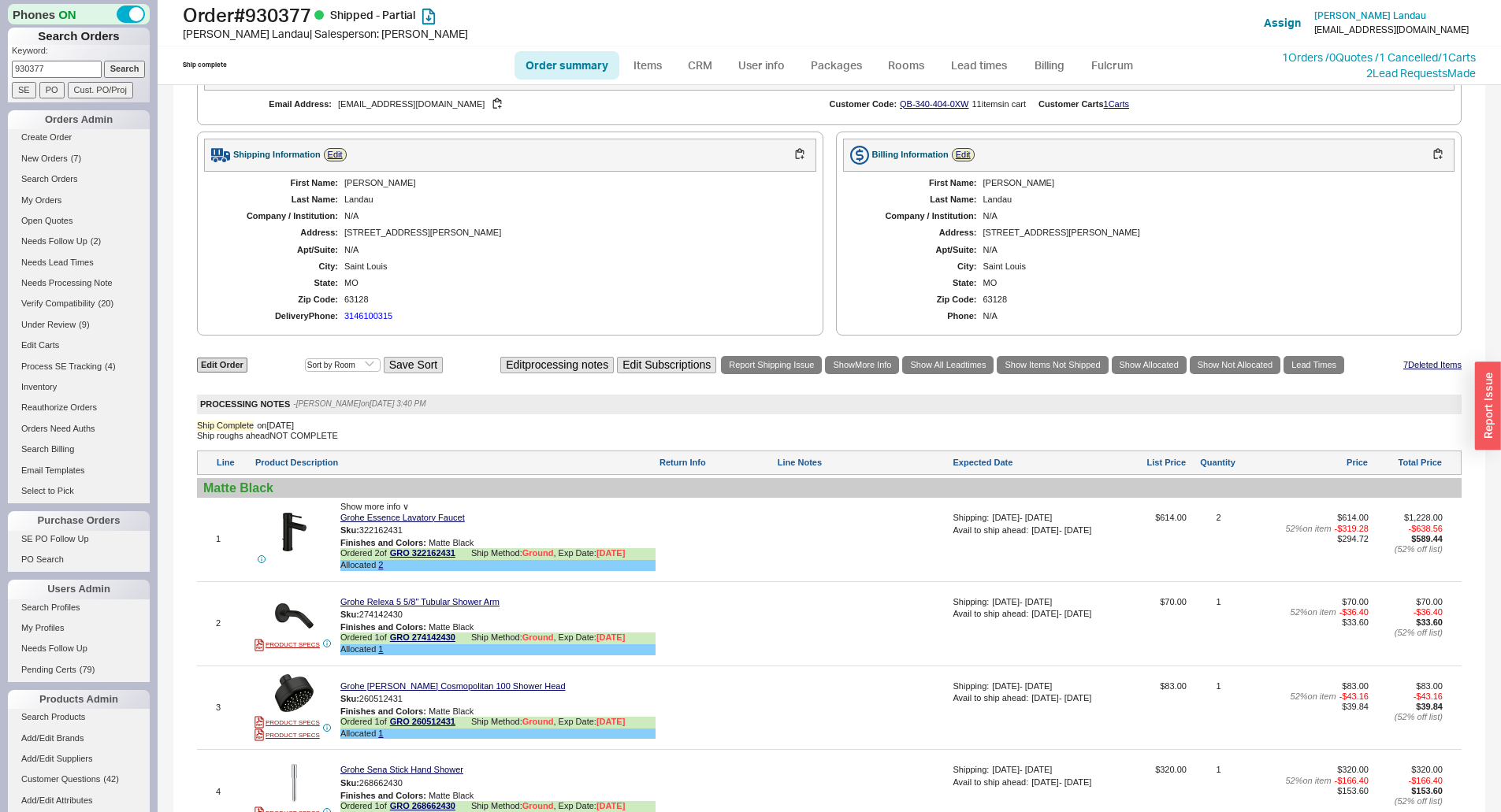
scroll to position [866, 0]
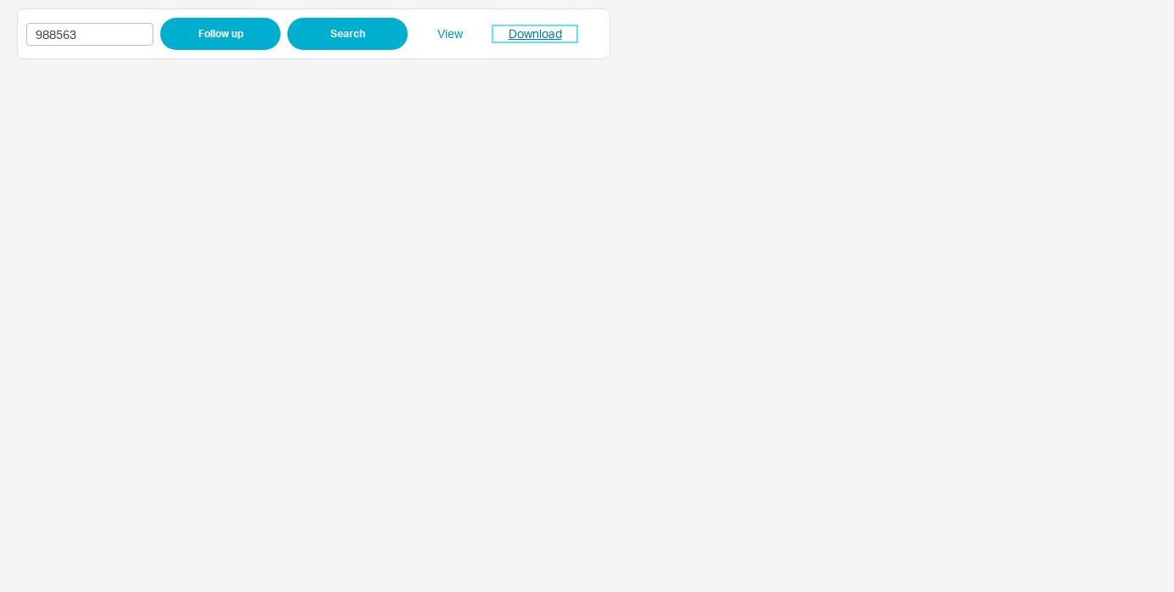
click at [543, 42] on link "Download" at bounding box center [534, 33] width 85 height 17
